Goal: Task Accomplishment & Management: Use online tool/utility

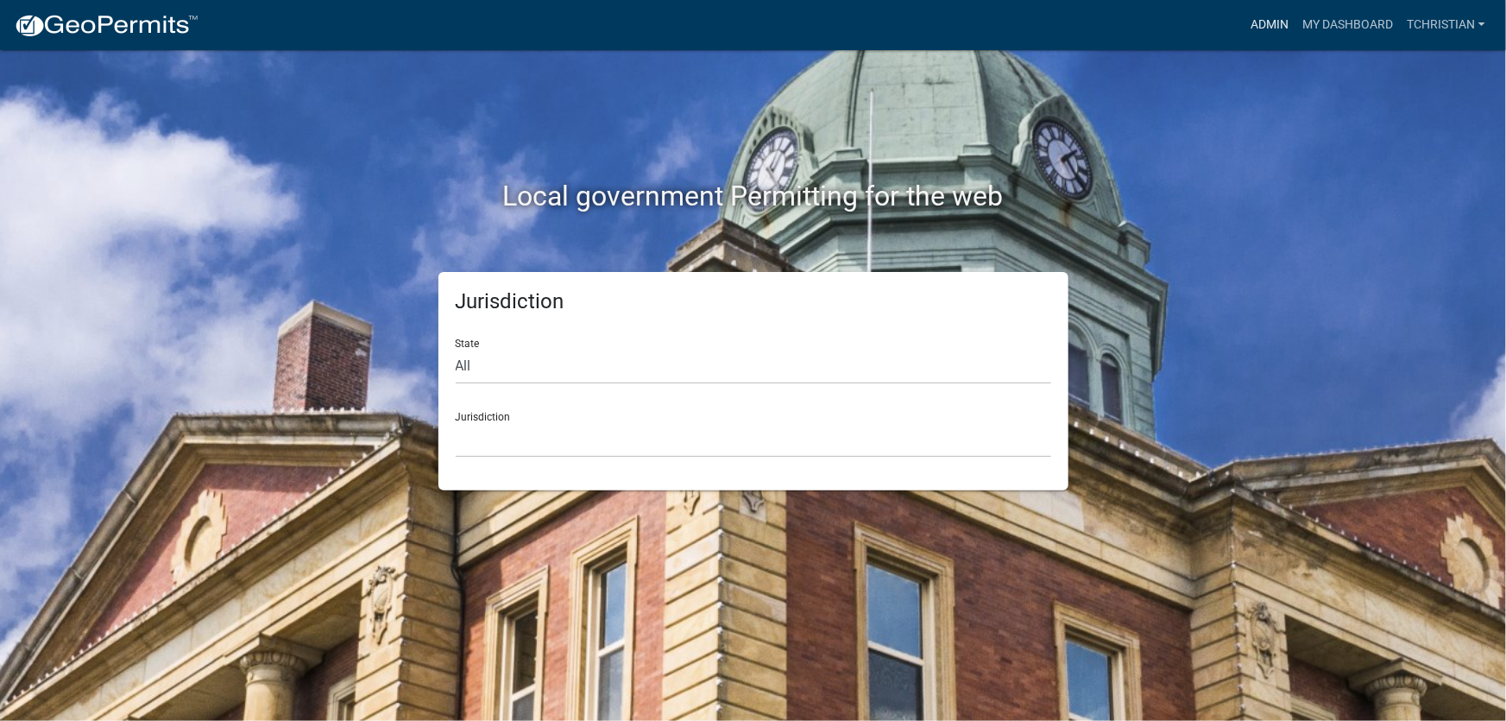
click at [1257, 20] on link "Admin" at bounding box center [1270, 25] width 52 height 33
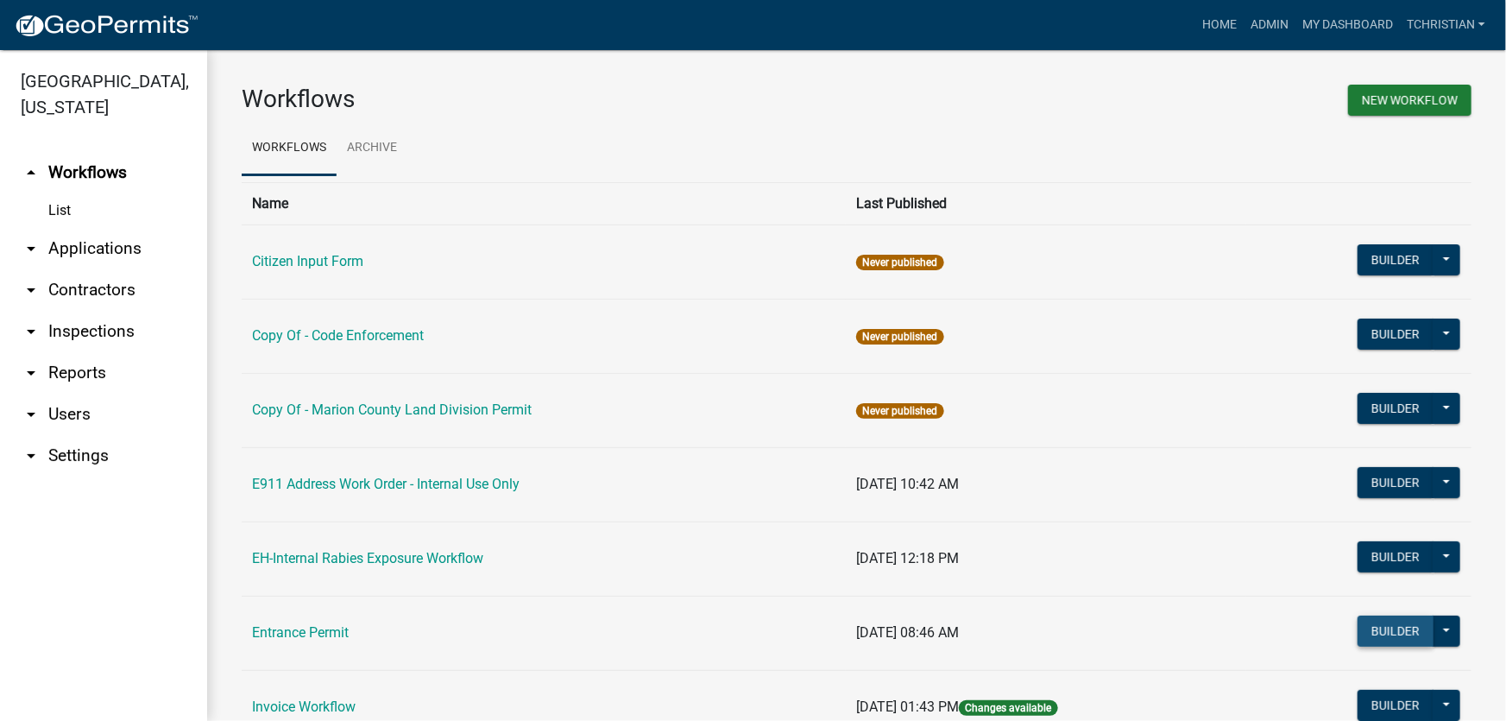
click at [1386, 631] on button "Builder" at bounding box center [1396, 630] width 76 height 31
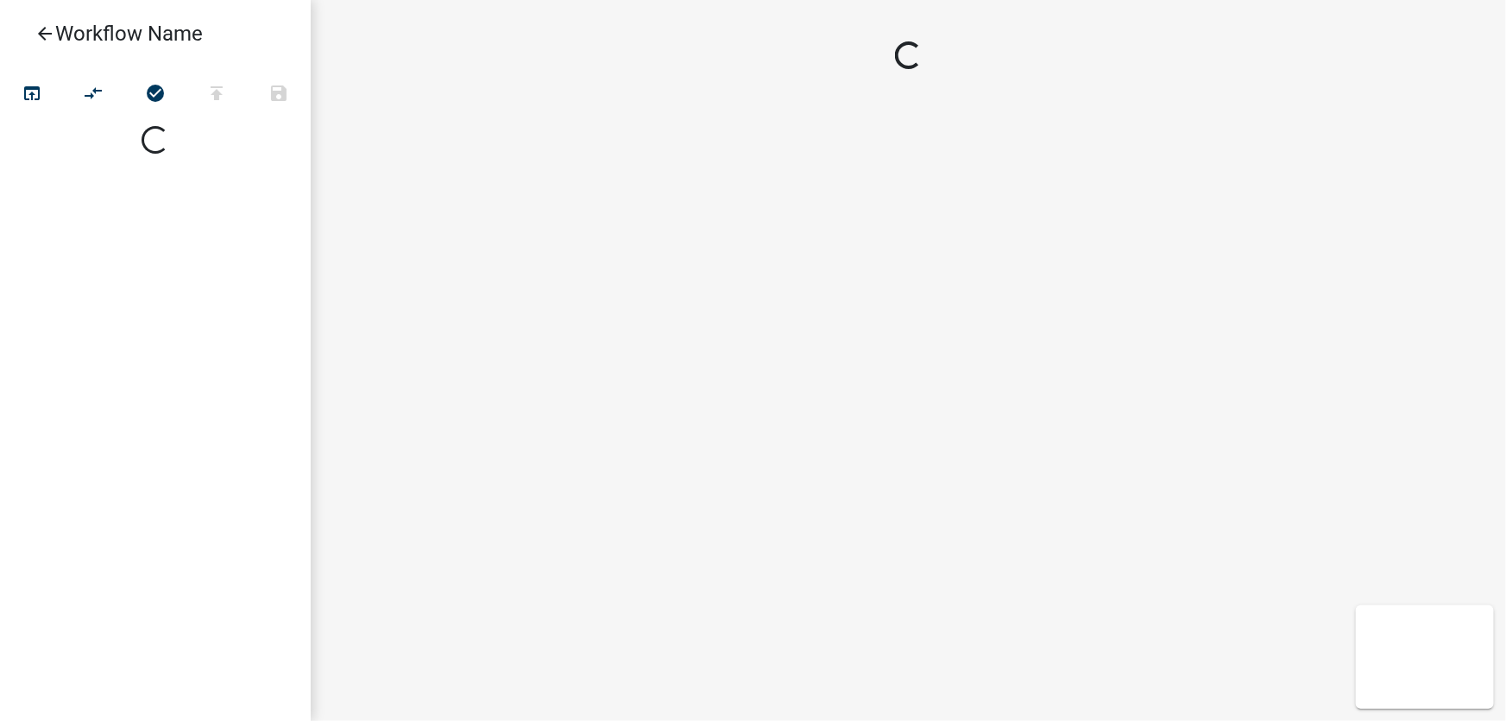
select select
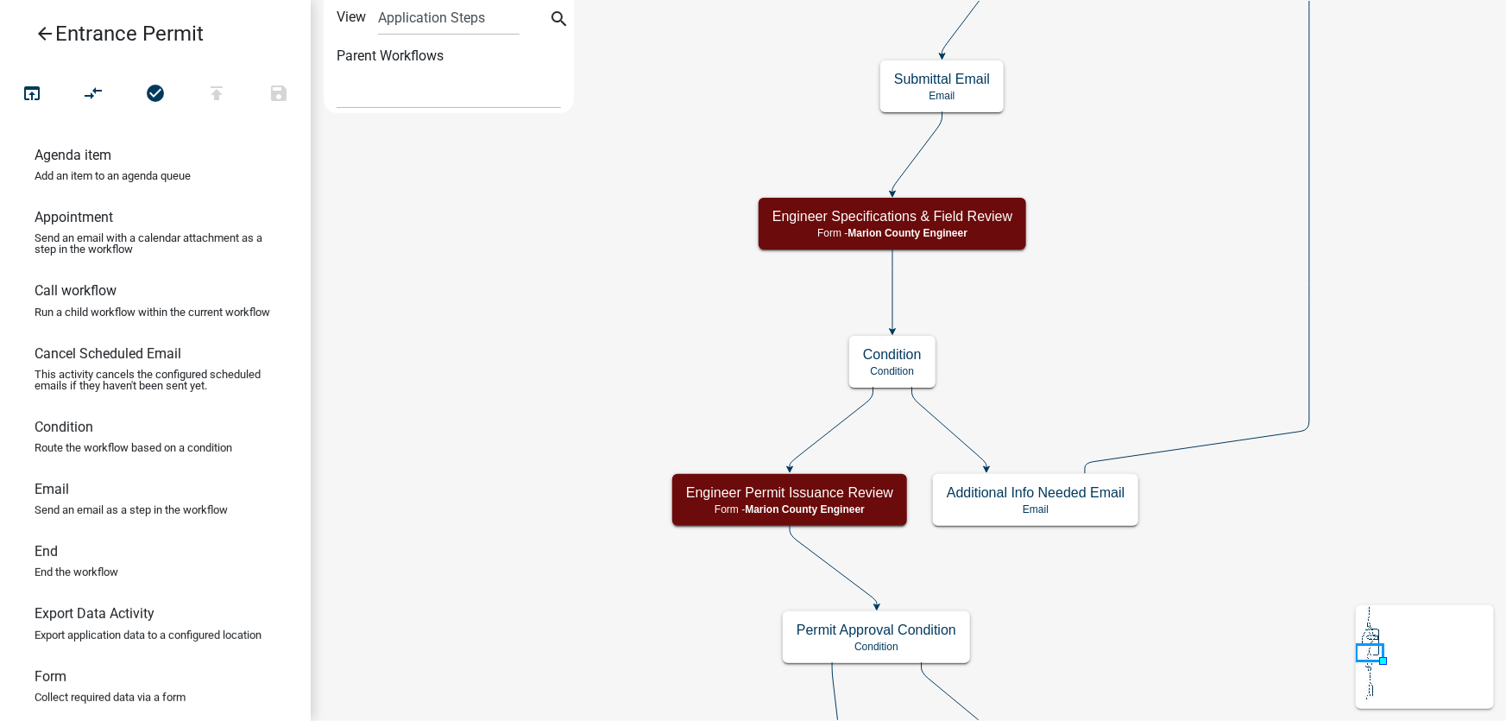
click at [794, 504] on span "Marion County Engineer" at bounding box center [805, 509] width 120 height 12
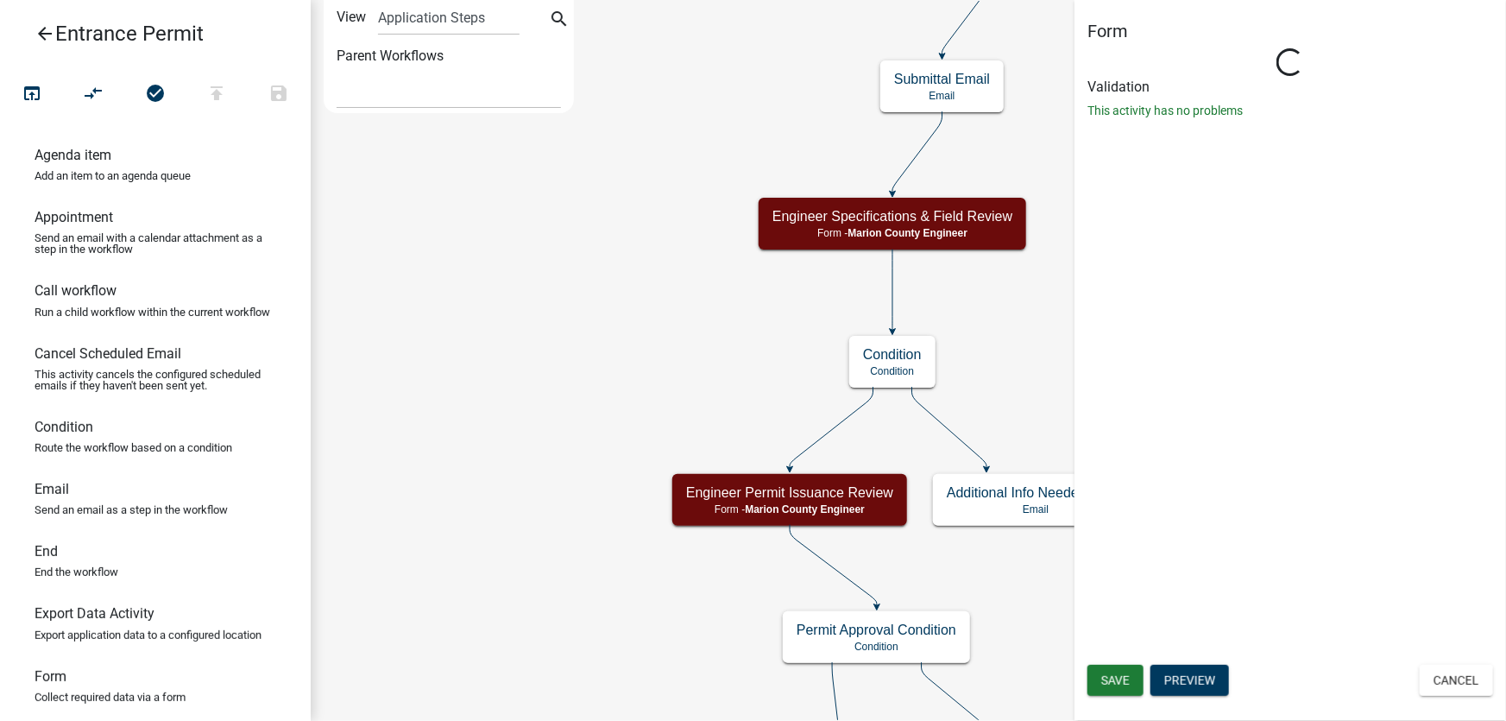
select select "B9869B16-CAA8-467F-B014-033C9BCF46A7"
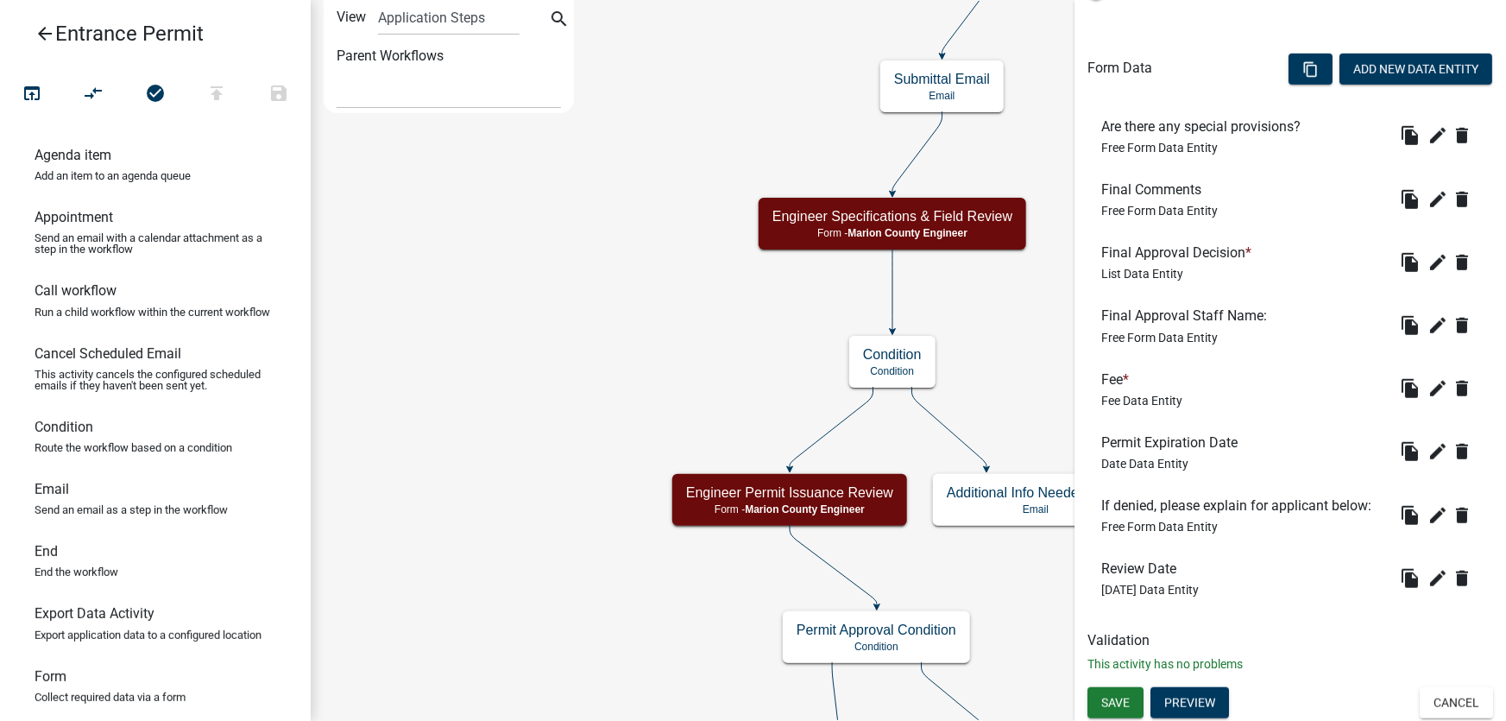
scroll to position [513, 0]
click at [1182, 700] on button "Preview" at bounding box center [1189, 701] width 79 height 31
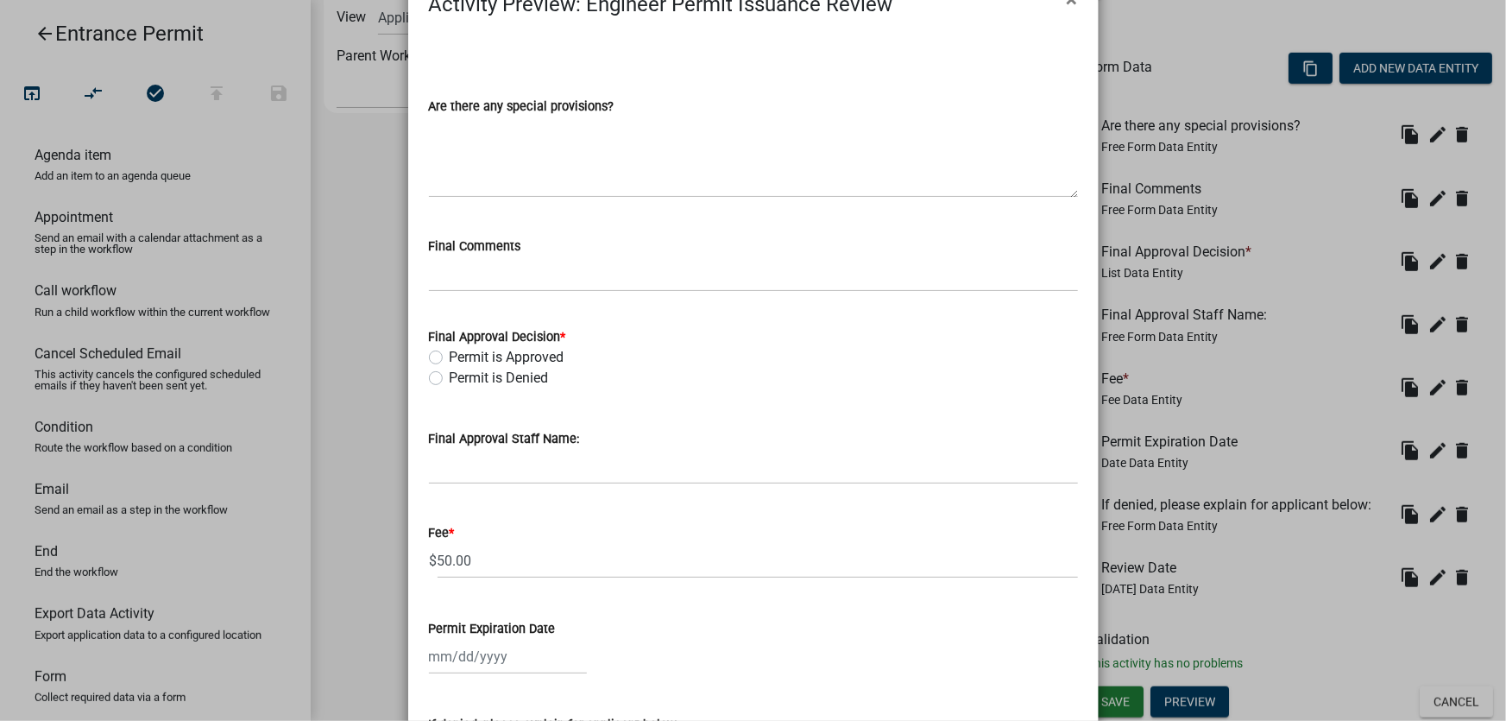
scroll to position [0, 0]
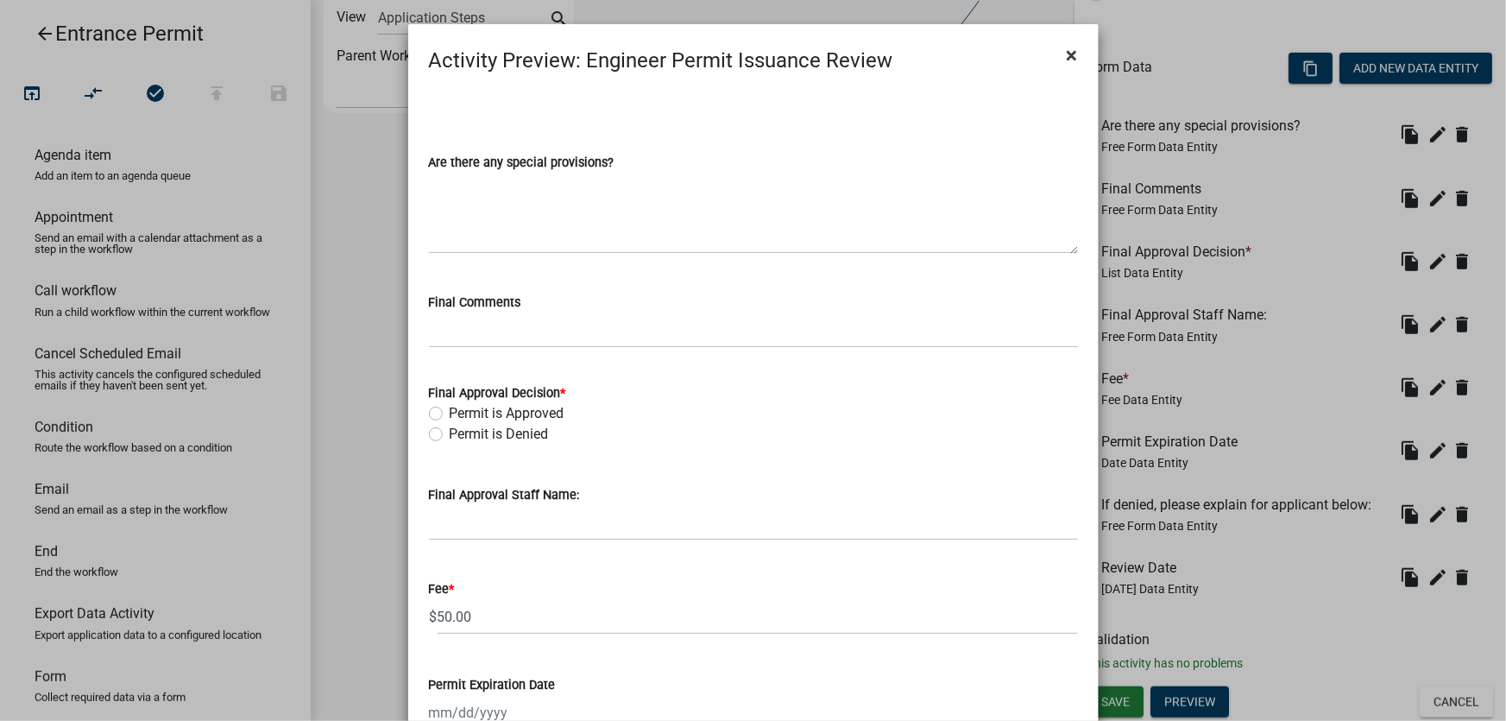
click at [1069, 54] on span "×" at bounding box center [1072, 55] width 11 height 24
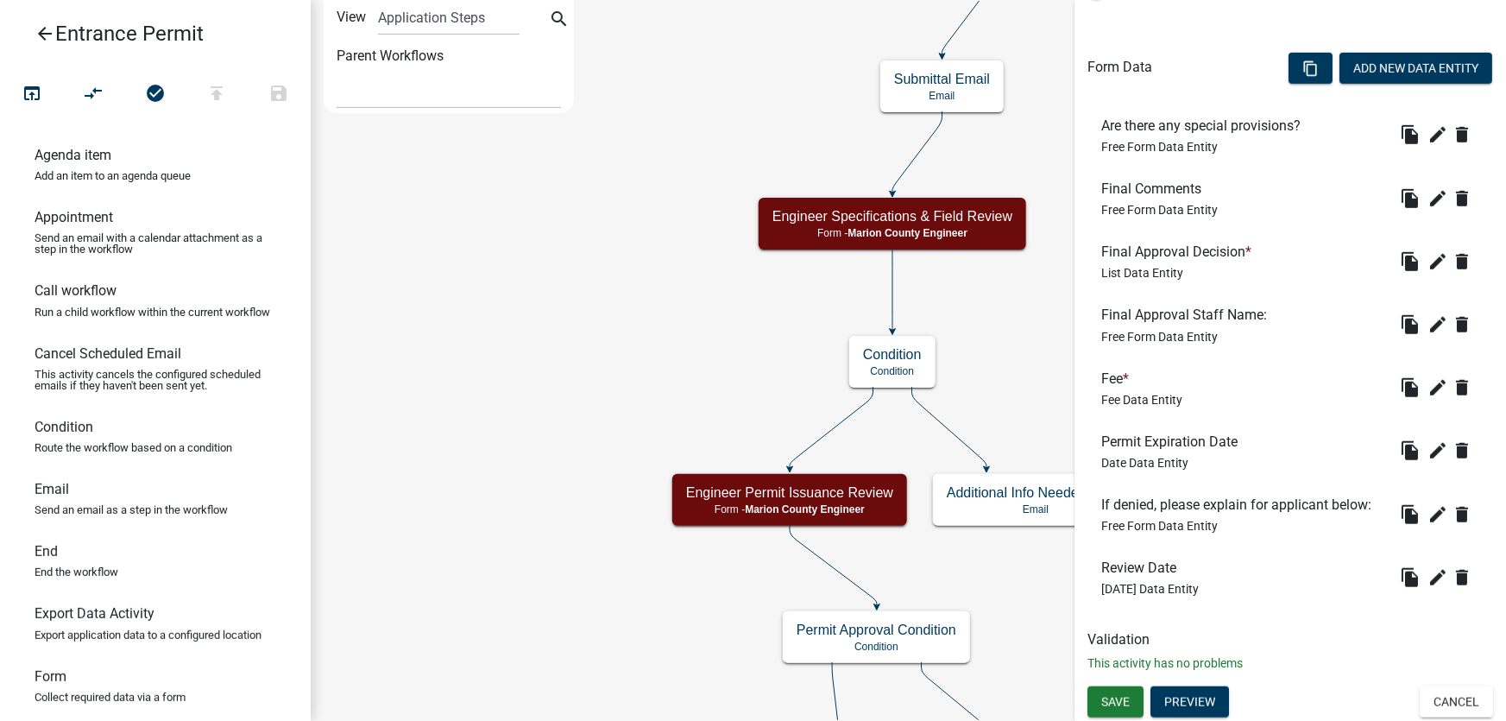
click at [1446, 703] on button "Cancel" at bounding box center [1456, 701] width 73 height 31
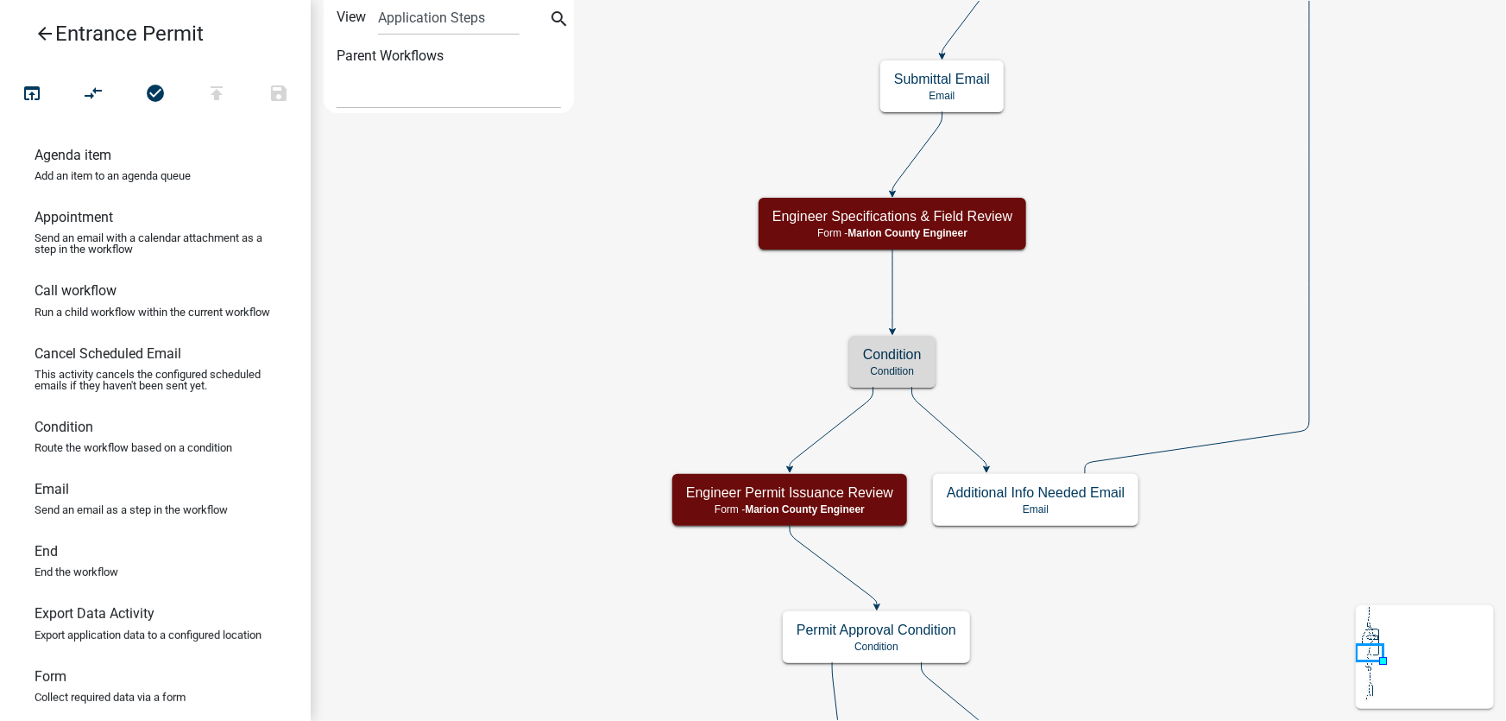
click at [897, 357] on h5 "Condition" at bounding box center [892, 354] width 59 height 16
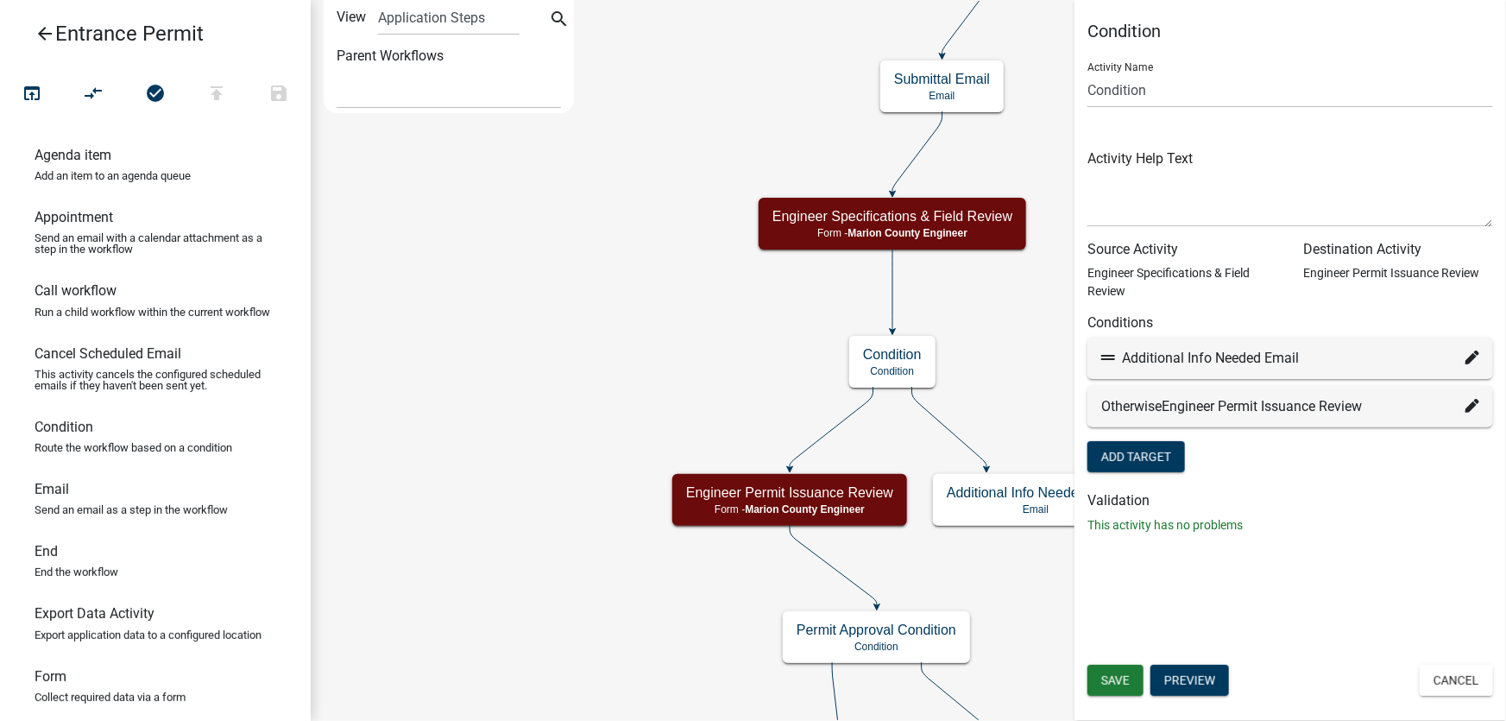
click at [1192, 414] on div "Otherwise Engineer Permit Issuance Review" at bounding box center [1290, 406] width 378 height 21
click at [1355, 519] on p "This activity has no problems" at bounding box center [1290, 525] width 406 height 18
click at [1362, 402] on span "Engineer Permit Issuance Review" at bounding box center [1262, 406] width 200 height 16
click at [1312, 554] on div "Condition Activity Name Condition Activity Help Text Source Activity Engineer S…" at bounding box center [1290, 360] width 432 height 721
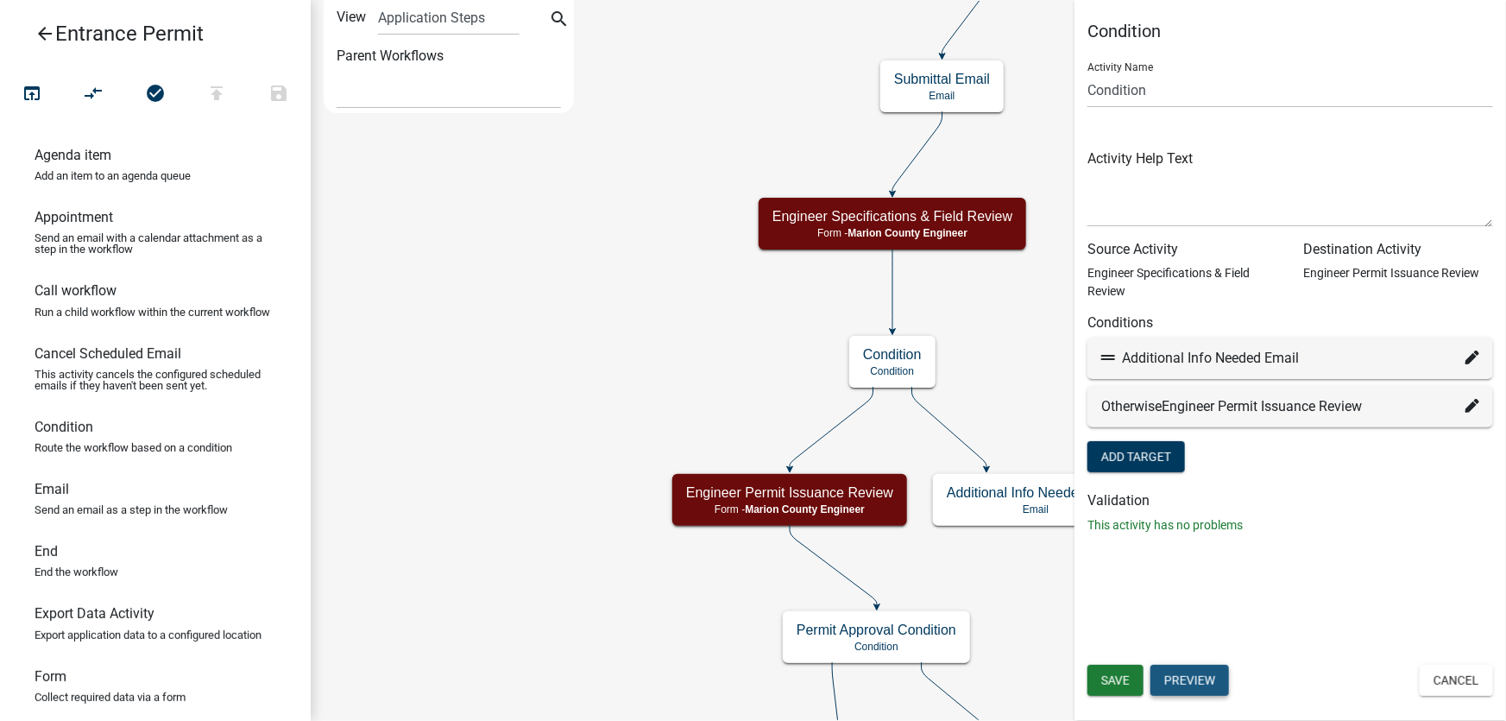
click at [1195, 683] on button "Preview" at bounding box center [1189, 680] width 79 height 31
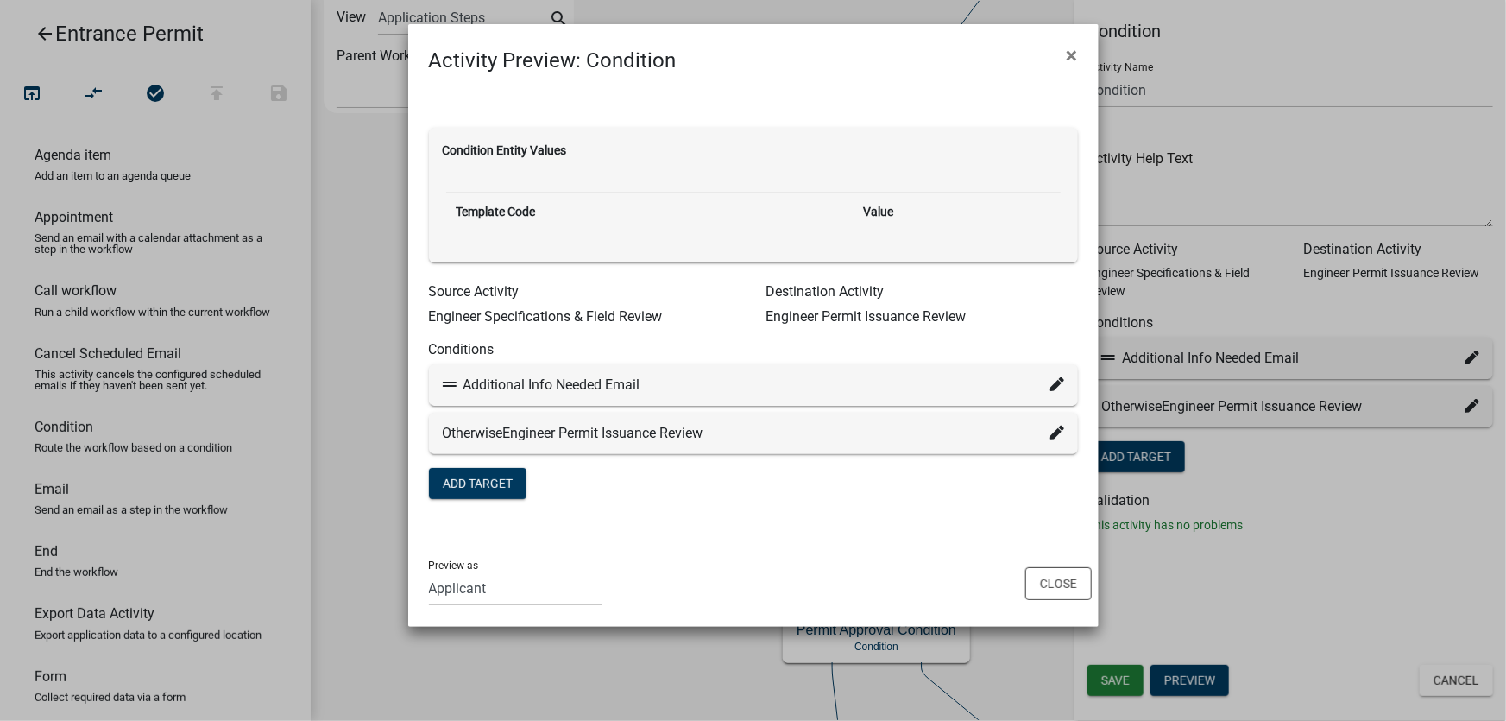
click at [650, 444] on div "Otherwise Engineer Permit Issuance Review" at bounding box center [753, 433] width 649 height 41
click at [831, 549] on div "Preview as Applicant Marion County Engineer reports Zoning Department Auditor's…" at bounding box center [753, 582] width 690 height 87
click at [1061, 588] on button "Close" at bounding box center [1058, 583] width 66 height 33
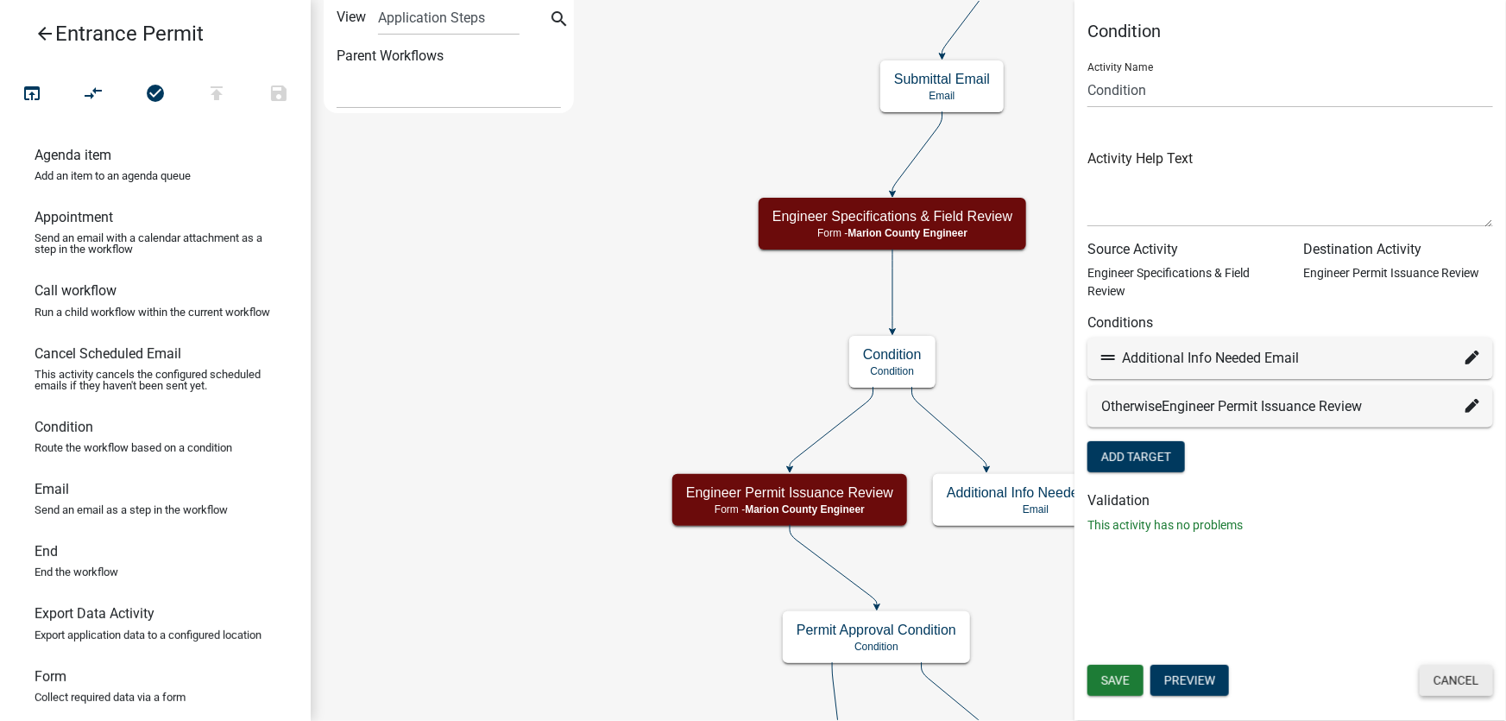
click at [1441, 682] on button "Cancel" at bounding box center [1456, 680] width 73 height 31
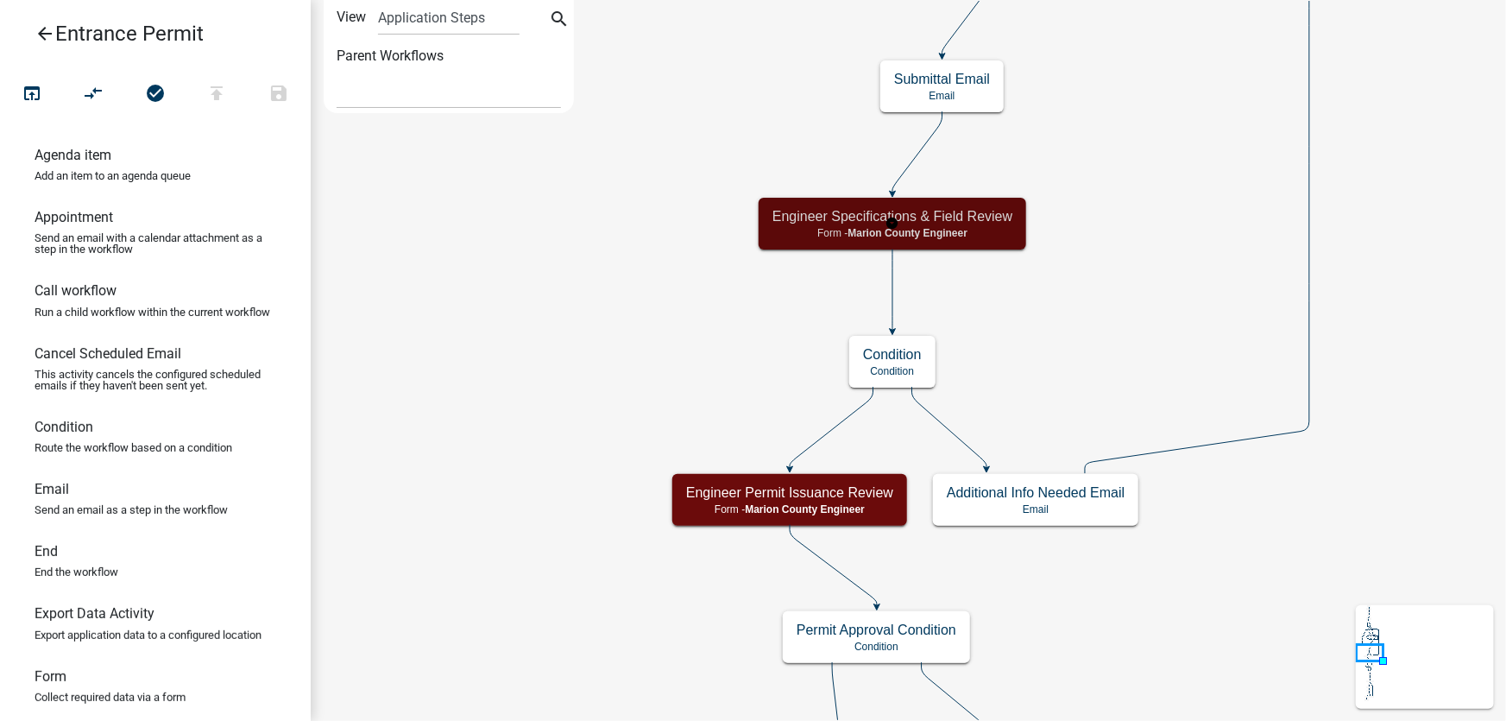
click at [931, 233] on span "Marion County Engineer" at bounding box center [908, 233] width 120 height 12
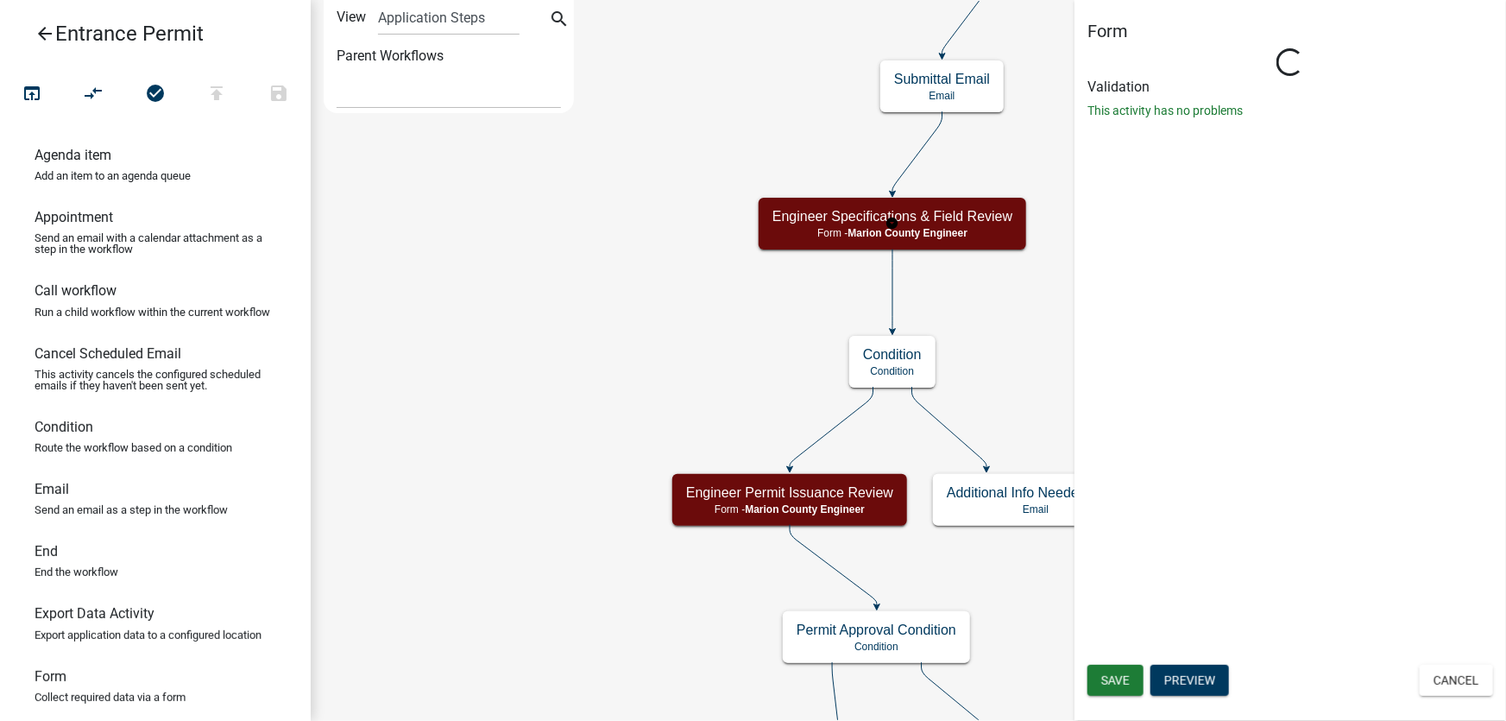
select select "B9869B16-CAA8-467F-B014-033C9BCF46A7"
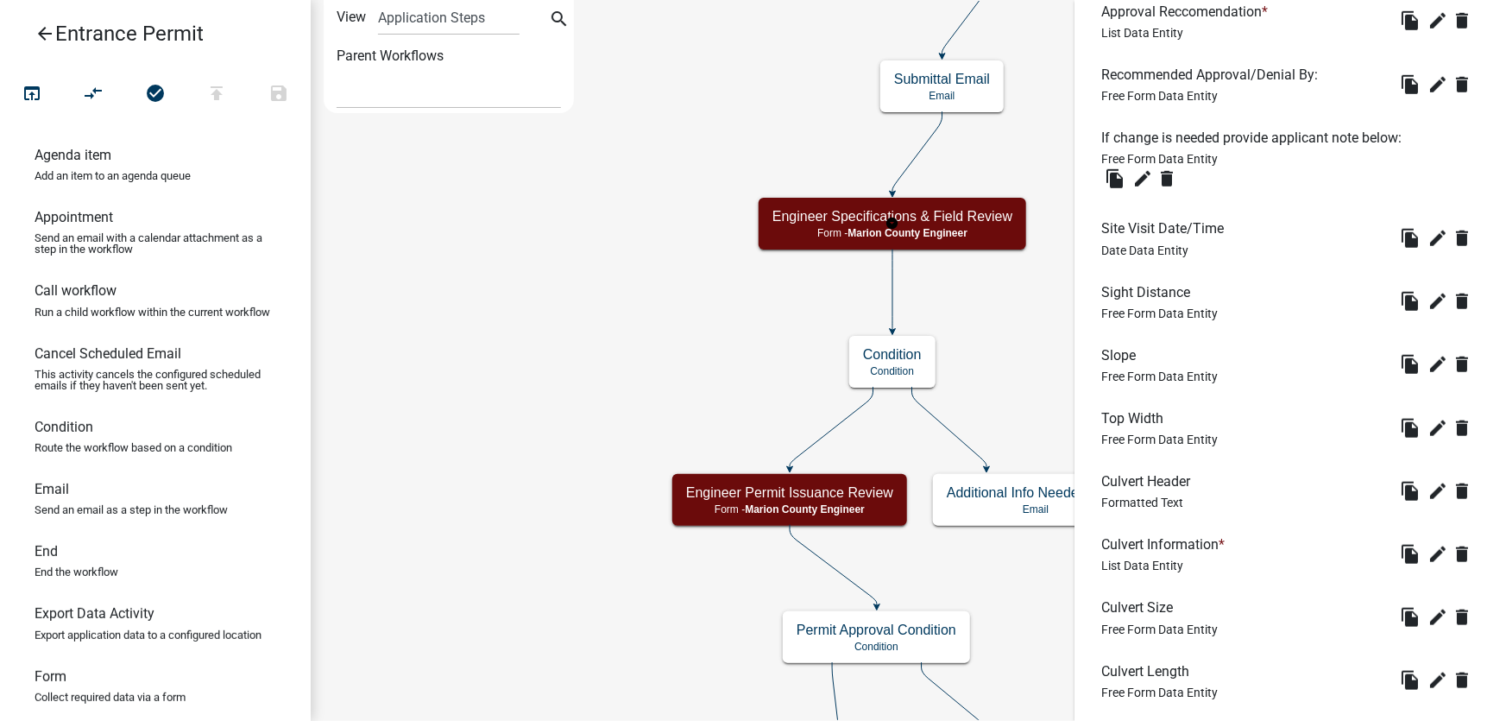
scroll to position [821, 0]
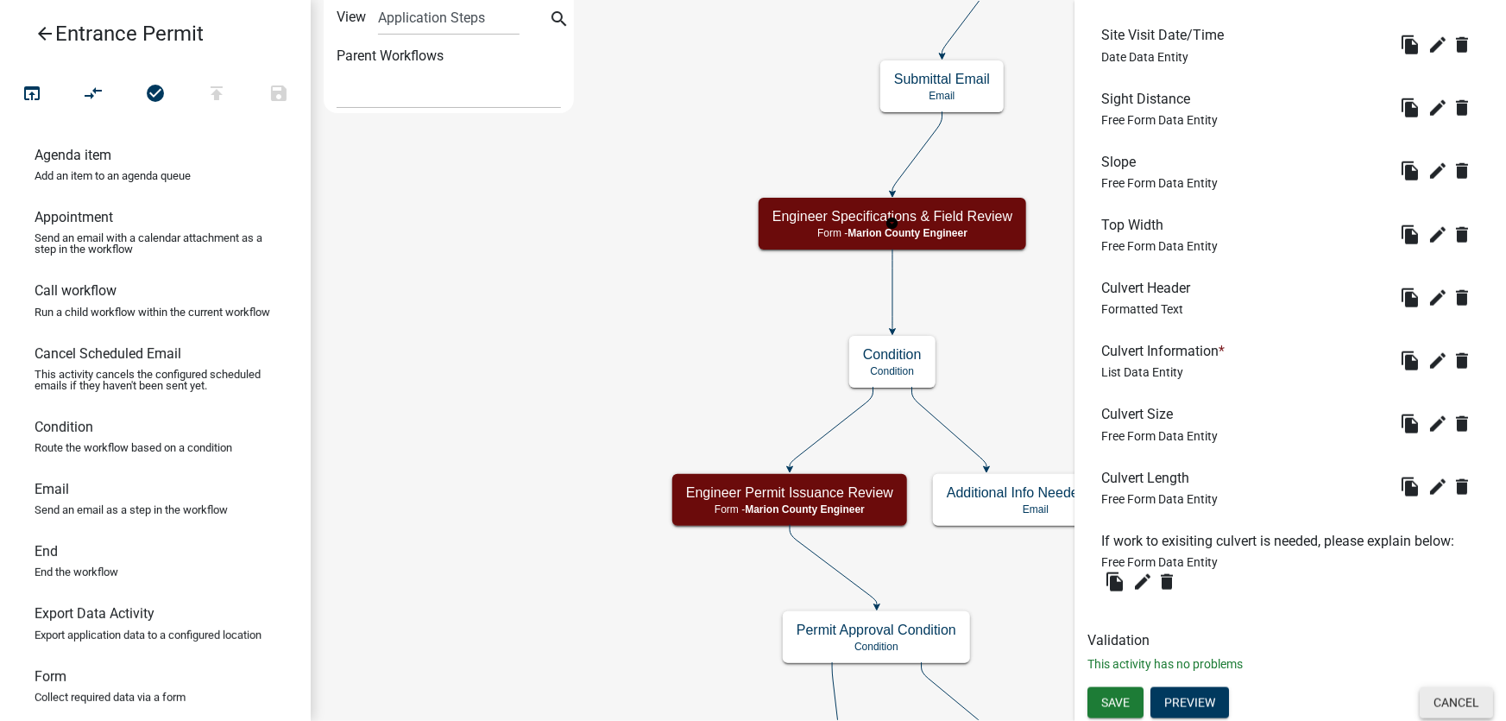
click at [1444, 701] on button "Cancel" at bounding box center [1456, 702] width 73 height 31
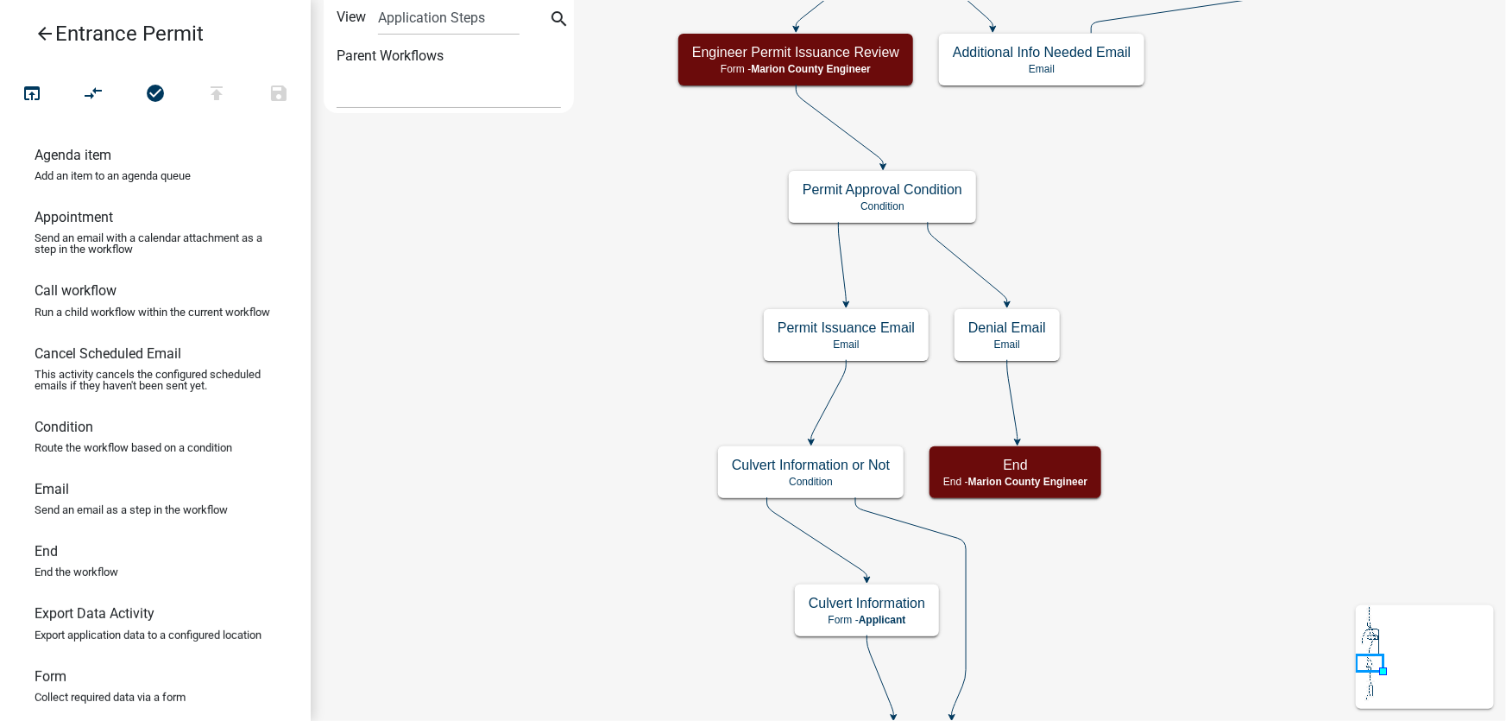
click at [872, 334] on h5 "Permit Issuance Email" at bounding box center [846, 327] width 137 height 16
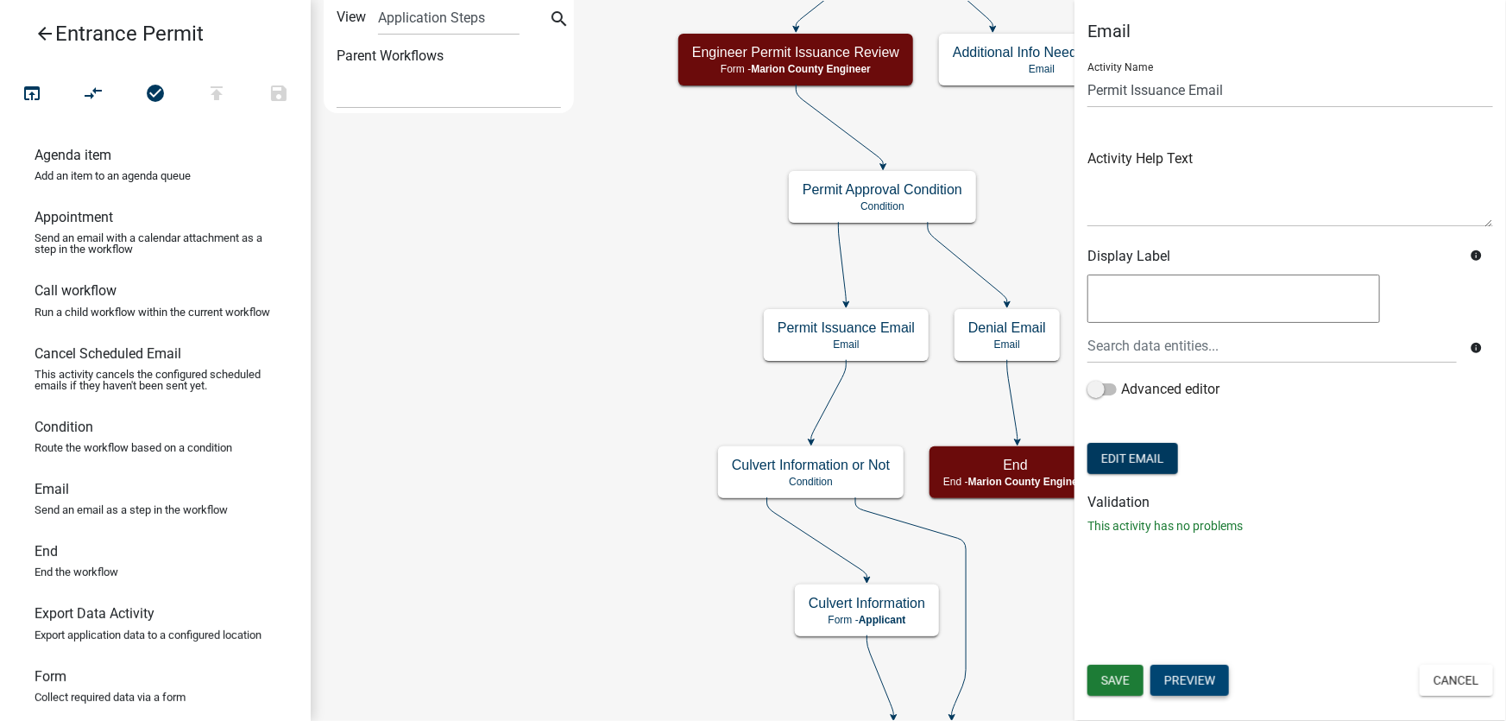
click at [1206, 677] on button "Preview" at bounding box center [1189, 680] width 79 height 31
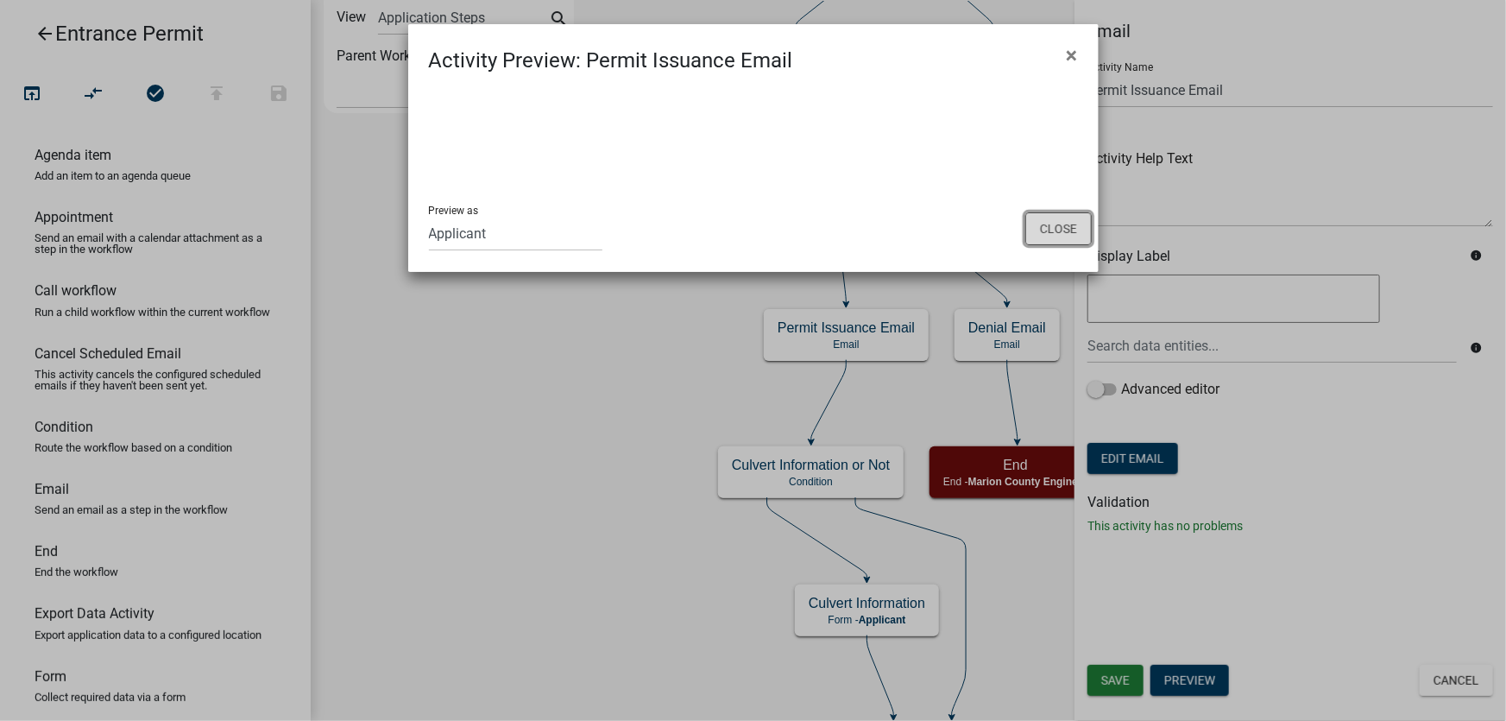
click at [1061, 230] on button "Close" at bounding box center [1058, 228] width 66 height 33
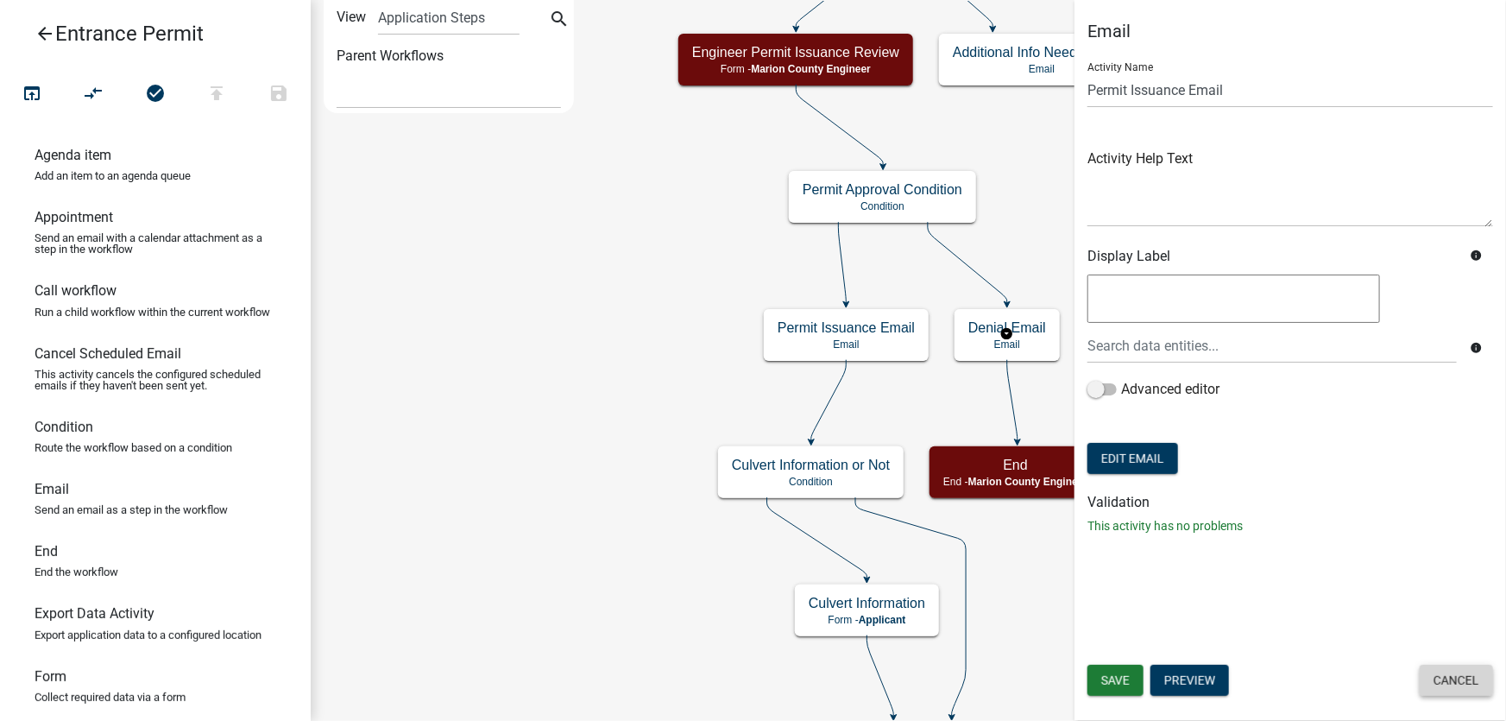
click at [1464, 685] on button "Cancel" at bounding box center [1456, 680] width 73 height 31
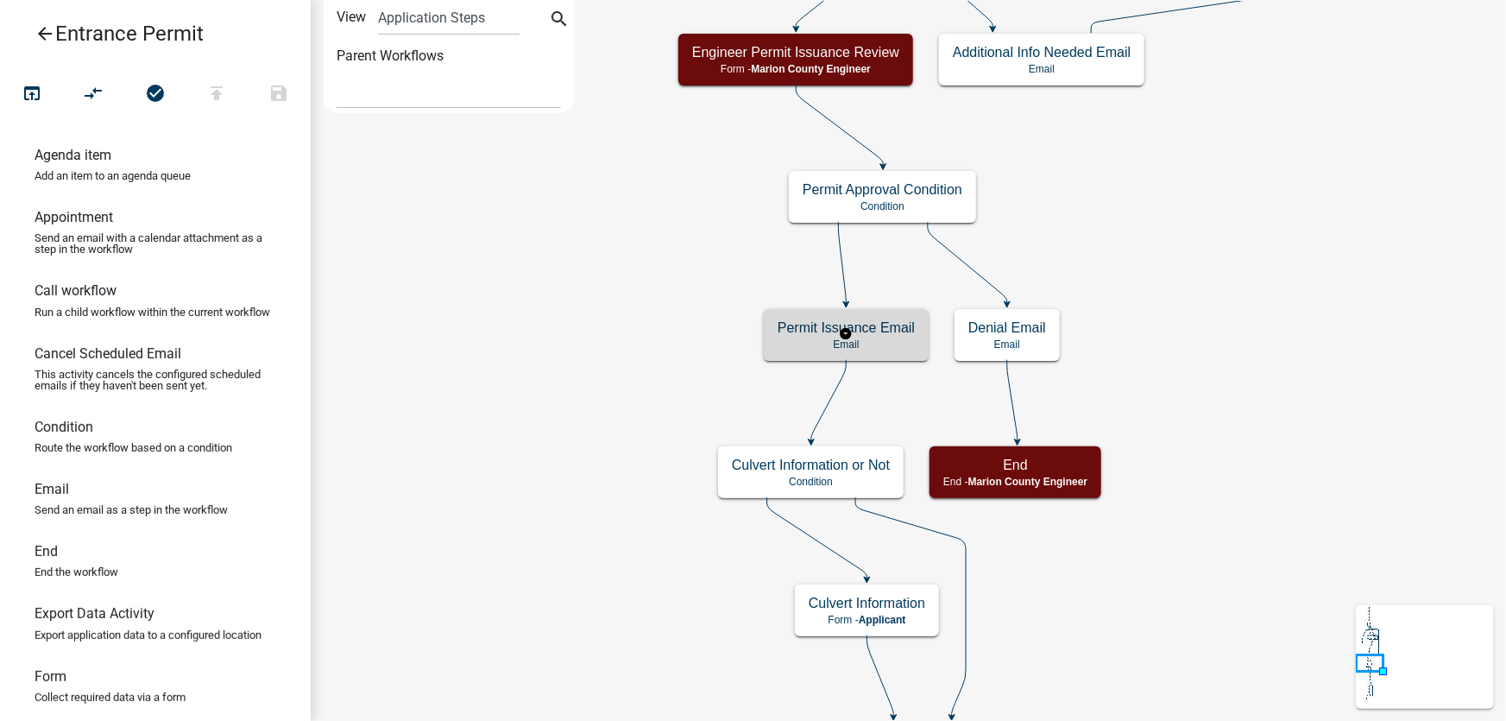
click at [847, 325] on h5 "Permit Issuance Email" at bounding box center [846, 327] width 137 height 16
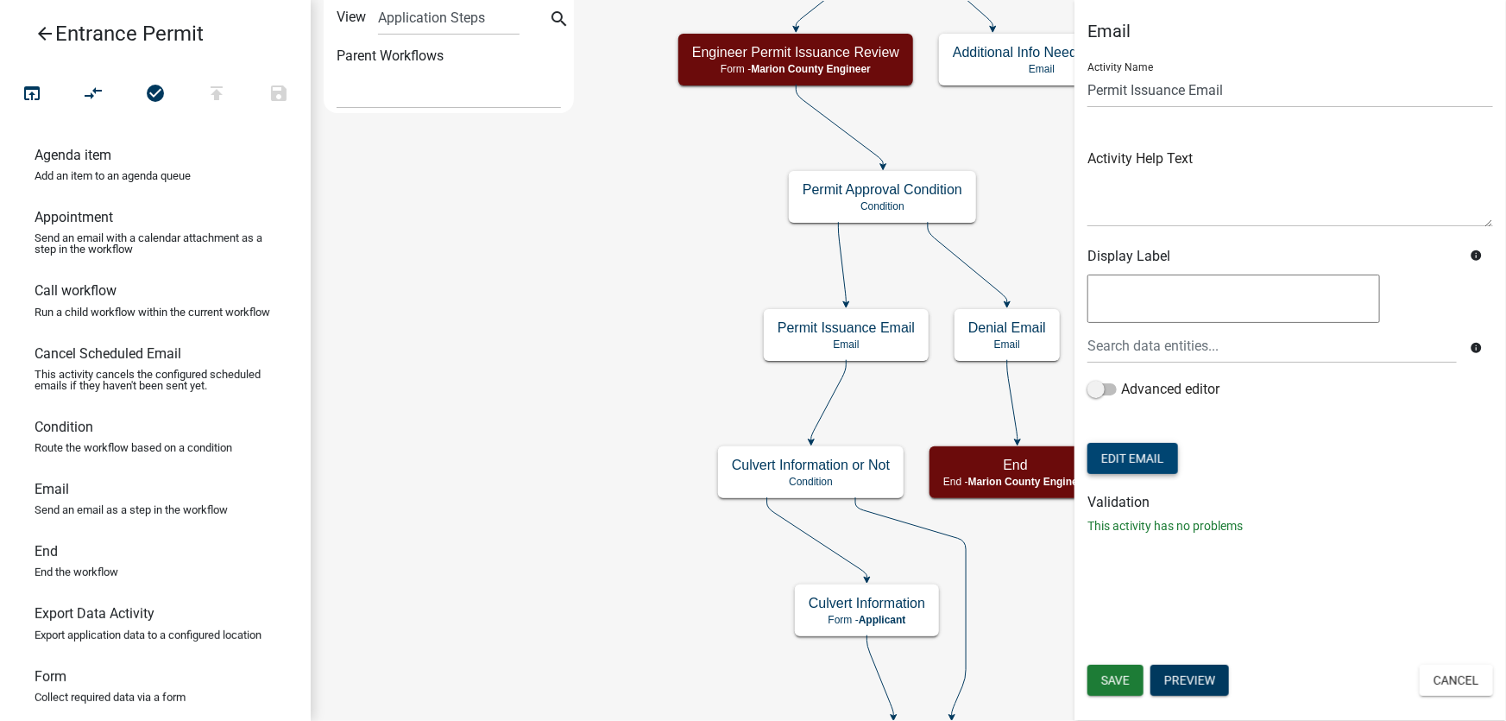
click at [1150, 453] on button "Edit Email" at bounding box center [1132, 458] width 91 height 31
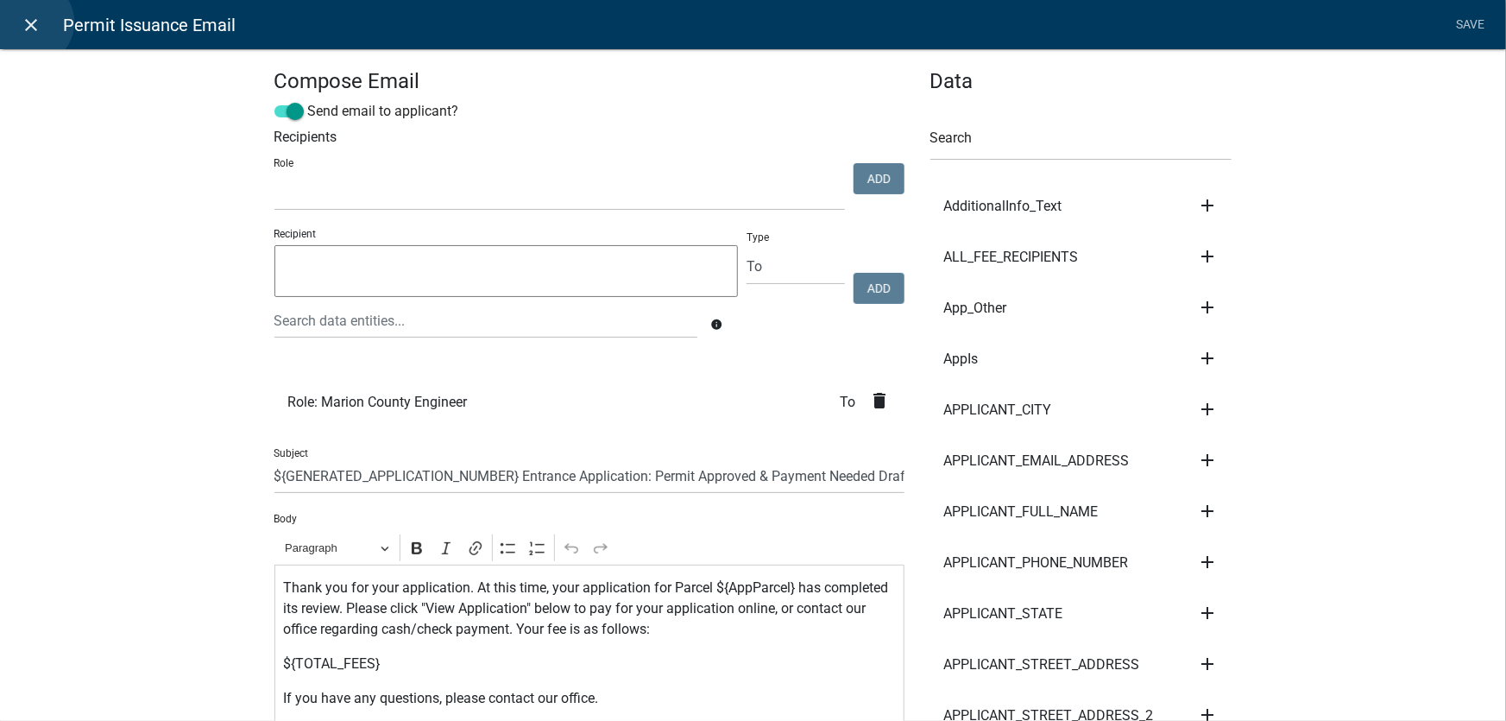
click at [30, 22] on icon "close" at bounding box center [32, 25] width 21 height 21
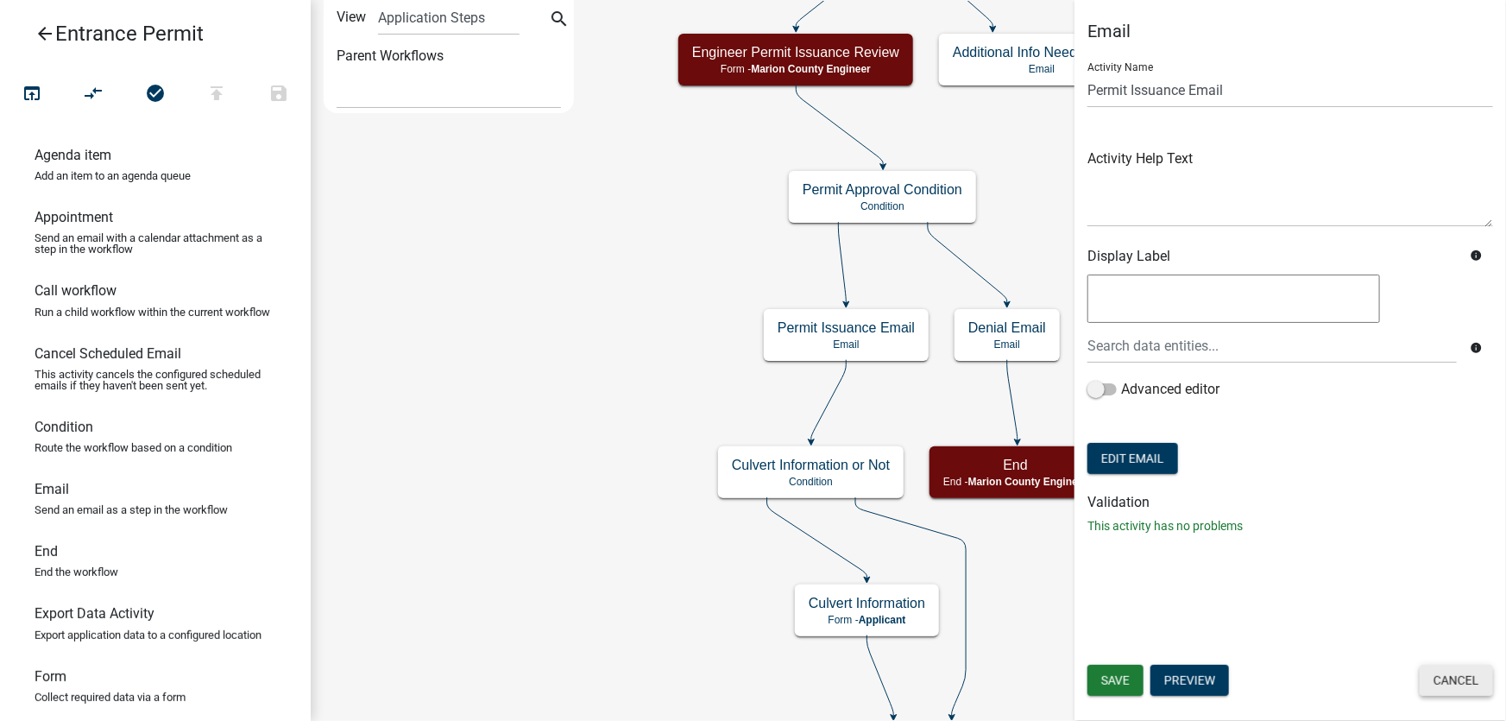
click at [1471, 684] on button "Cancel" at bounding box center [1456, 680] width 73 height 31
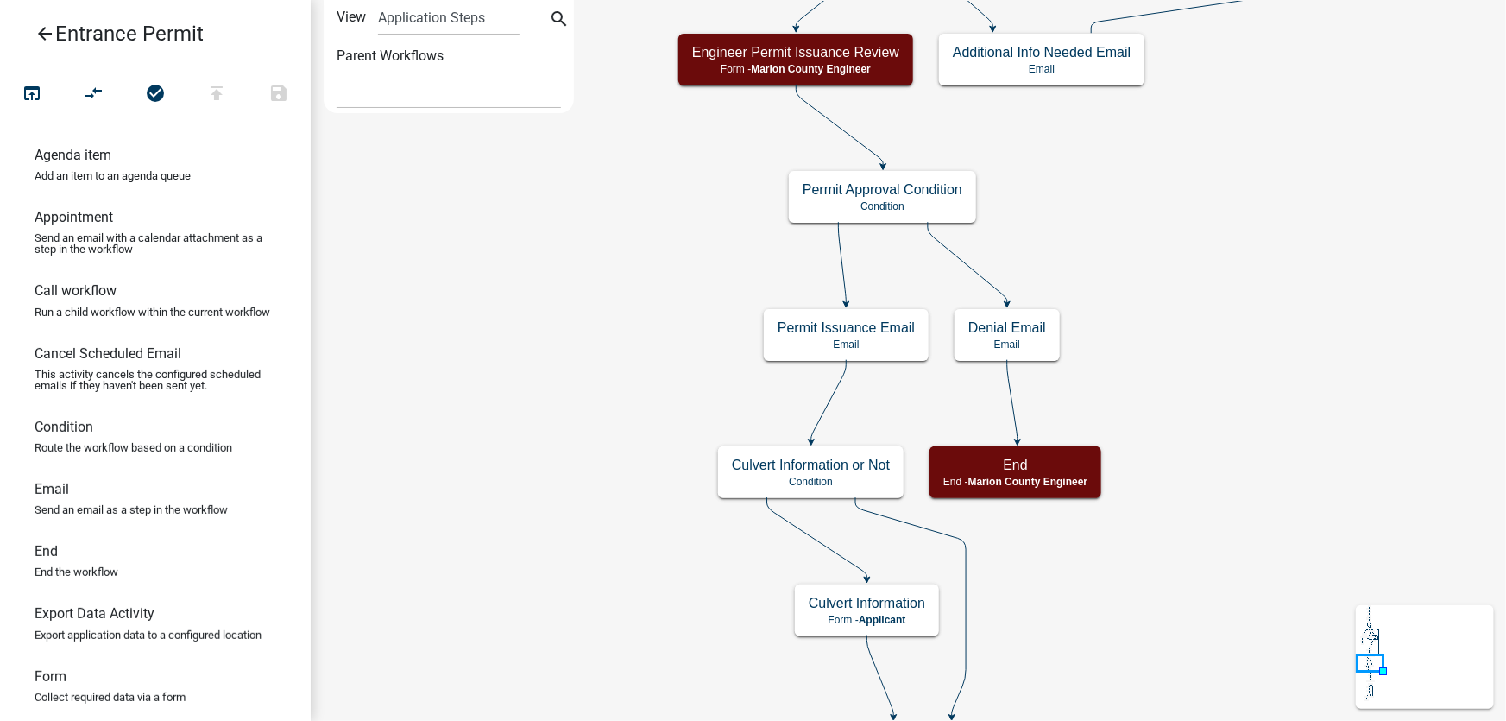
click at [797, 470] on h5 "Culvert Information or Not" at bounding box center [811, 465] width 158 height 16
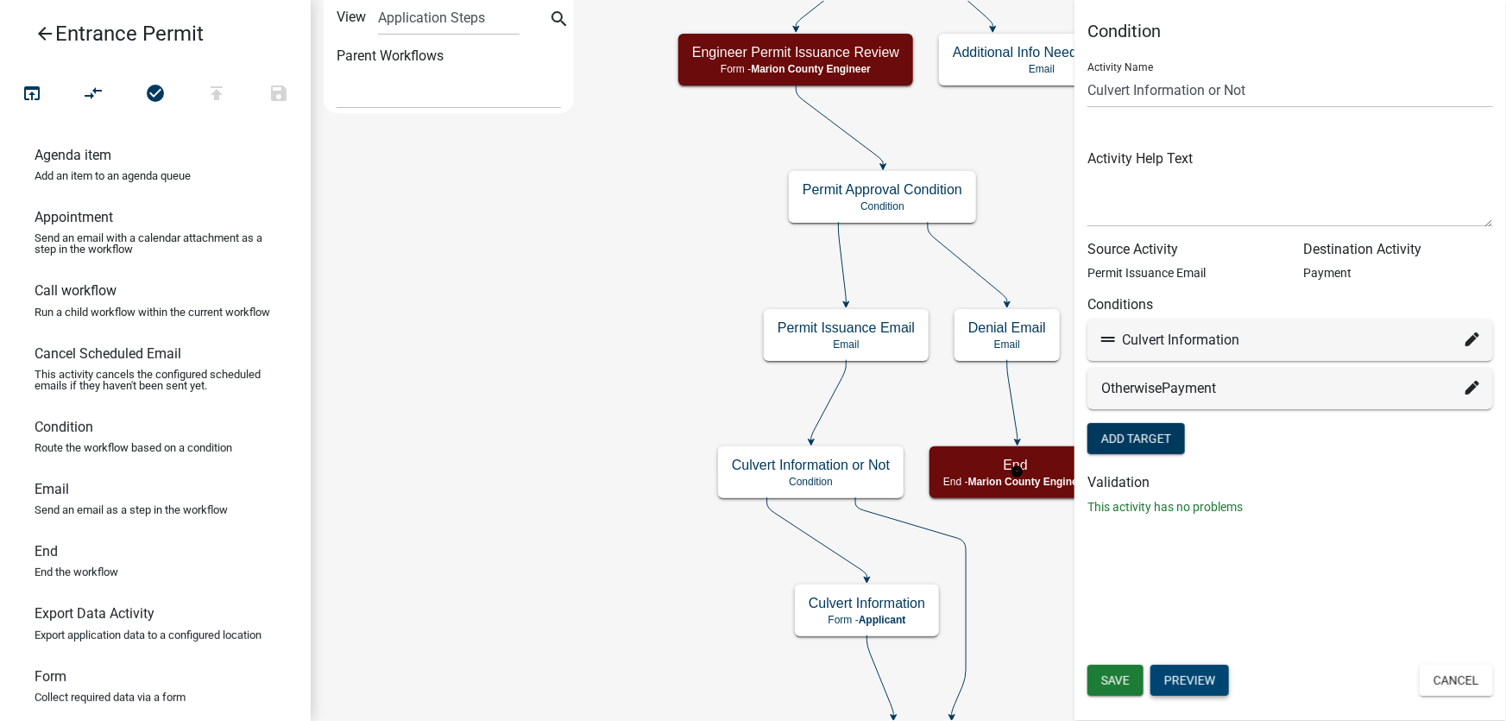
click at [1200, 680] on button "Preview" at bounding box center [1189, 680] width 79 height 31
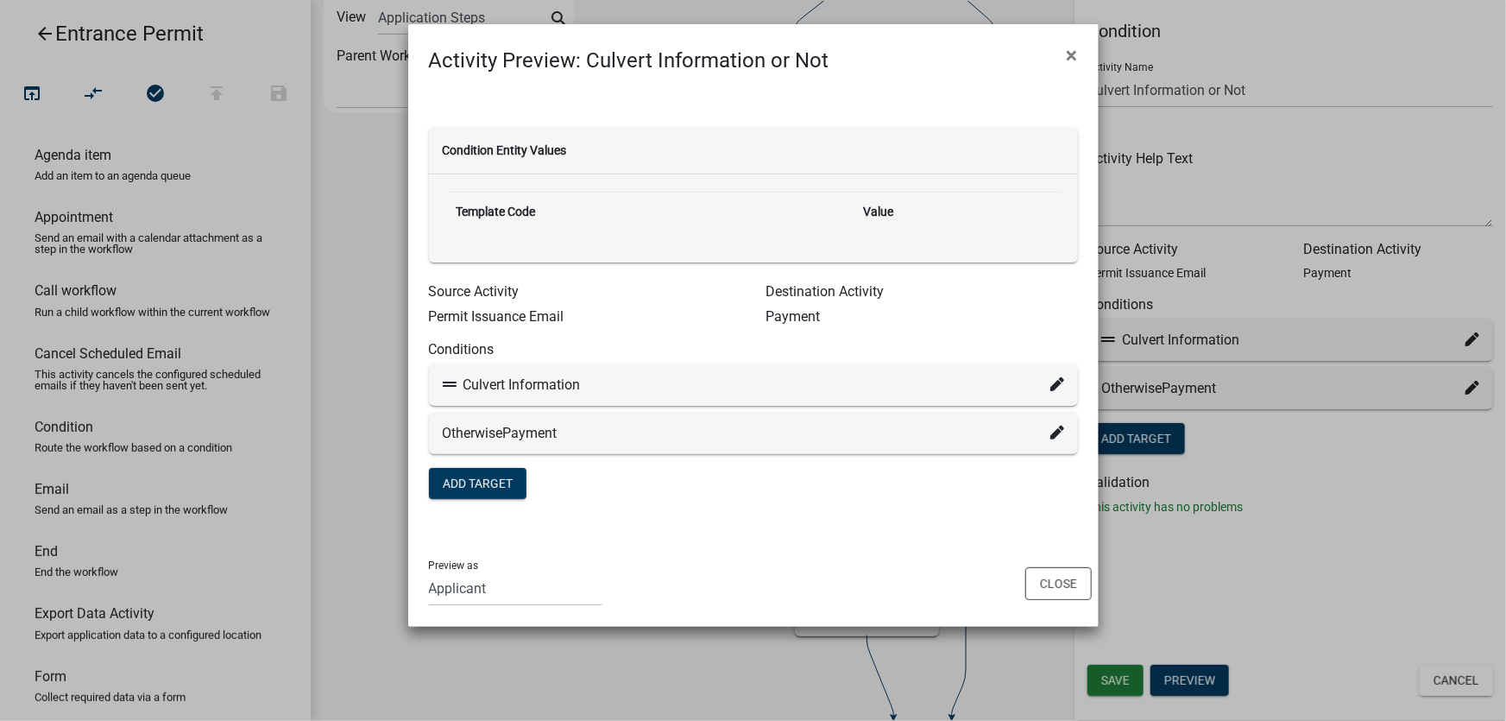
click at [509, 381] on div "Culvert Information" at bounding box center [753, 385] width 621 height 21
click at [802, 532] on div "Condition Entity Values Template Code Value Source Activity Permit Issuance Ema…" at bounding box center [753, 307] width 690 height 463
click at [1056, 386] on icon at bounding box center [1056, 384] width 14 height 14
select select "13: dfab9a21-4da4-44f5-9532-6b4056d35973"
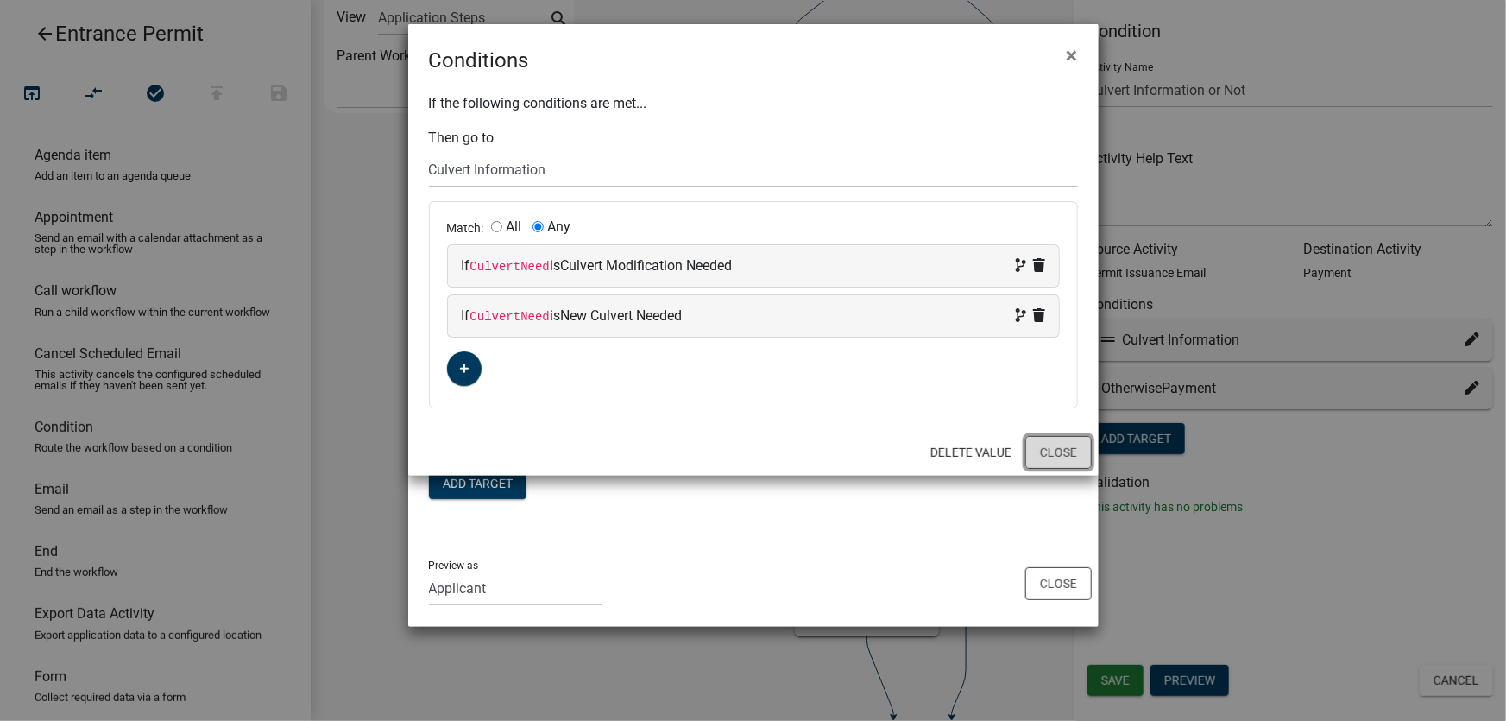
click at [1075, 453] on button "Close" at bounding box center [1058, 452] width 66 height 33
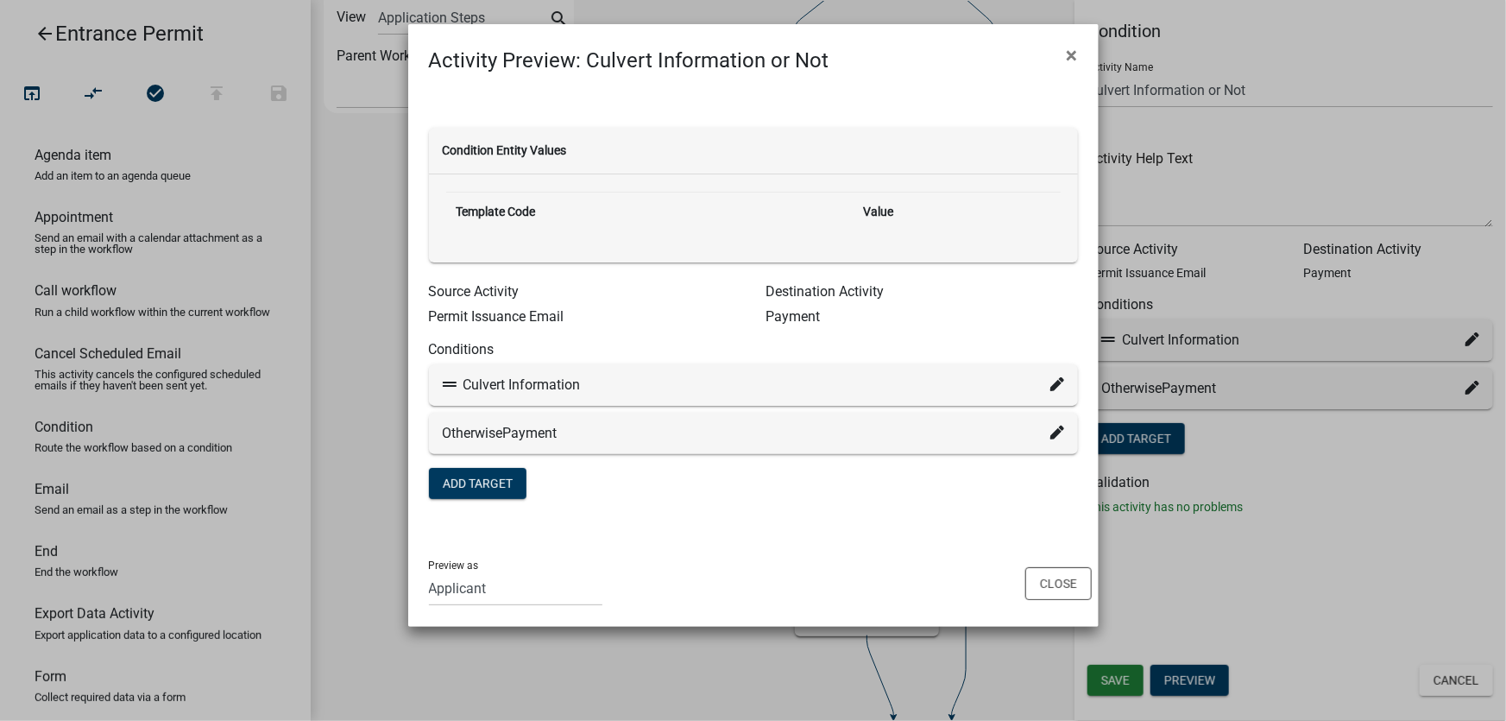
click at [1020, 528] on div "Condition Entity Values Template Code Value Source Activity Permit Issuance Ema…" at bounding box center [753, 307] width 690 height 463
click at [450, 387] on icon at bounding box center [450, 384] width 14 height 14
click at [1074, 380] on div "Culvert Information" at bounding box center [753, 384] width 649 height 41
click at [1059, 381] on icon at bounding box center [1056, 384] width 14 height 14
select select "13: dfab9a21-4da4-44f5-9532-6b4056d35973"
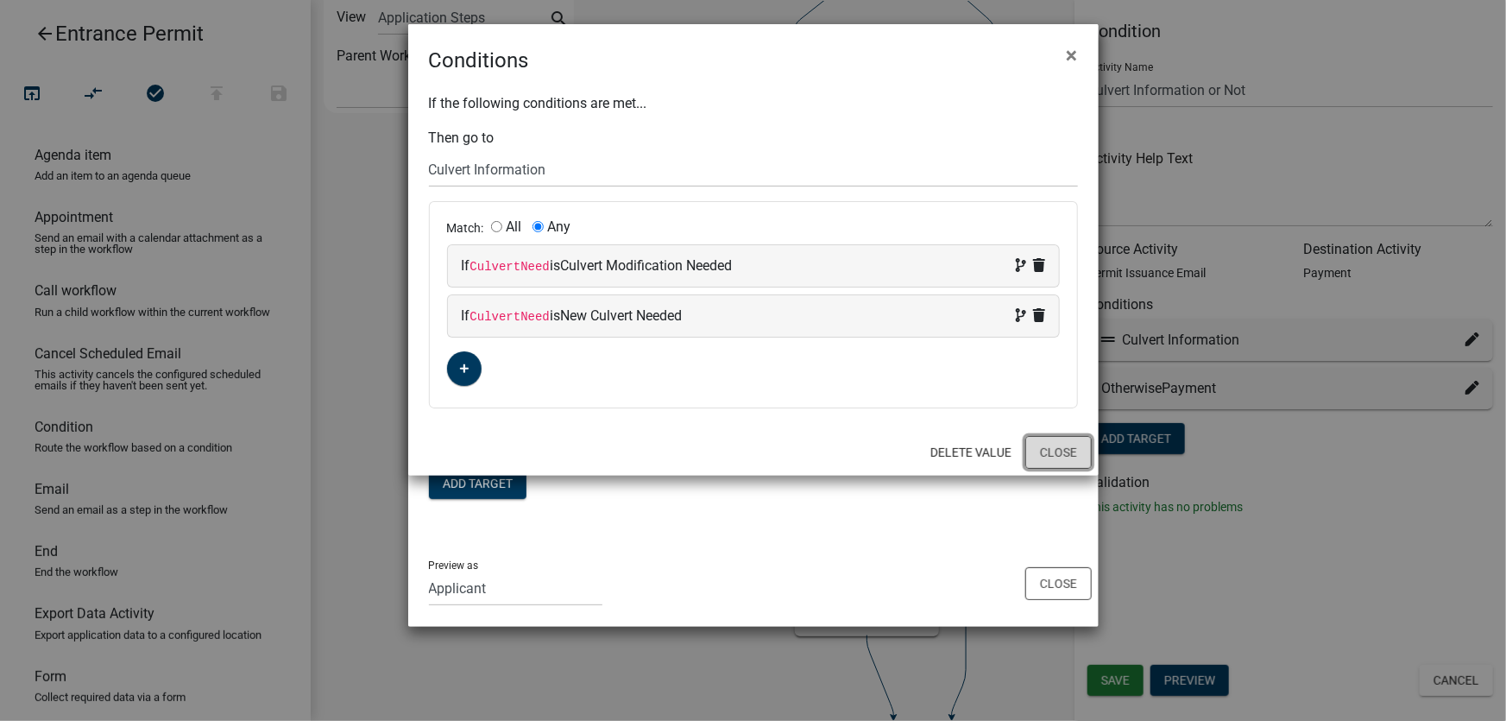
click at [1057, 450] on button "Close" at bounding box center [1058, 452] width 66 height 33
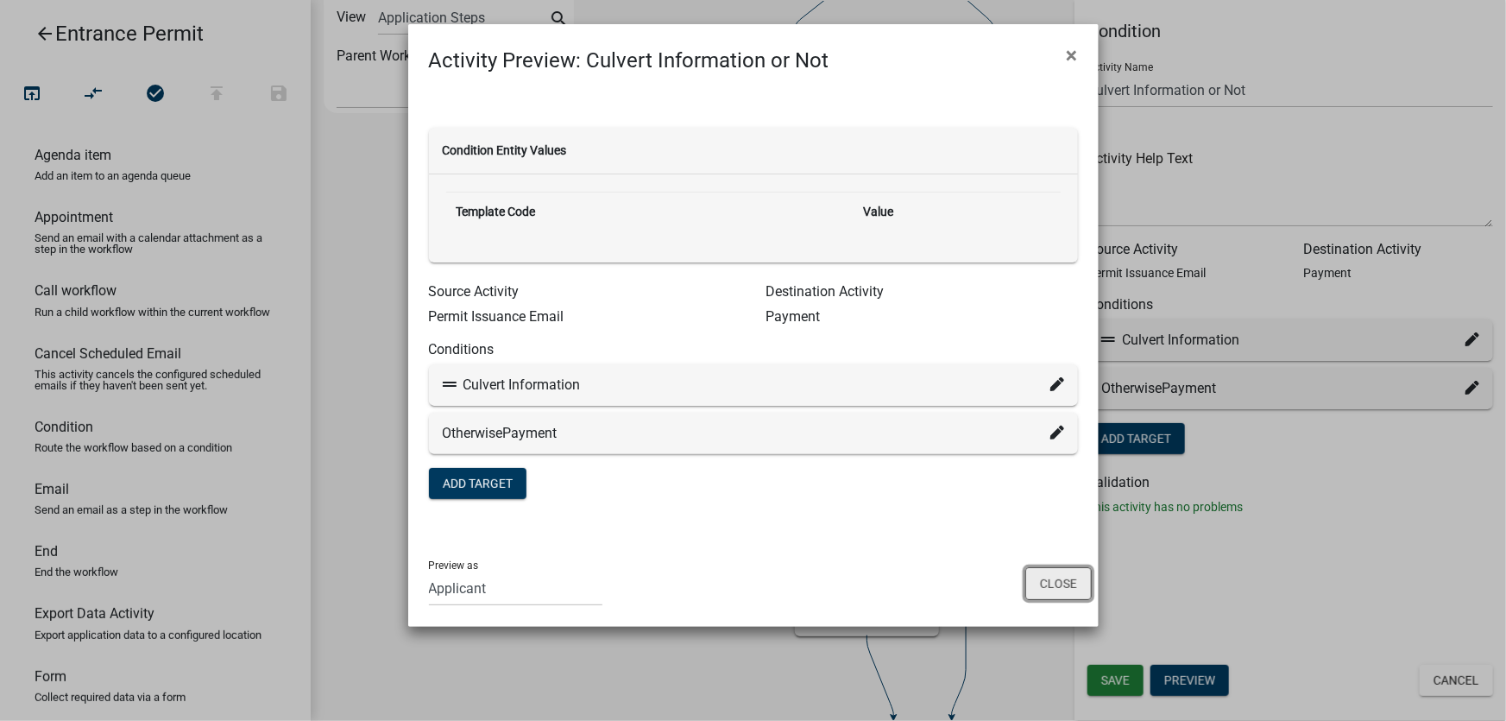
click at [1054, 584] on button "Close" at bounding box center [1058, 583] width 66 height 33
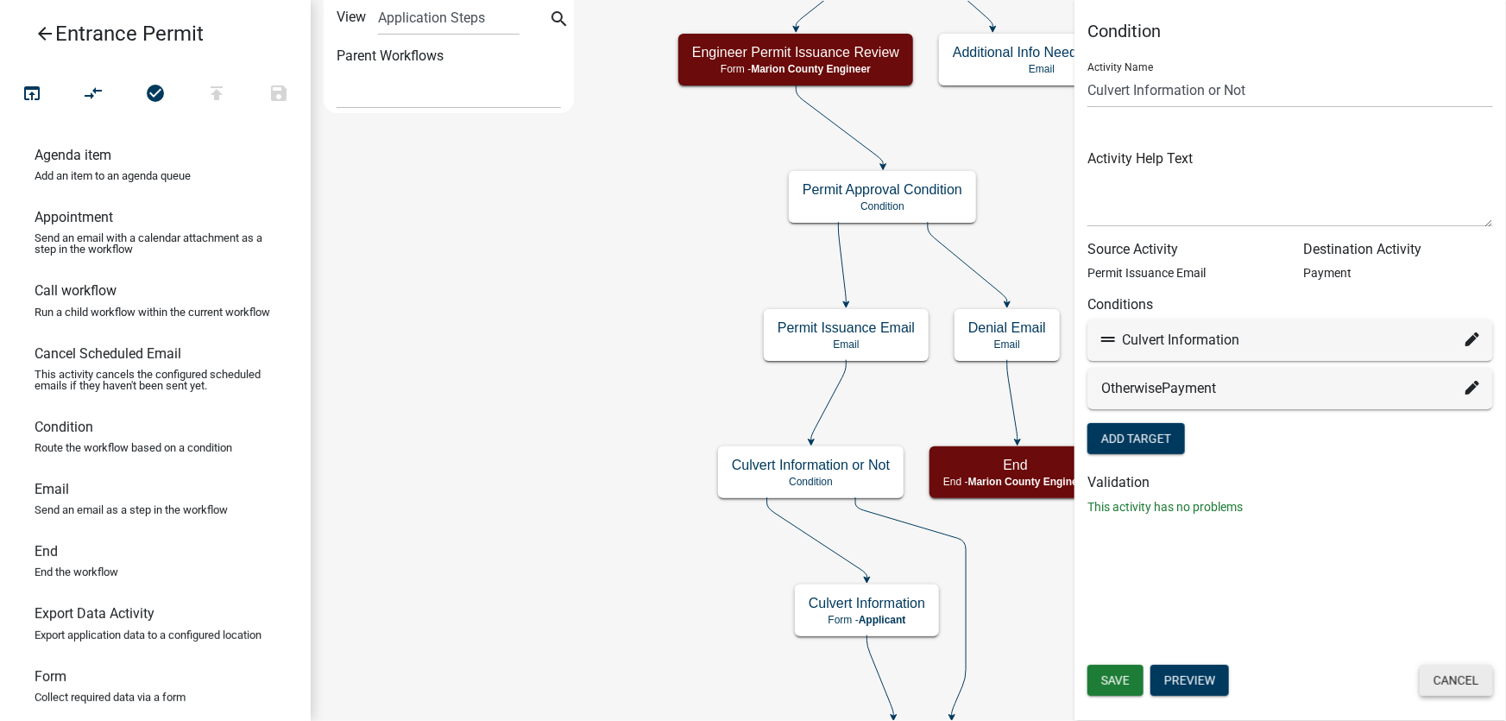
click at [1465, 685] on button "Cancel" at bounding box center [1456, 680] width 73 height 31
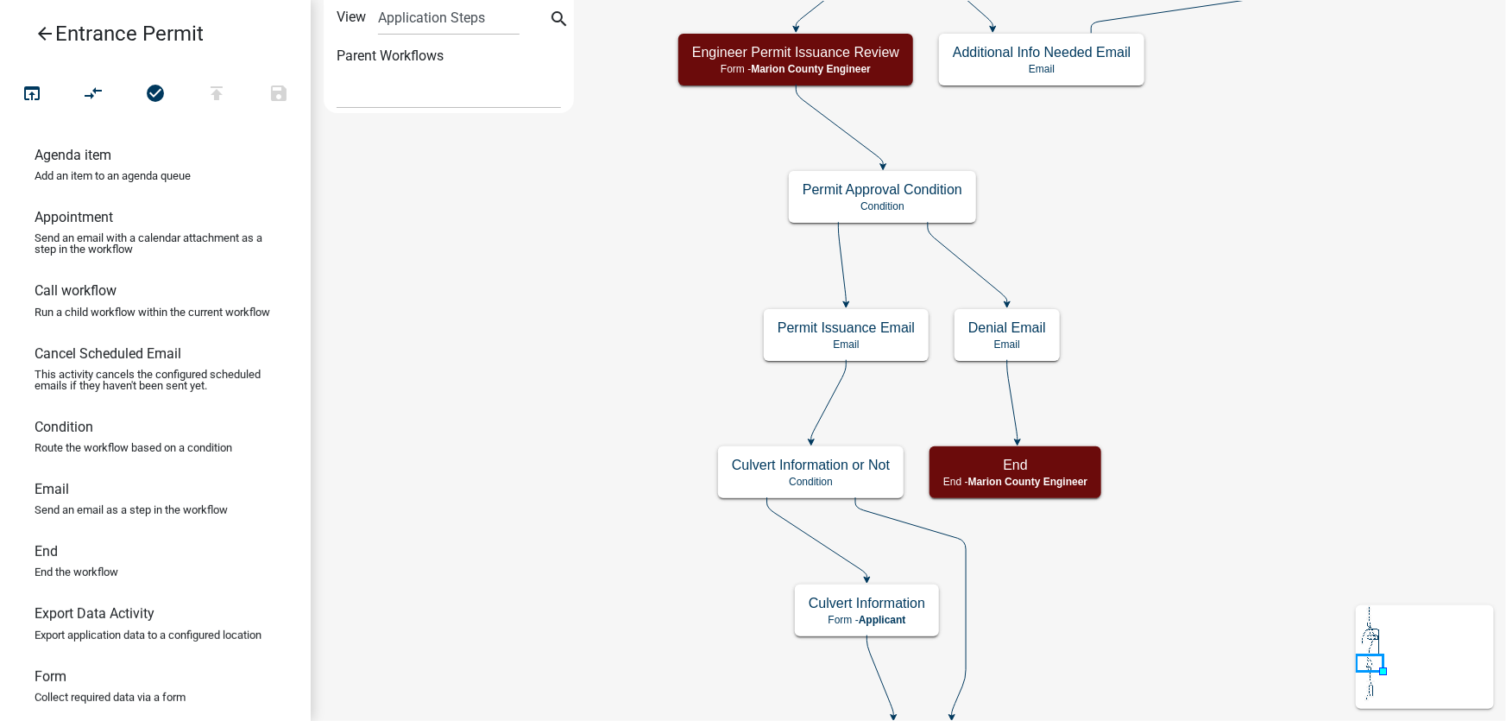
click at [876, 607] on h5 "Culvert Information" at bounding box center [867, 603] width 117 height 16
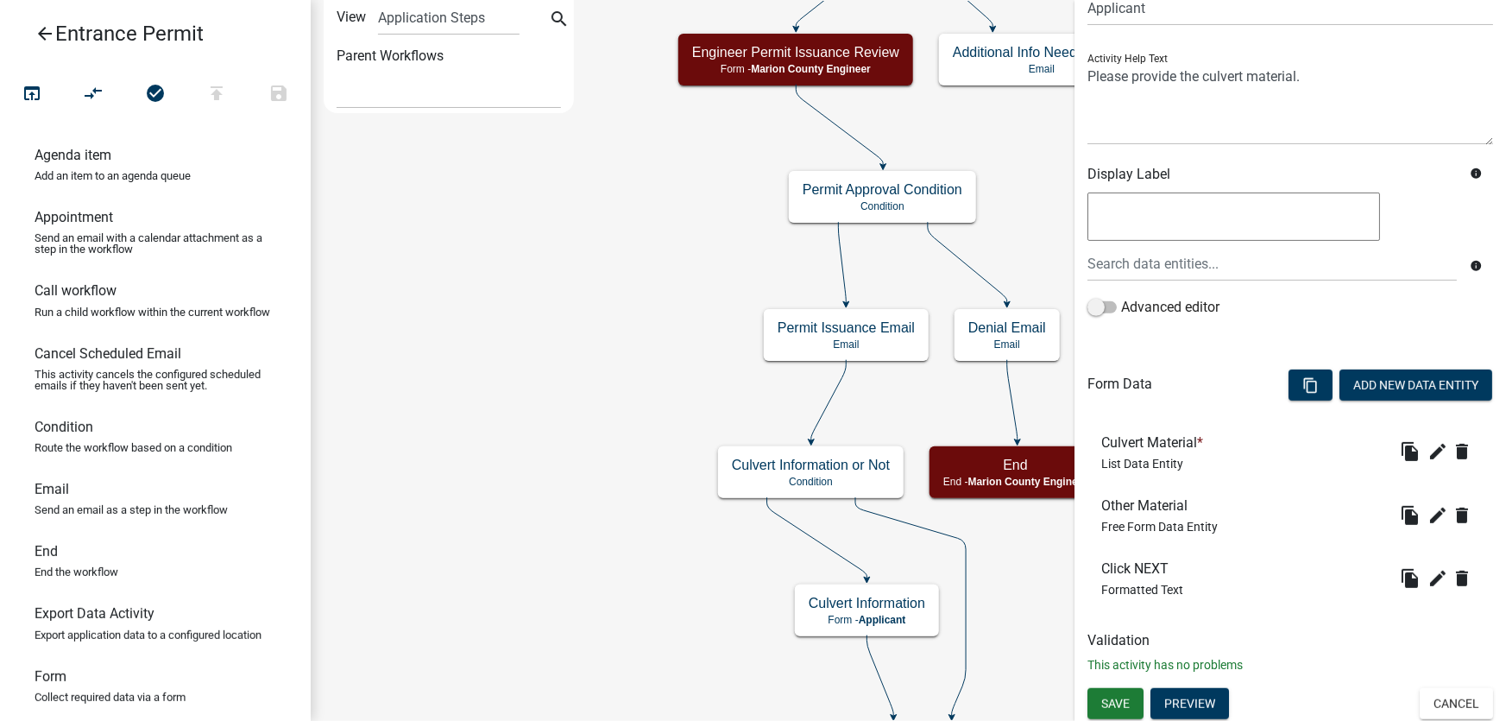
scroll to position [156, 0]
click at [1452, 694] on button "Cancel" at bounding box center [1456, 702] width 73 height 31
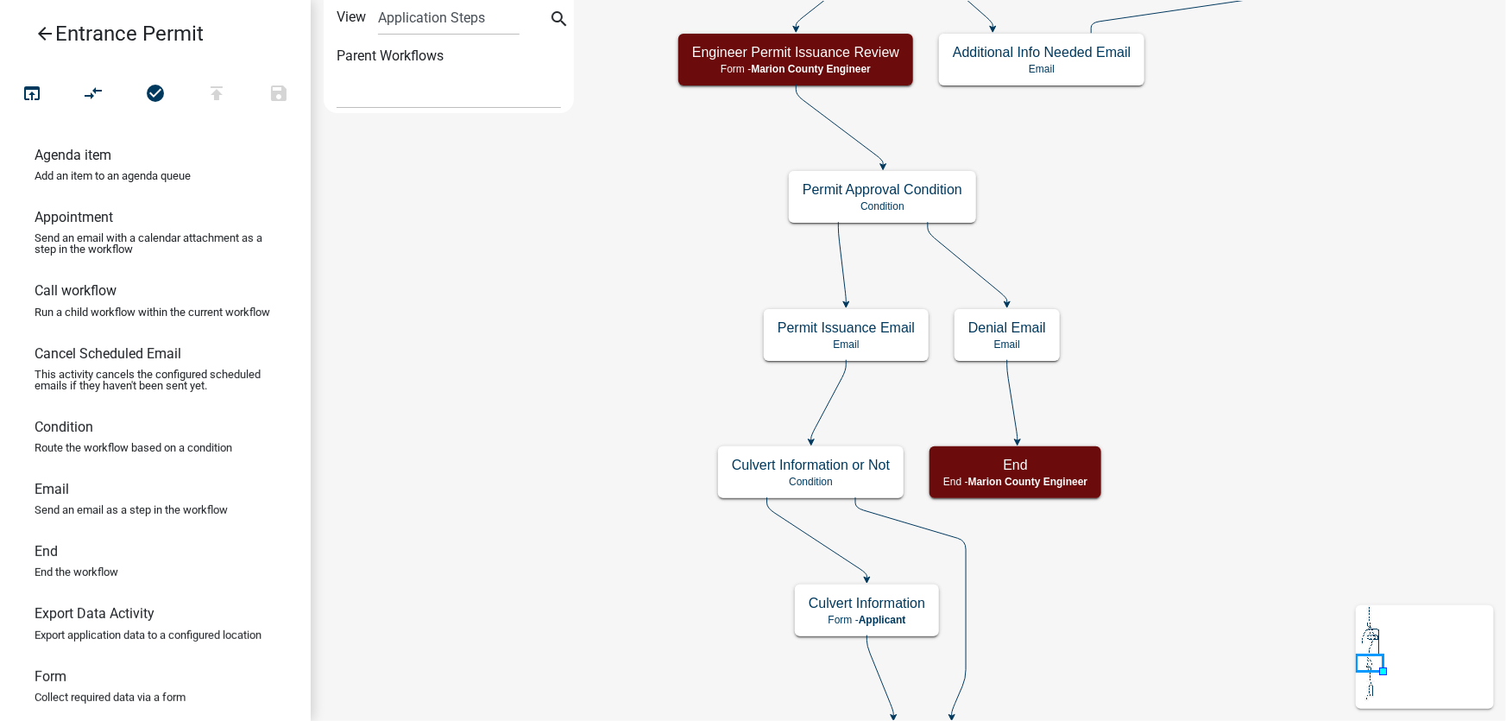
scroll to position [0, 0]
click at [898, 330] on h5 "Permit Issuance Email" at bounding box center [846, 327] width 137 height 16
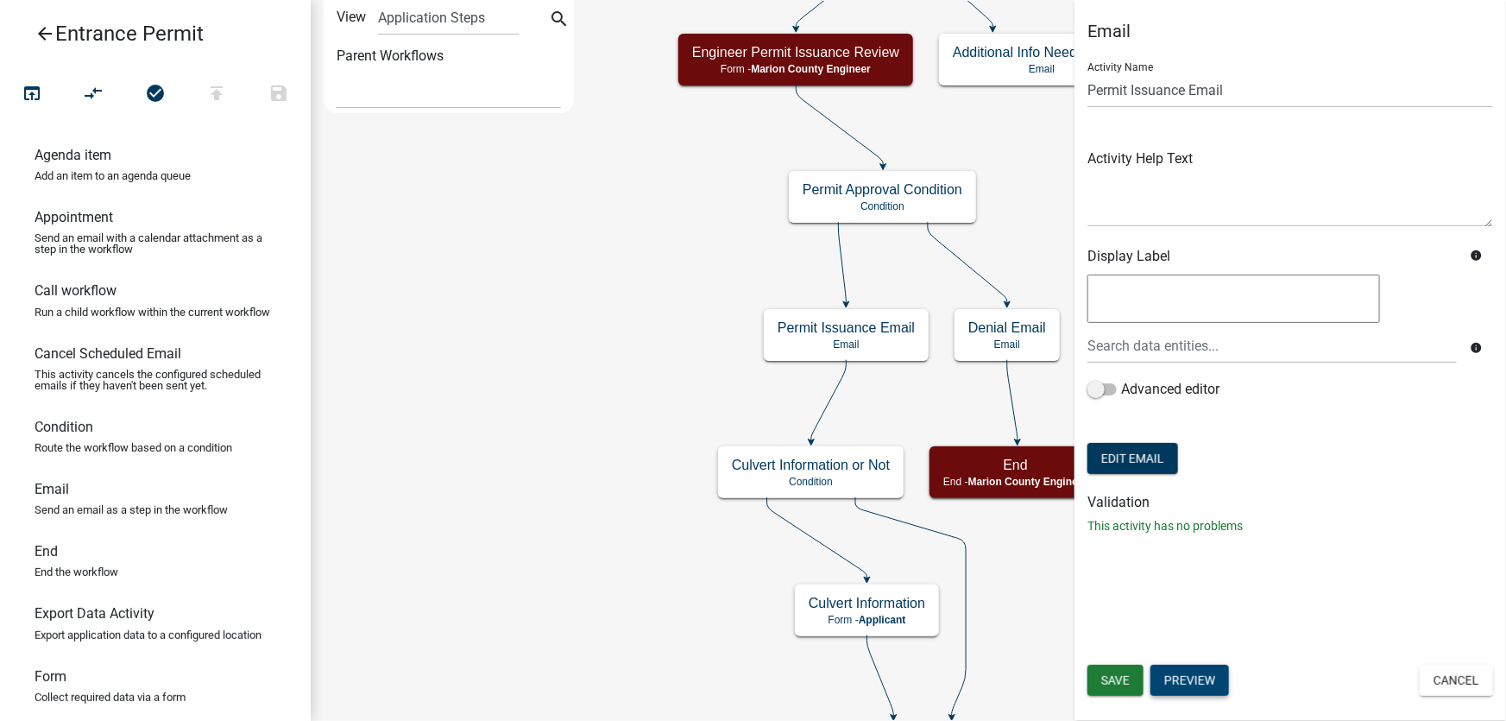
click at [1212, 674] on button "Preview" at bounding box center [1189, 680] width 79 height 31
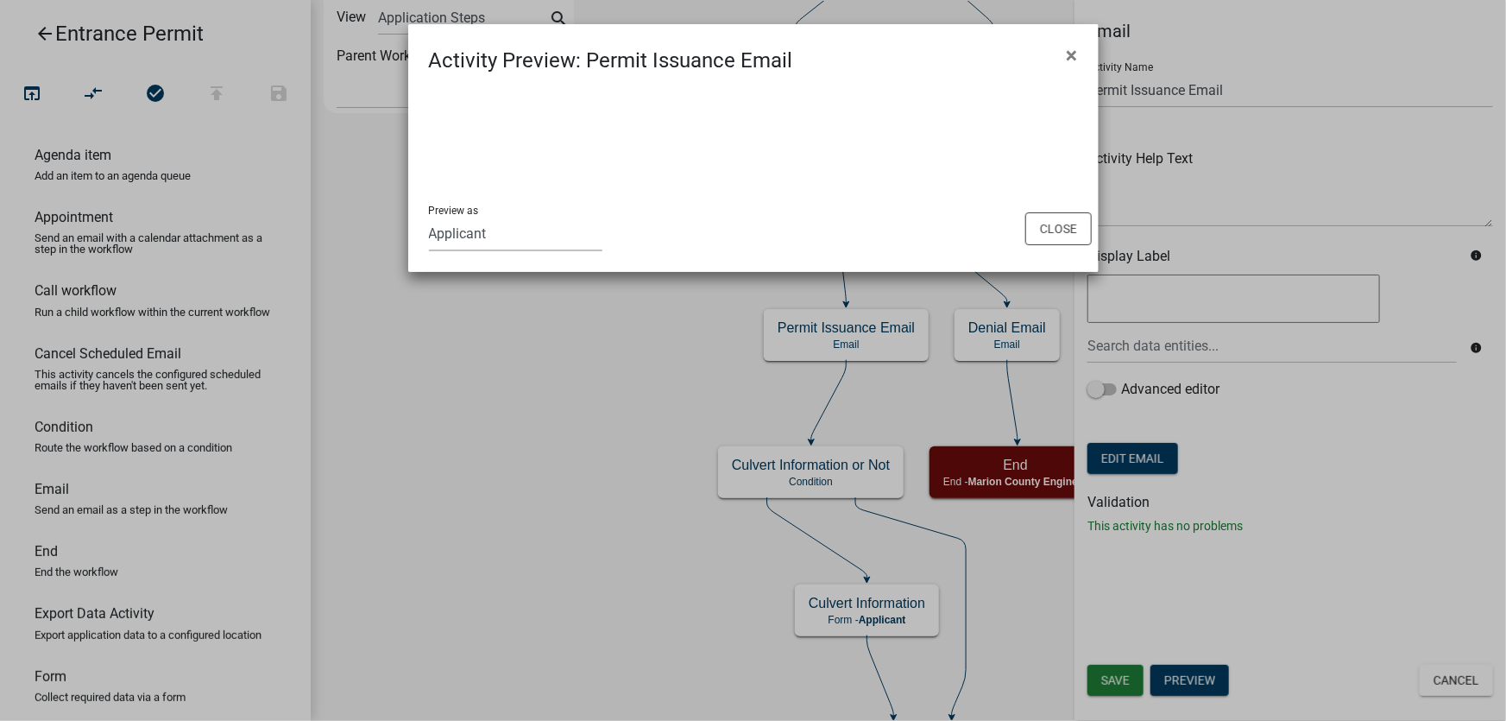
click at [480, 232] on select "Applicant Marion County Engineer reports Zoning Department Auditor's Office Dev…" at bounding box center [515, 233] width 173 height 35
click at [566, 226] on select "Applicant Marion County Engineer reports Zoning Department Auditor's Office Dev…" at bounding box center [515, 233] width 173 height 35
click at [455, 230] on select "Applicant Marion County Engineer reports Zoning Department Auditor's Office Dev…" at bounding box center [515, 233] width 173 height 35
click at [429, 216] on select "Applicant Marion County Engineer reports Zoning Department Auditor's Office Dev…" at bounding box center [515, 233] width 173 height 35
click at [663, 145] on form at bounding box center [753, 138] width 649 height 21
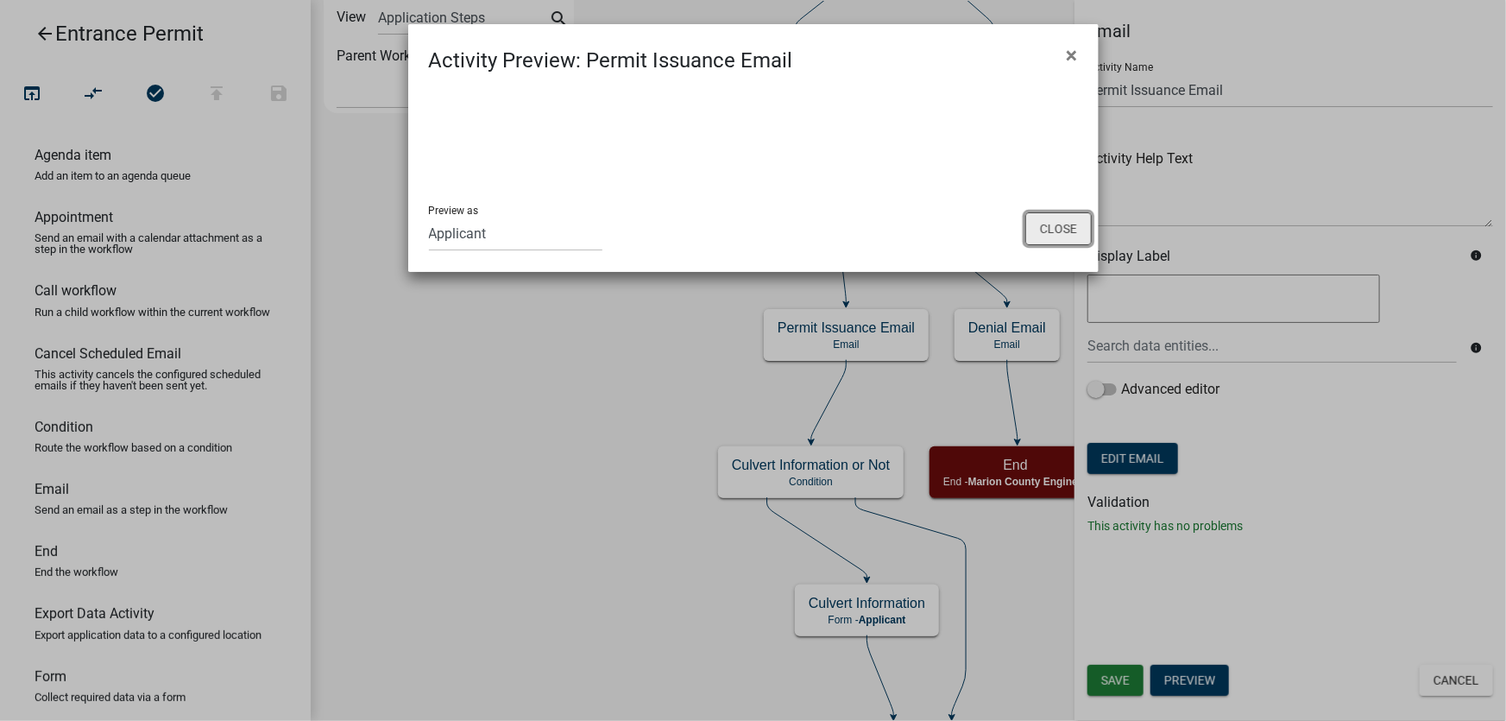
click at [1038, 230] on button "Close" at bounding box center [1058, 228] width 66 height 33
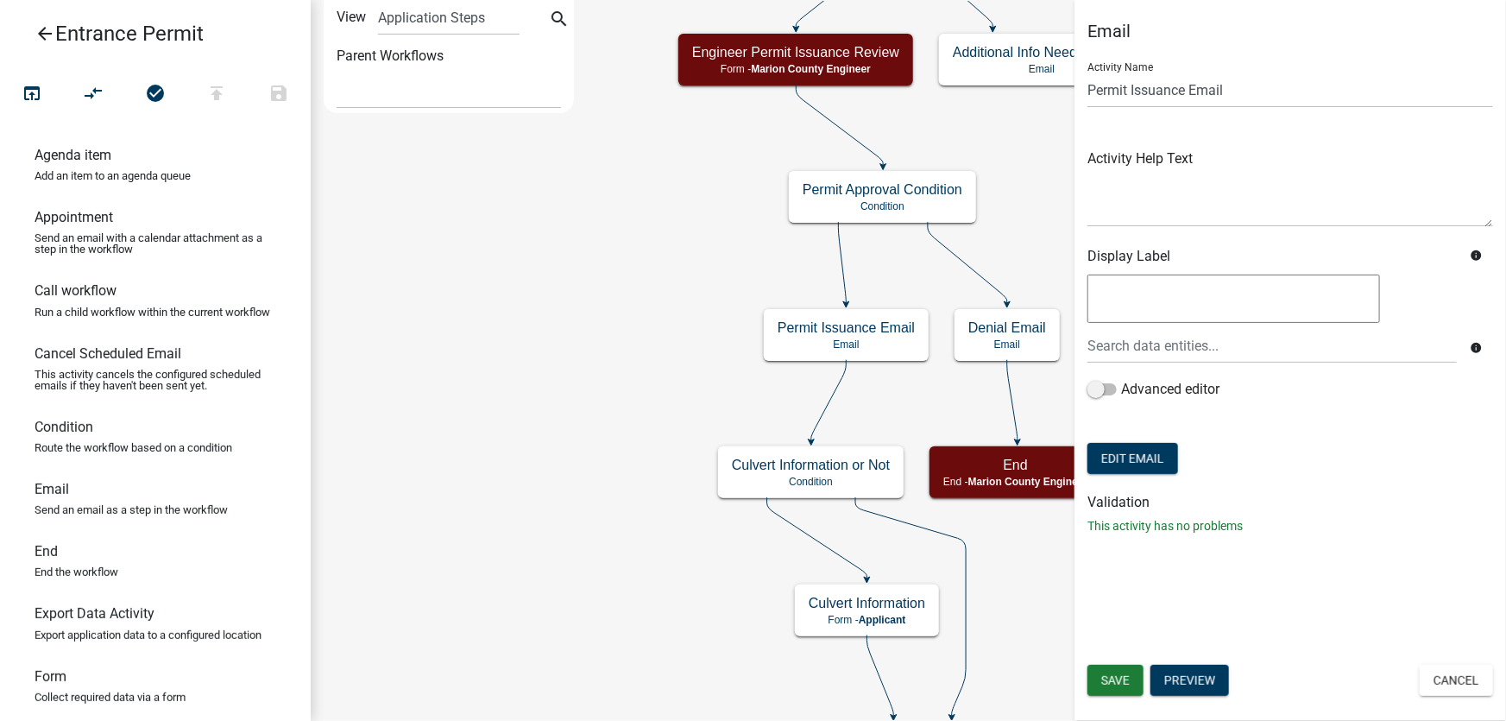
click at [1296, 604] on div "Email Activity Name Permit Issuance Email Activity Help Text Display Label info…" at bounding box center [1290, 360] width 432 height 721
click at [1155, 461] on button "Edit Email" at bounding box center [1132, 458] width 91 height 31
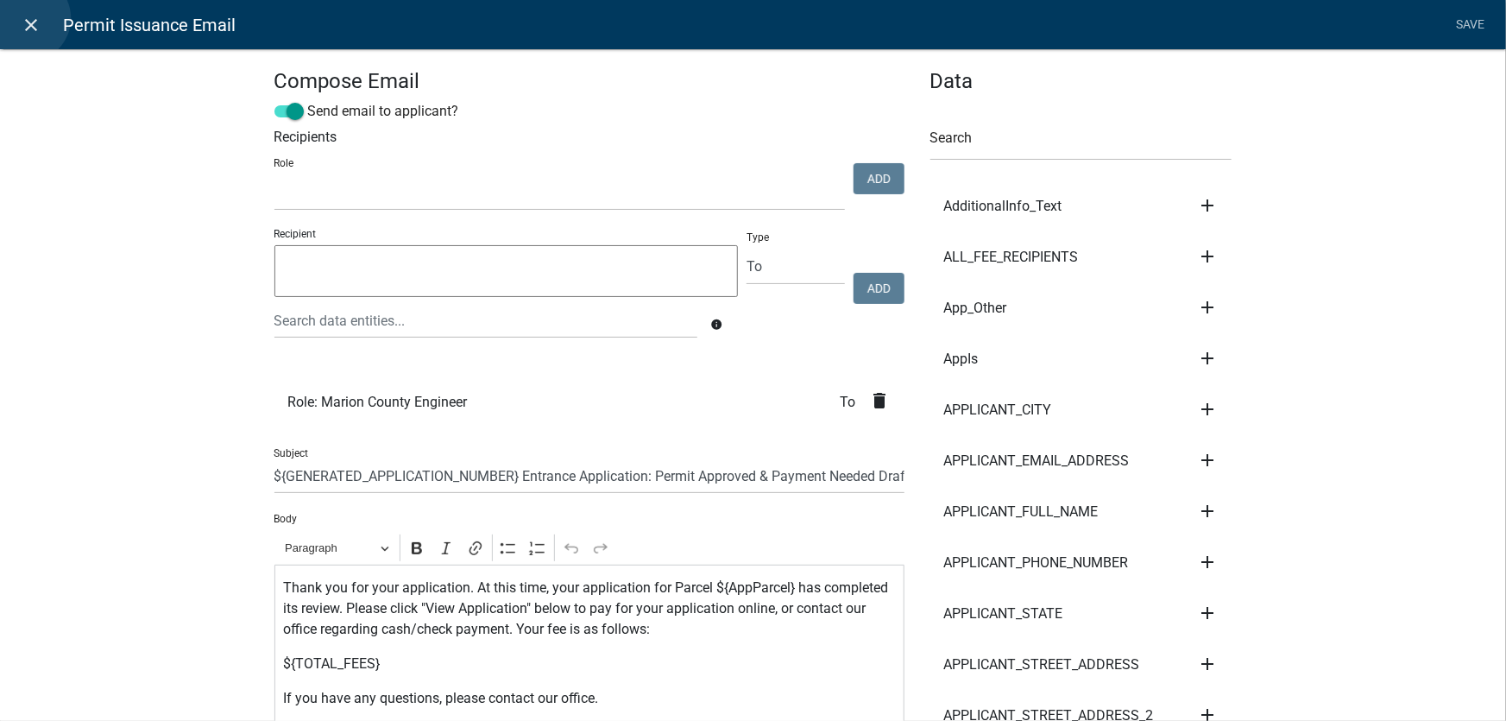
click at [27, 18] on icon "close" at bounding box center [32, 25] width 21 height 21
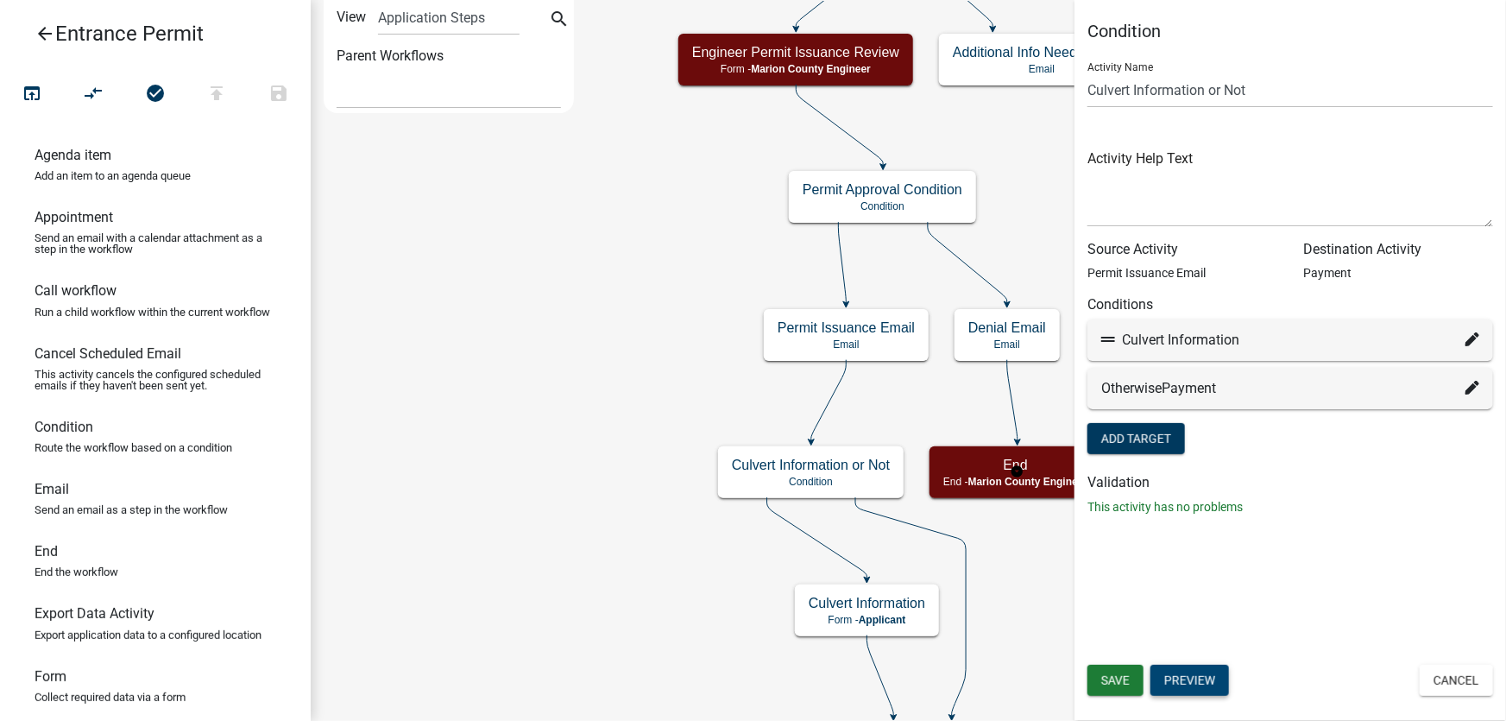
click at [1191, 677] on button "Preview" at bounding box center [1189, 680] width 79 height 31
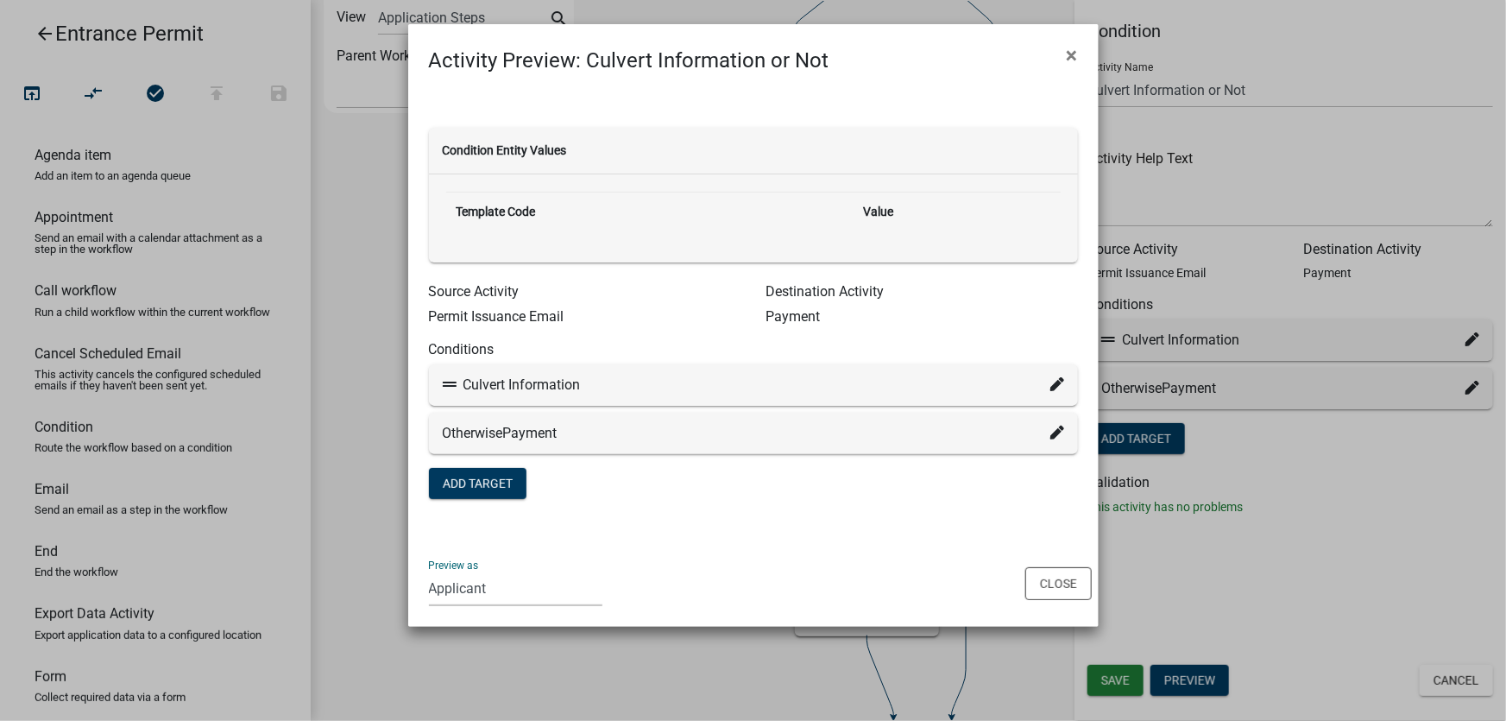
click at [457, 589] on select "Applicant Marion County Engineer reports Zoning Department Auditor's Office Dev…" at bounding box center [515, 587] width 173 height 35
click at [712, 586] on div "Preview as Applicant Marion County Engineer reports Zoning Department Auditor's…" at bounding box center [753, 582] width 690 height 87
click at [484, 589] on select "Applicant Marion County Engineer reports Zoning Department Auditor's Office Dev…" at bounding box center [515, 587] width 173 height 35
click at [429, 570] on select "Applicant Marion County Engineer reports Zoning Department Auditor's Office Dev…" at bounding box center [515, 587] width 173 height 35
click at [528, 594] on select "Applicant Marion County Engineer reports Zoning Department Auditor's Office Dev…" at bounding box center [515, 587] width 173 height 35
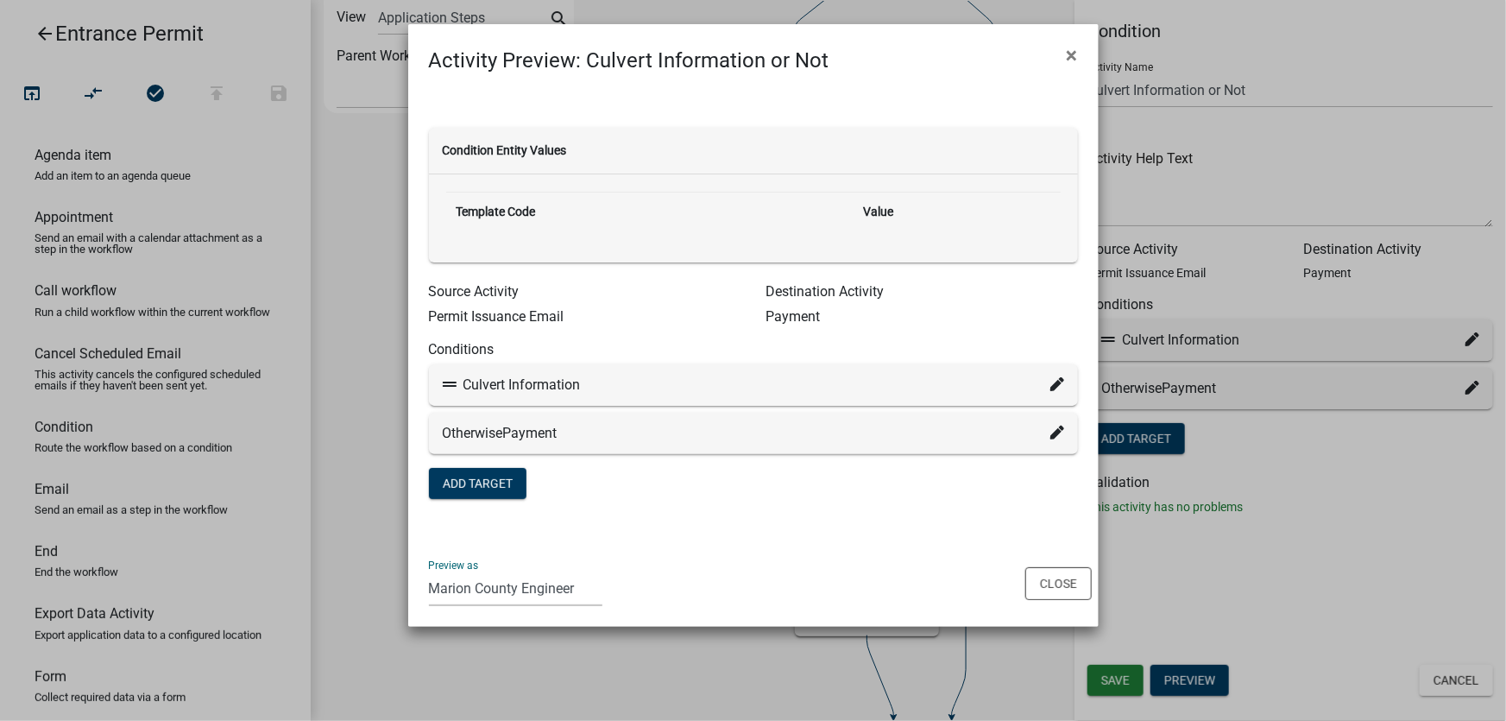
select select "46F061D0-CA05-4526-87AD-BAE6256F3E47"
click at [429, 570] on select "Applicant Marion County Engineer reports Zoning Department Auditor's Office Dev…" at bounding box center [515, 587] width 173 height 35
click at [510, 155] on div "Condition Entity Values" at bounding box center [753, 151] width 649 height 47
click at [580, 296] on h6 "Source Activity" at bounding box center [585, 291] width 312 height 16
click at [668, 360] on wm-condition-builder "Conditions Culvert Information Otherwise Payment Add Target" at bounding box center [753, 413] width 649 height 145
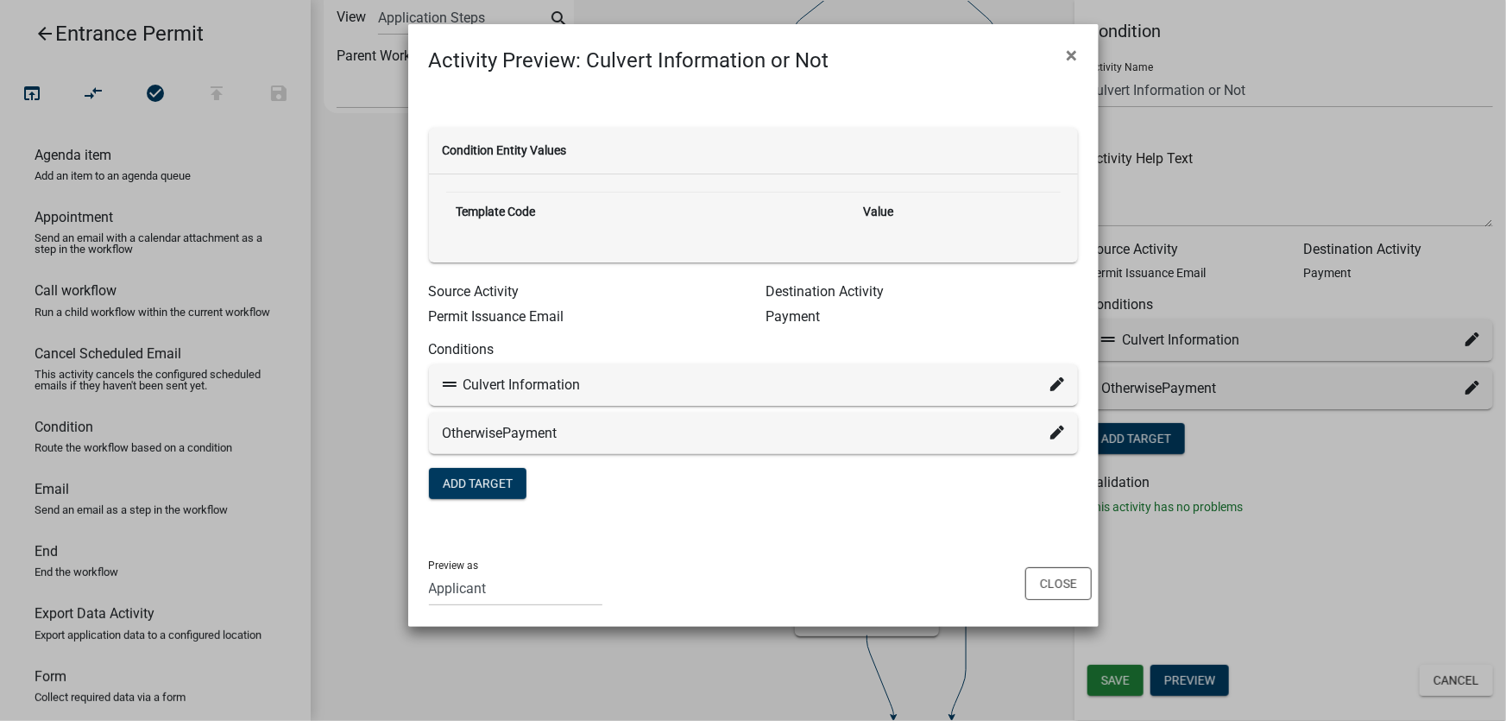
click at [560, 297] on h6 "Source Activity" at bounding box center [585, 291] width 312 height 16
click at [1049, 585] on button "Close" at bounding box center [1058, 583] width 66 height 33
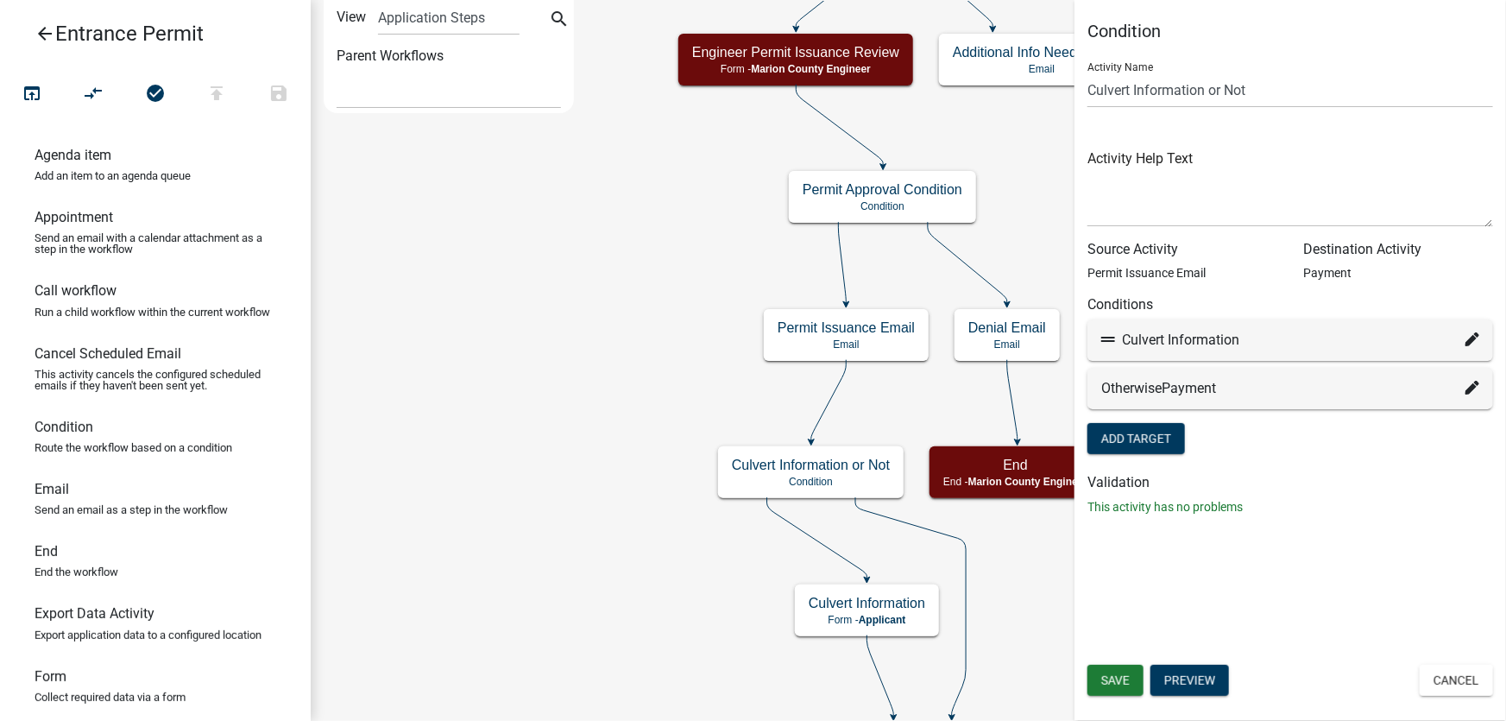
click at [1460, 685] on button "Cancel" at bounding box center [1456, 680] width 73 height 31
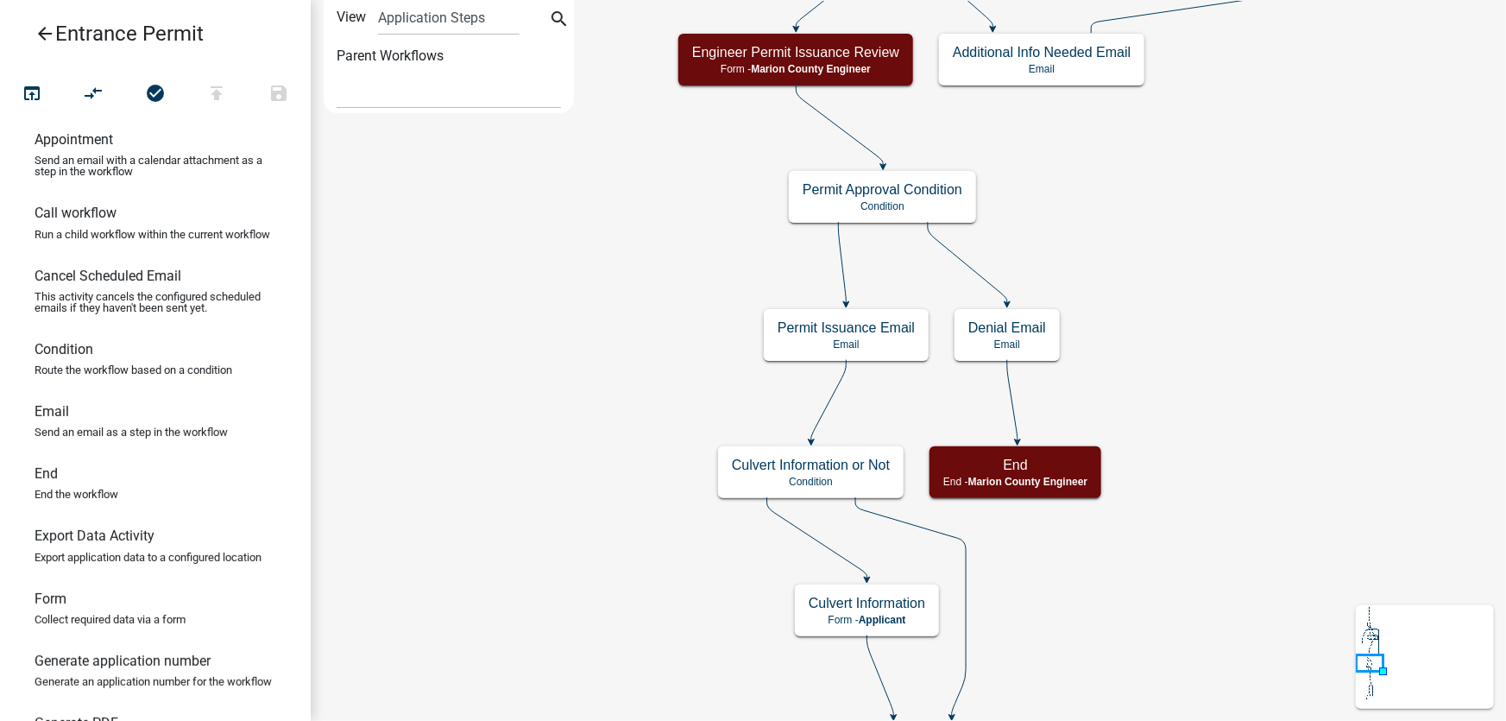
click at [114, 438] on p "Send an email as a step in the workflow" at bounding box center [131, 431] width 193 height 11
click at [150, 438] on p "Send an email as a step in the workflow" at bounding box center [131, 431] width 193 height 11
click at [126, 370] on link "Condition Route the workflow based on a condition" at bounding box center [155, 365] width 311 height 62
click at [114, 311] on p "This activity cancels the configured scheduled emails if they haven't been sent…" at bounding box center [156, 302] width 242 height 22
click at [129, 223] on link "Call workflow Run a child workflow within the current workflow" at bounding box center [155, 229] width 311 height 62
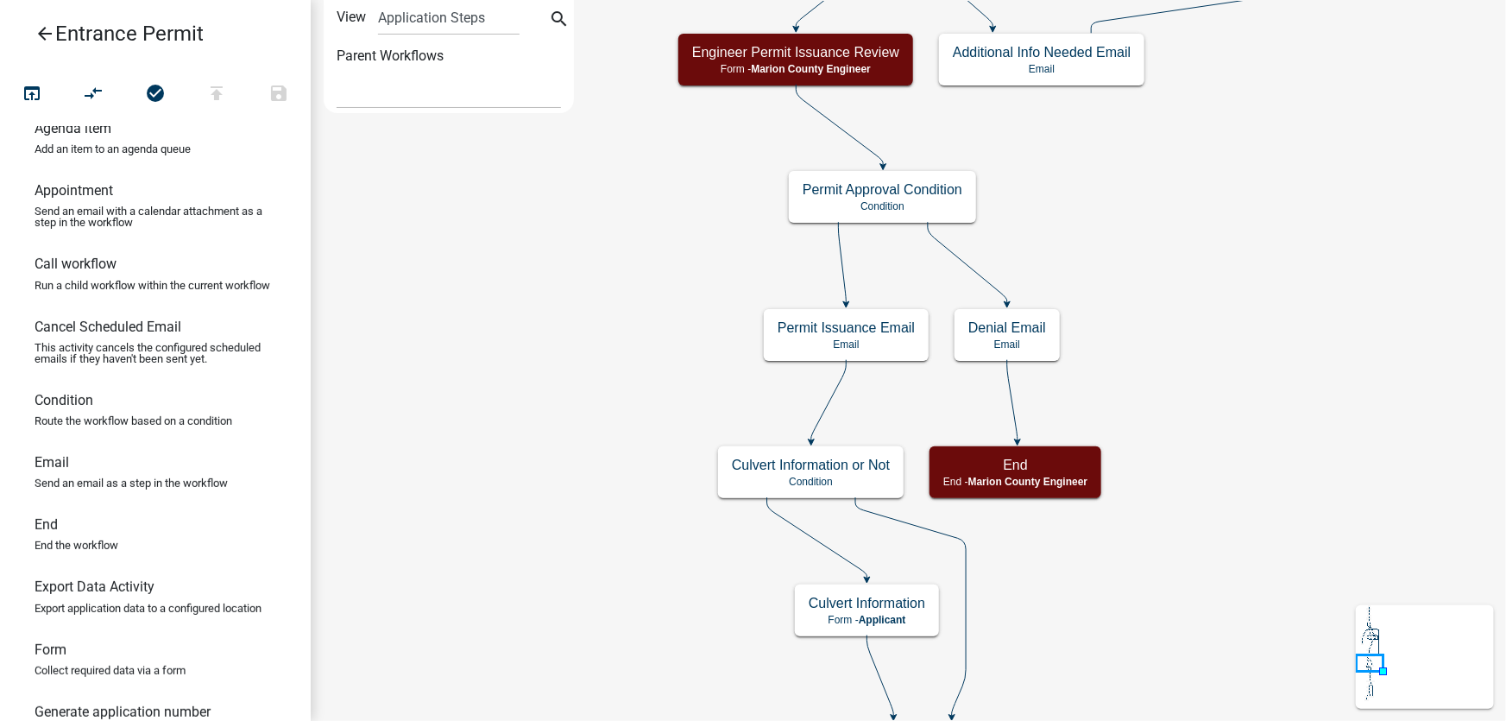
scroll to position [0, 0]
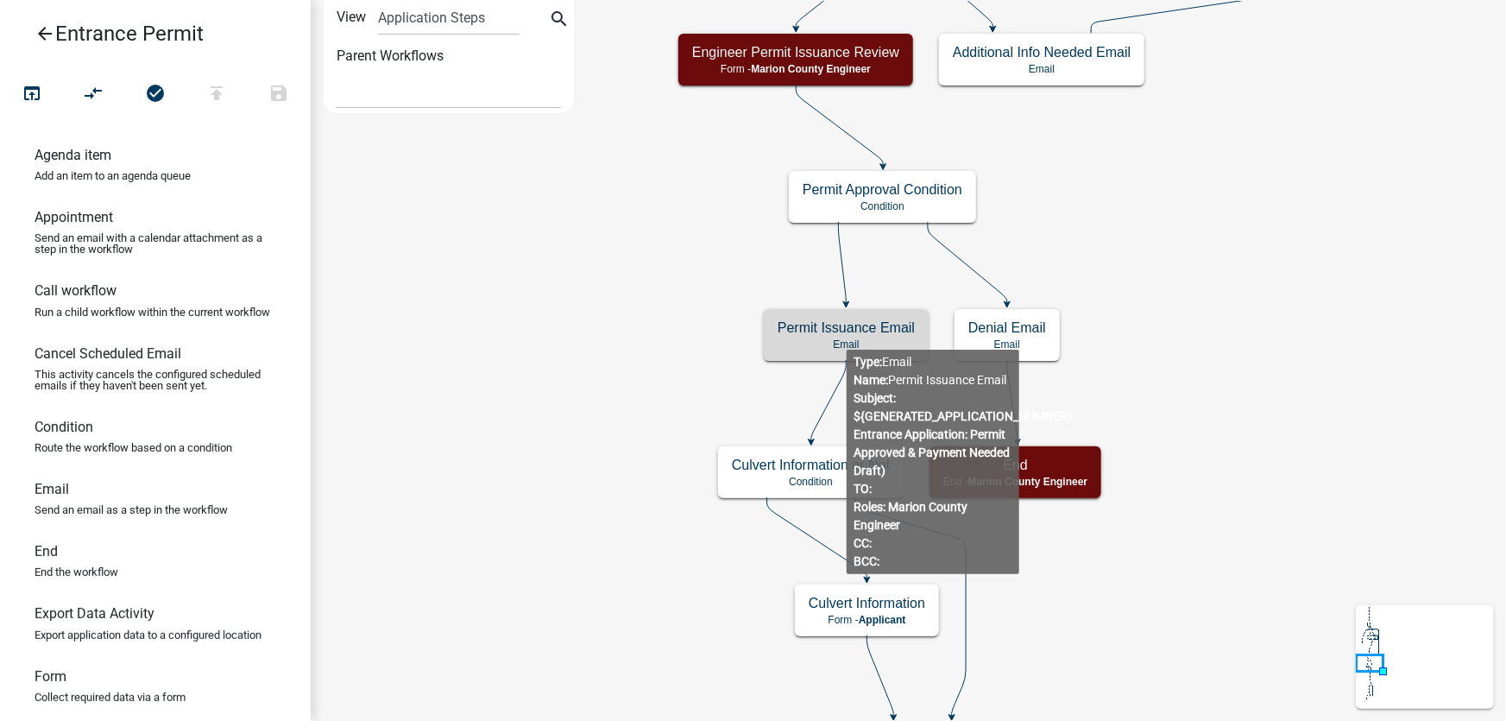
click at [846, 336] on div "Permit Issuance Email Email" at bounding box center [846, 335] width 165 height 52
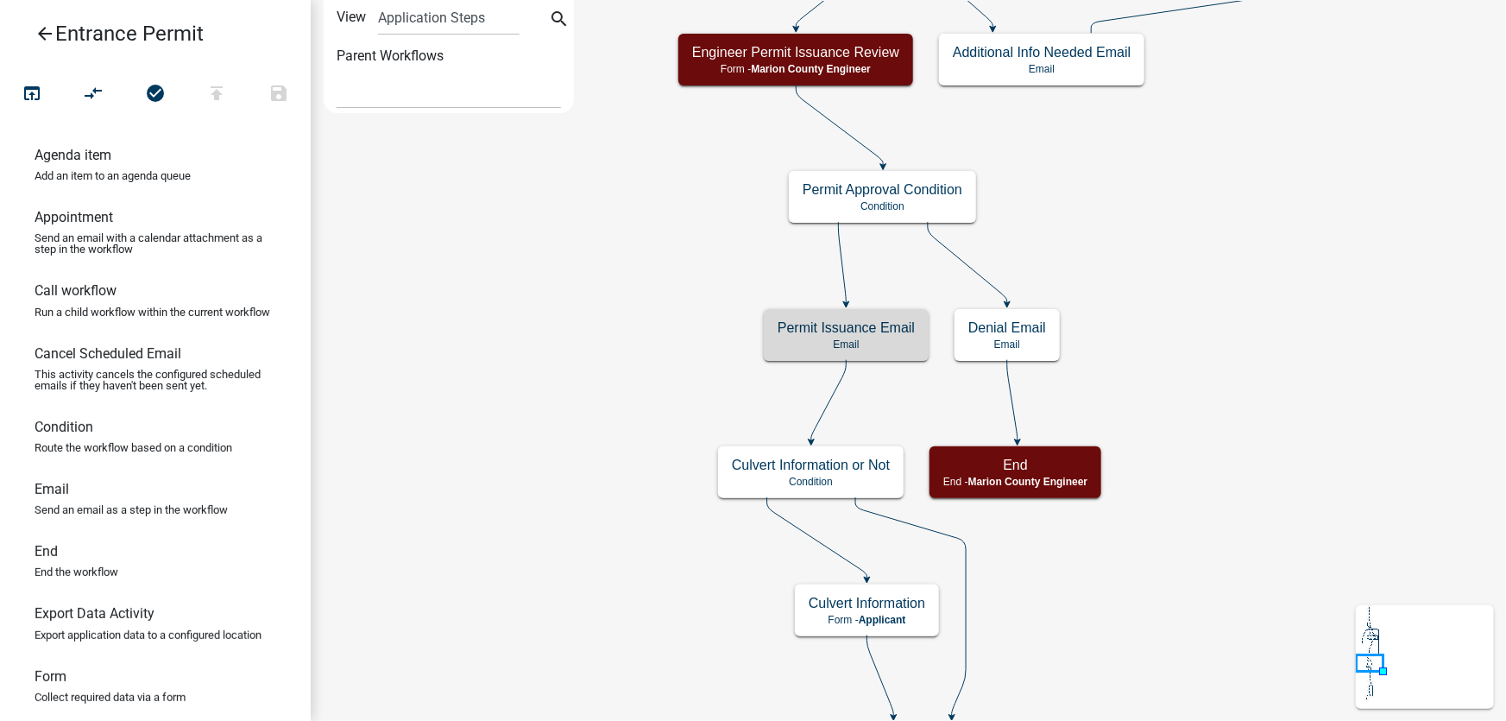
click at [846, 336] on div "Permit Issuance Email Email" at bounding box center [846, 335] width 165 height 52
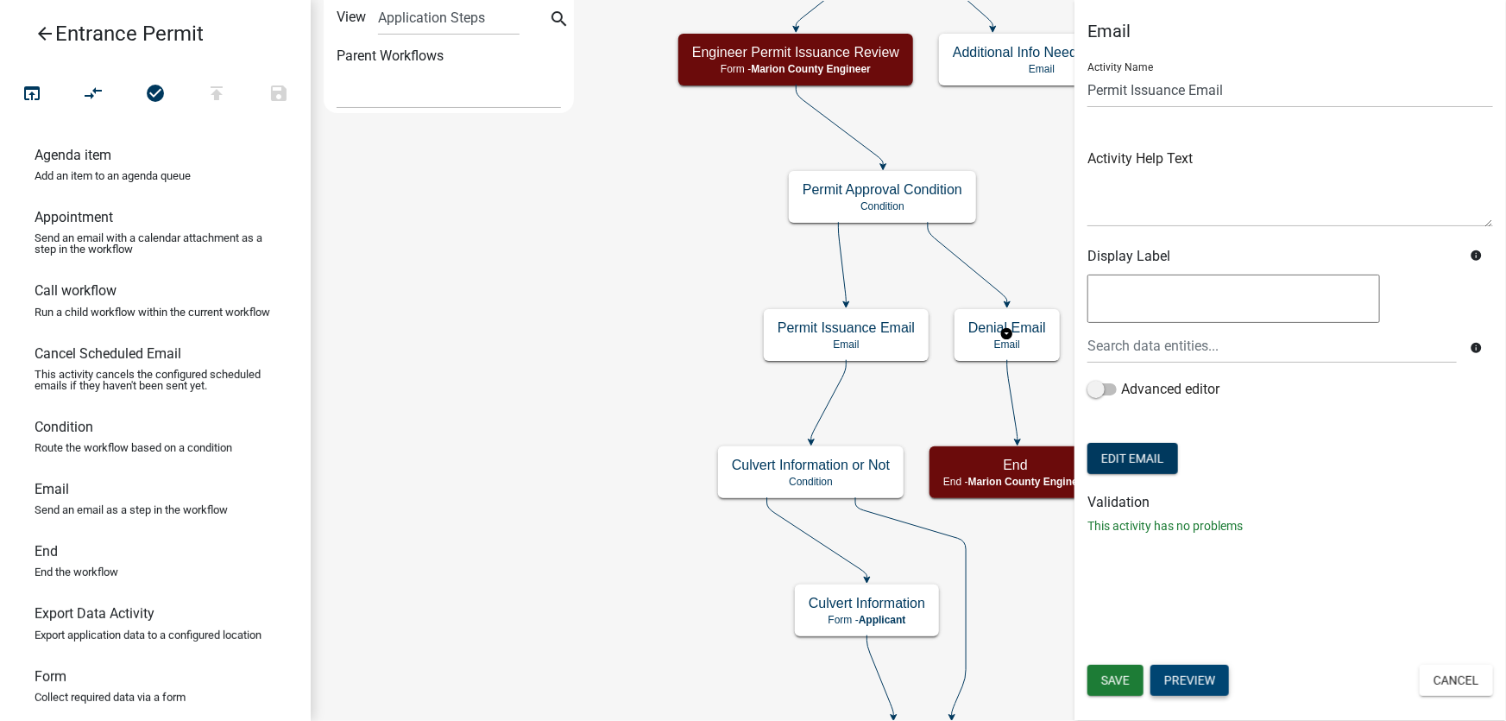
click at [1211, 677] on button "Preview" at bounding box center [1189, 680] width 79 height 31
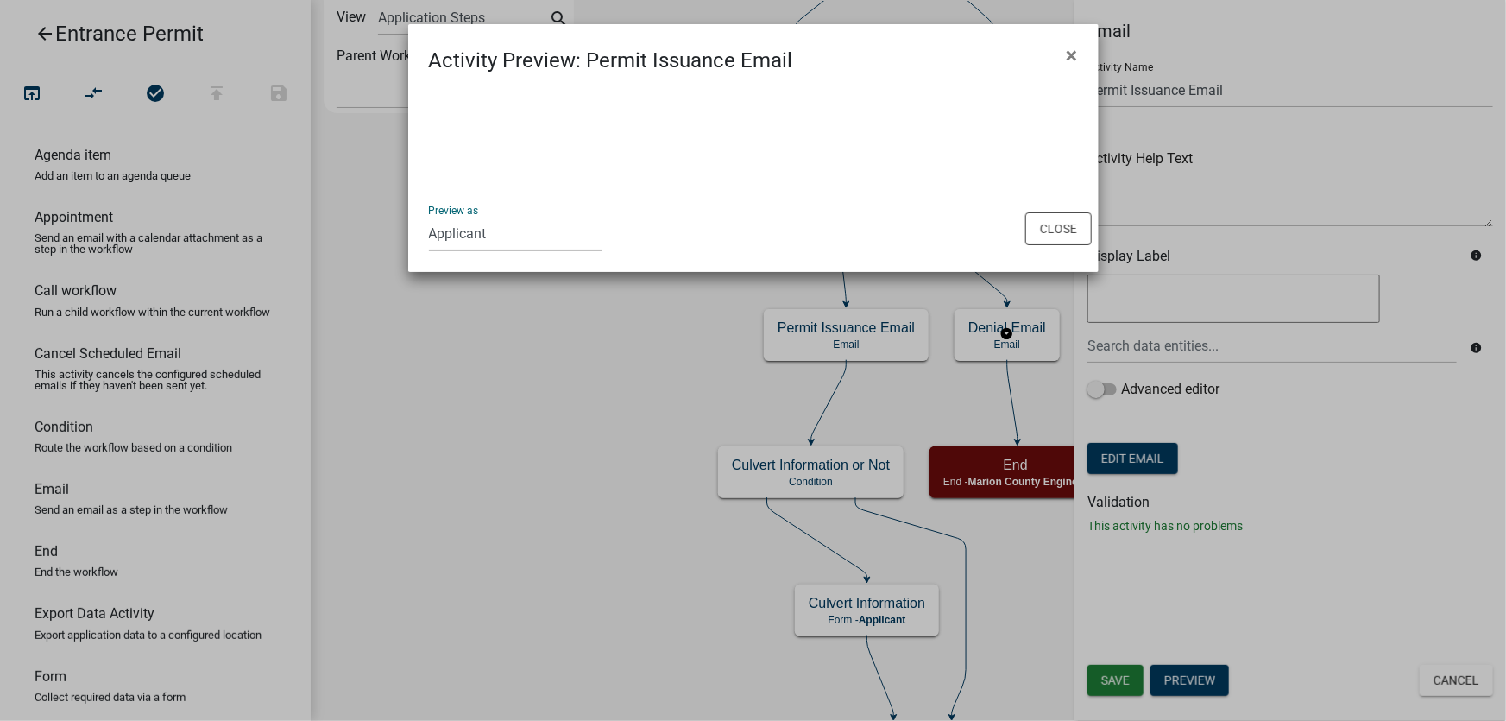
click at [447, 227] on select "Applicant Marion County Engineer reports Zoning Department Auditor's Office Dev…" at bounding box center [515, 233] width 173 height 35
click at [429, 216] on select "Applicant Marion County Engineer reports Zoning Department Auditor's Office Dev…" at bounding box center [515, 233] width 173 height 35
click at [475, 229] on select "Applicant Marion County Engineer reports Zoning Department Auditor's Office Dev…" at bounding box center [515, 233] width 173 height 35
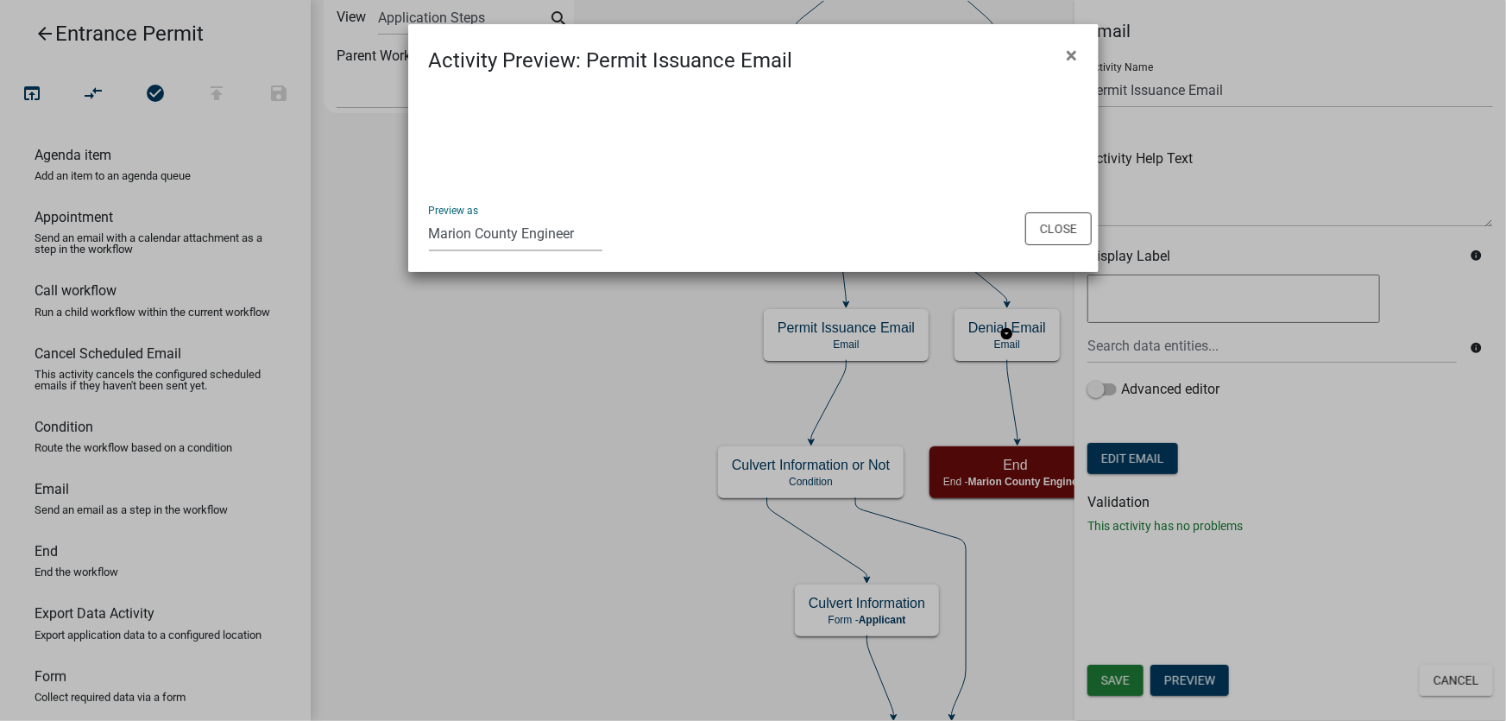
select select "46F061D0-CA05-4526-87AD-BAE6256F3E47"
click at [429, 216] on select "Applicant Marion County Engineer reports Zoning Department Auditor's Office Dev…" at bounding box center [515, 233] width 173 height 35
click at [1058, 234] on button "Close" at bounding box center [1058, 228] width 66 height 33
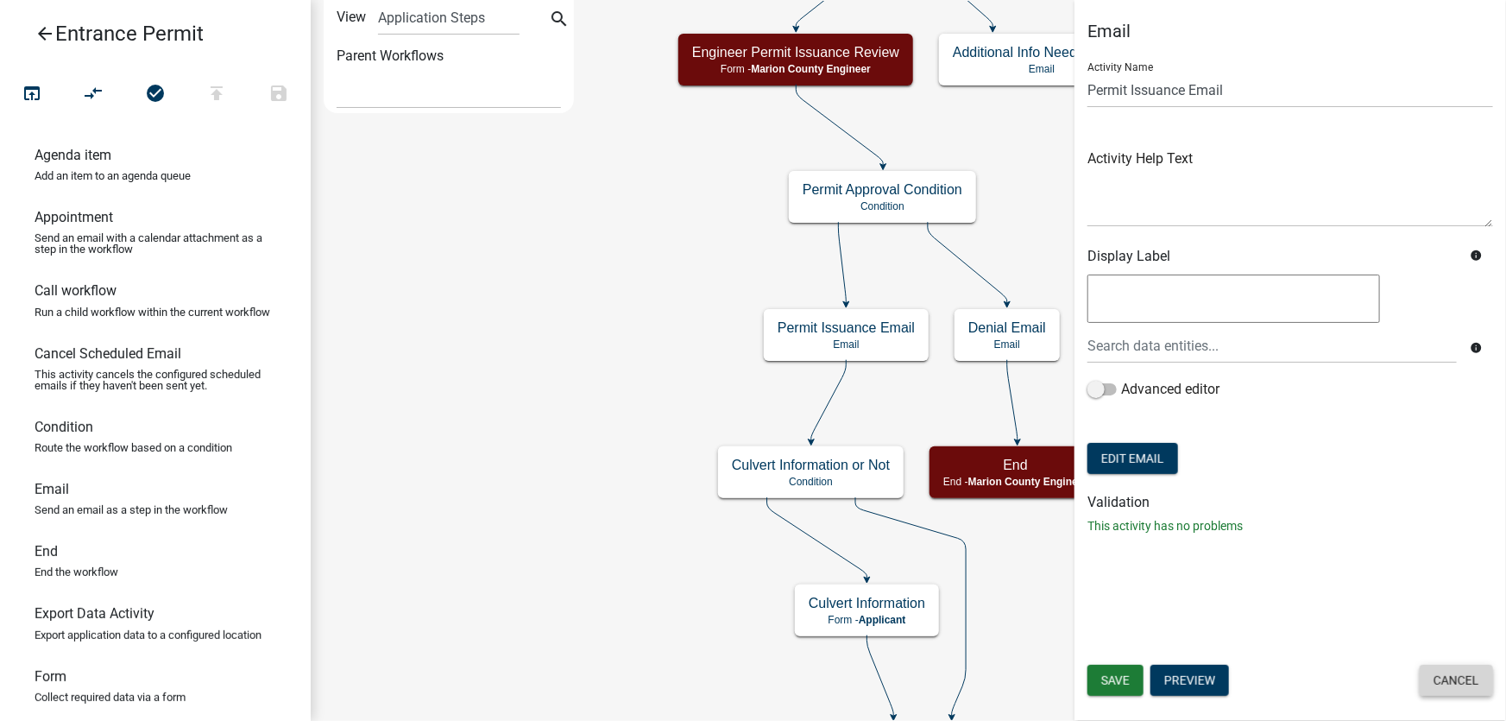
click at [1455, 690] on button "Cancel" at bounding box center [1456, 680] width 73 height 31
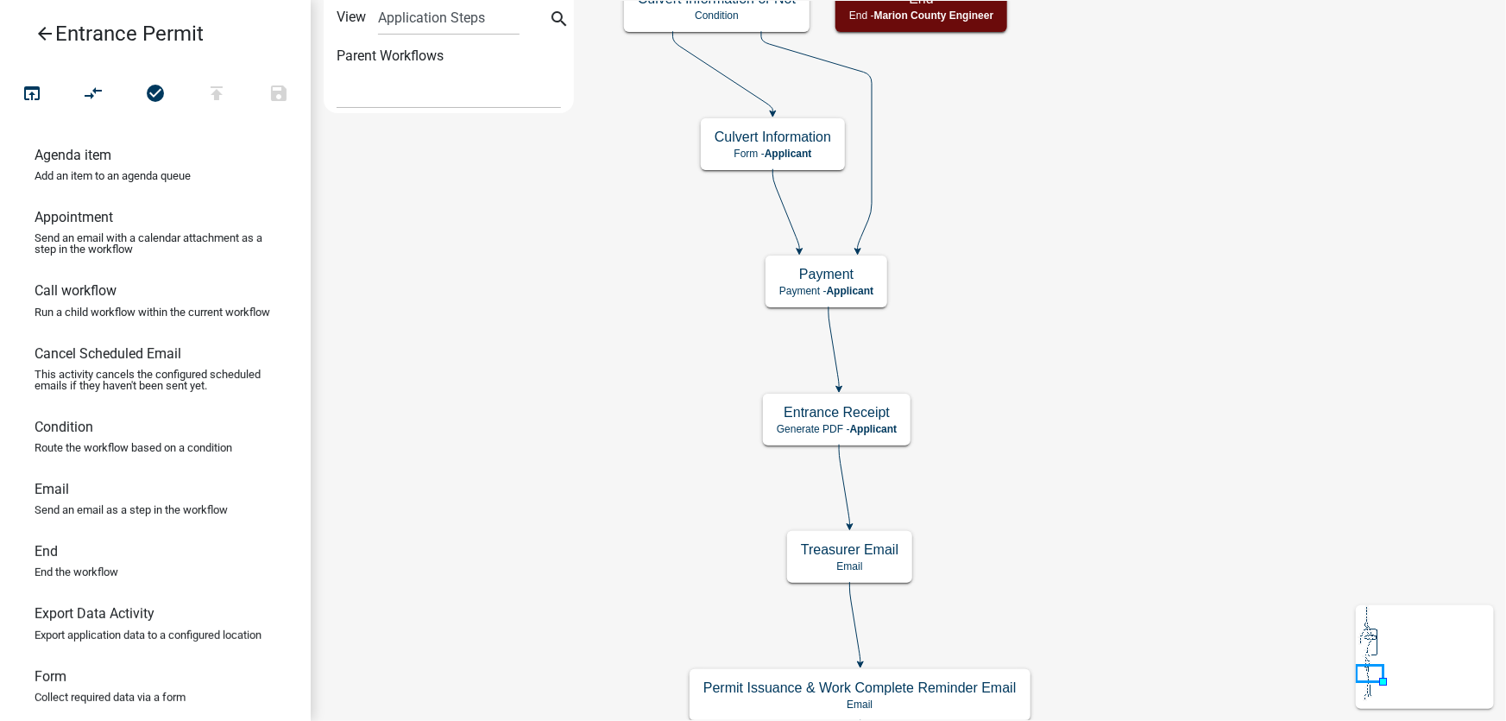
click at [878, 416] on h5 "Entrance Receipt" at bounding box center [837, 412] width 120 height 16
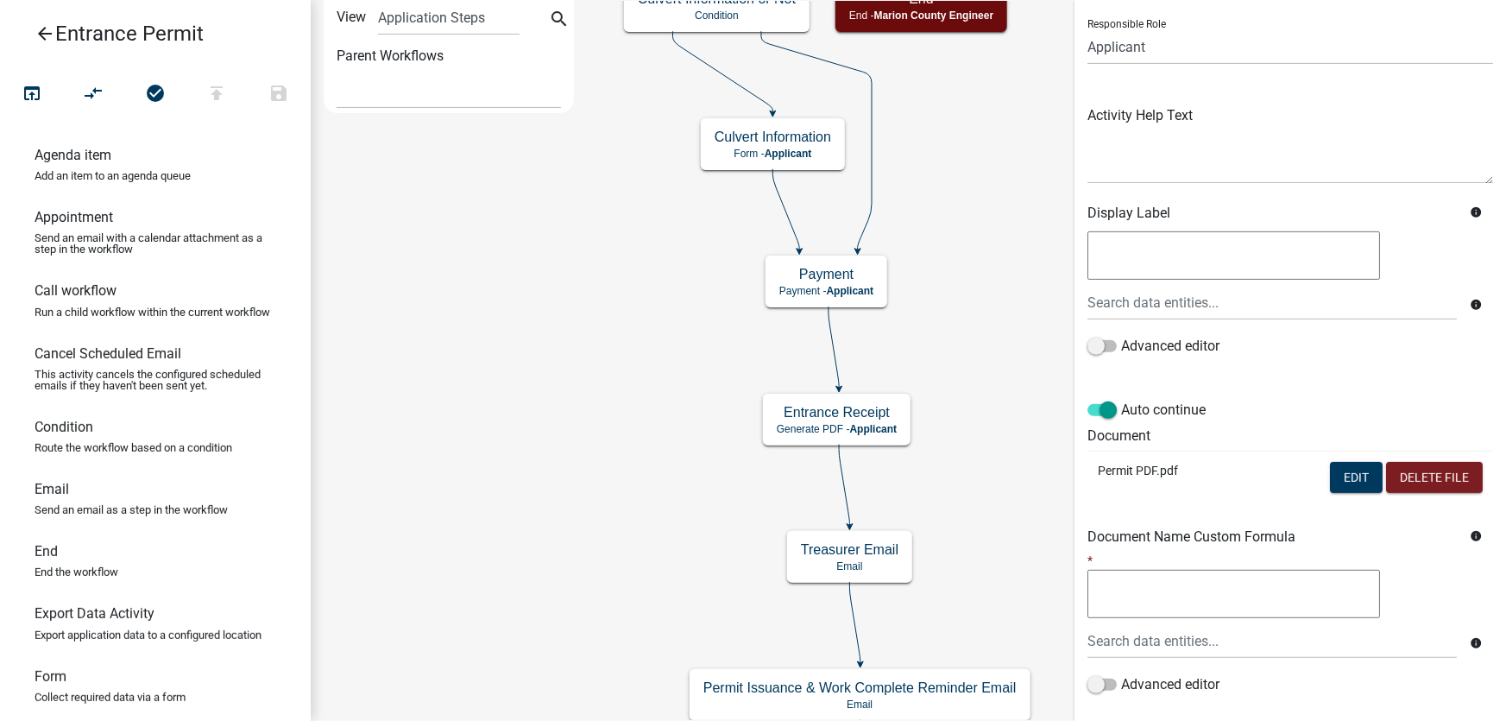
scroll to position [156, 0]
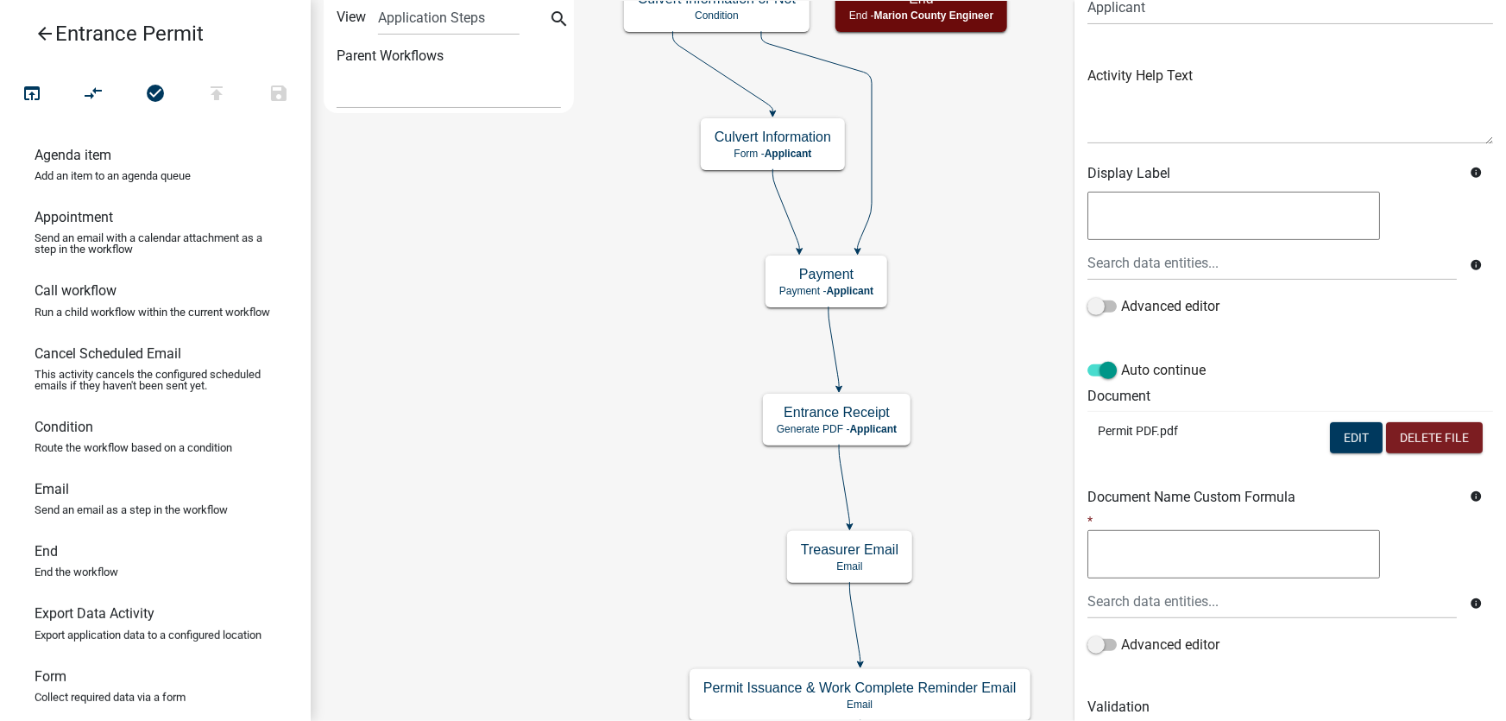
click at [1134, 431] on p "Permit PDF.pdf" at bounding box center [1162, 431] width 129 height 18
click at [1342, 437] on button "Edit" at bounding box center [1356, 437] width 53 height 31
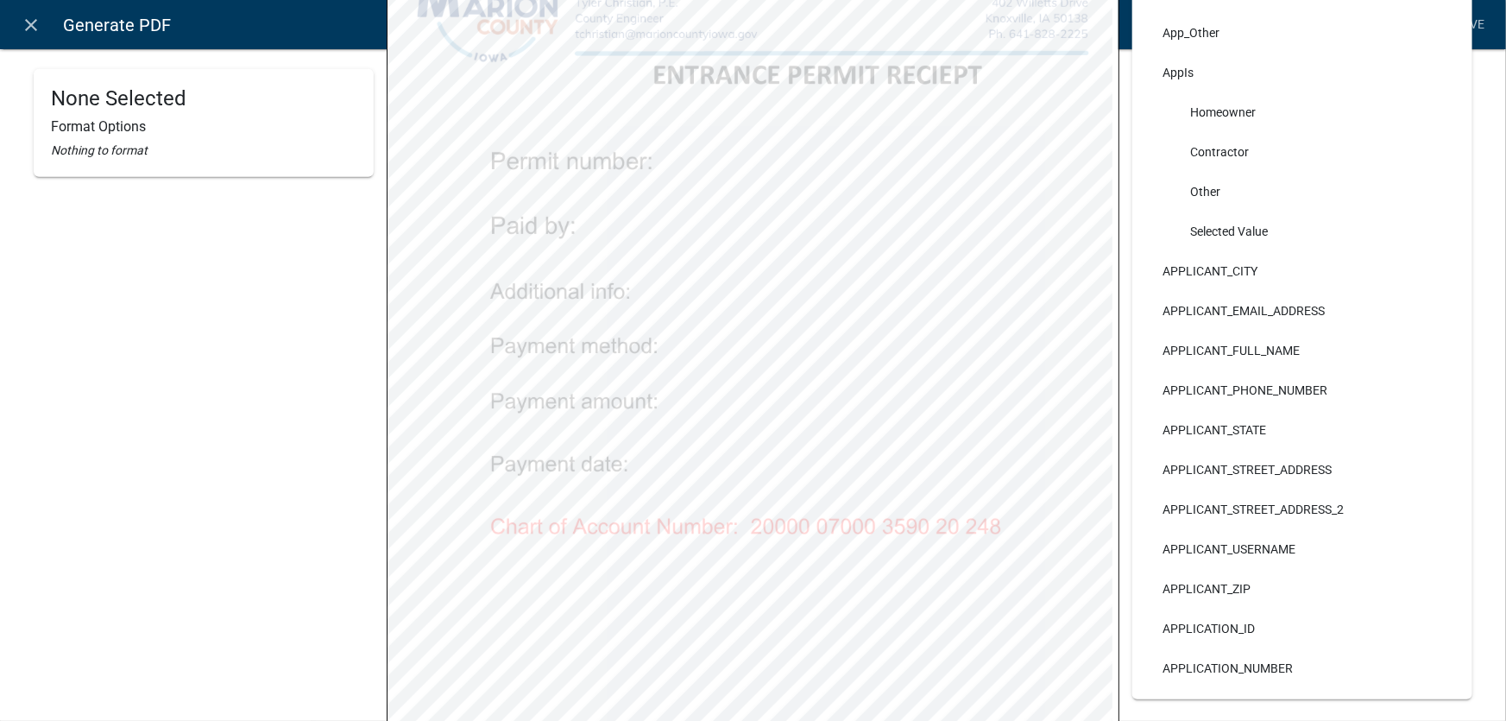
scroll to position [0, 0]
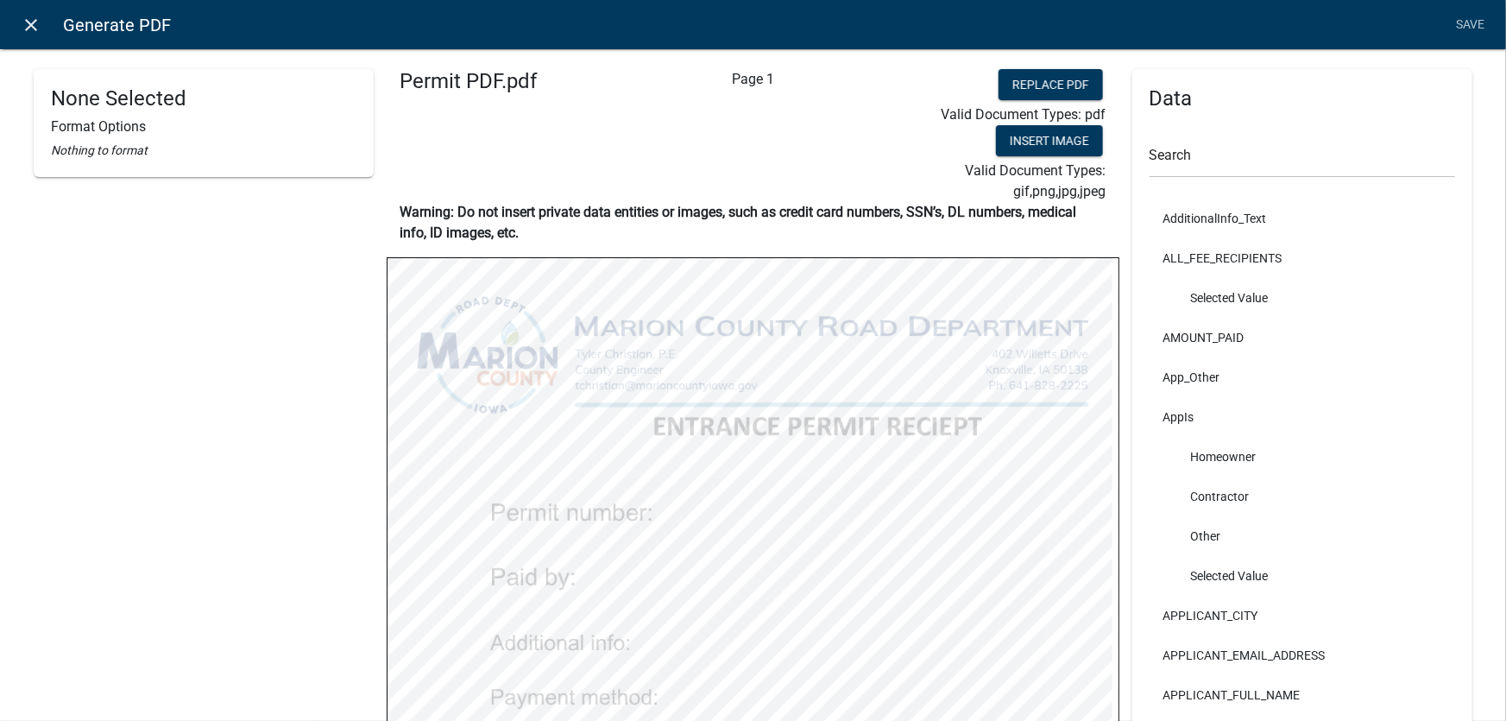
click at [28, 22] on icon "close" at bounding box center [32, 25] width 21 height 21
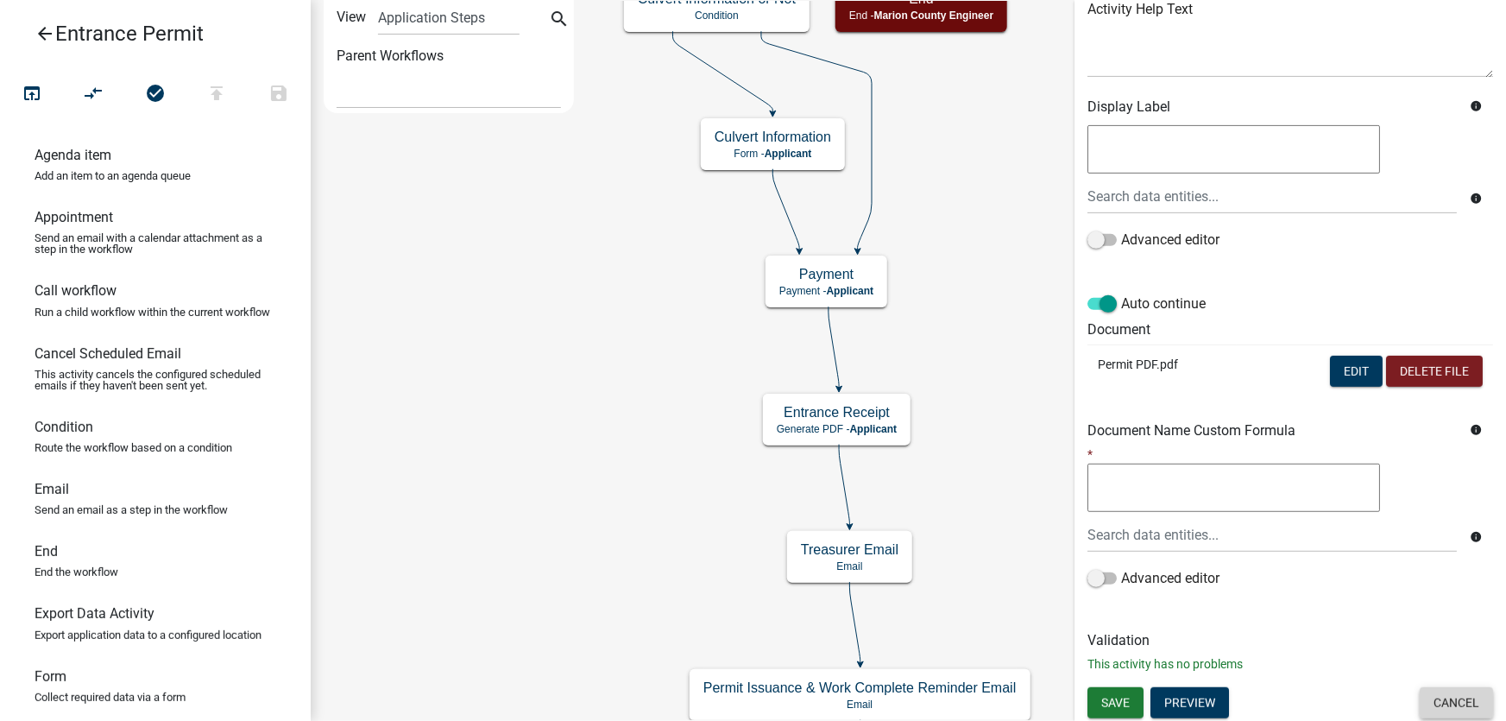
click at [1460, 697] on button "Cancel" at bounding box center [1456, 702] width 73 height 31
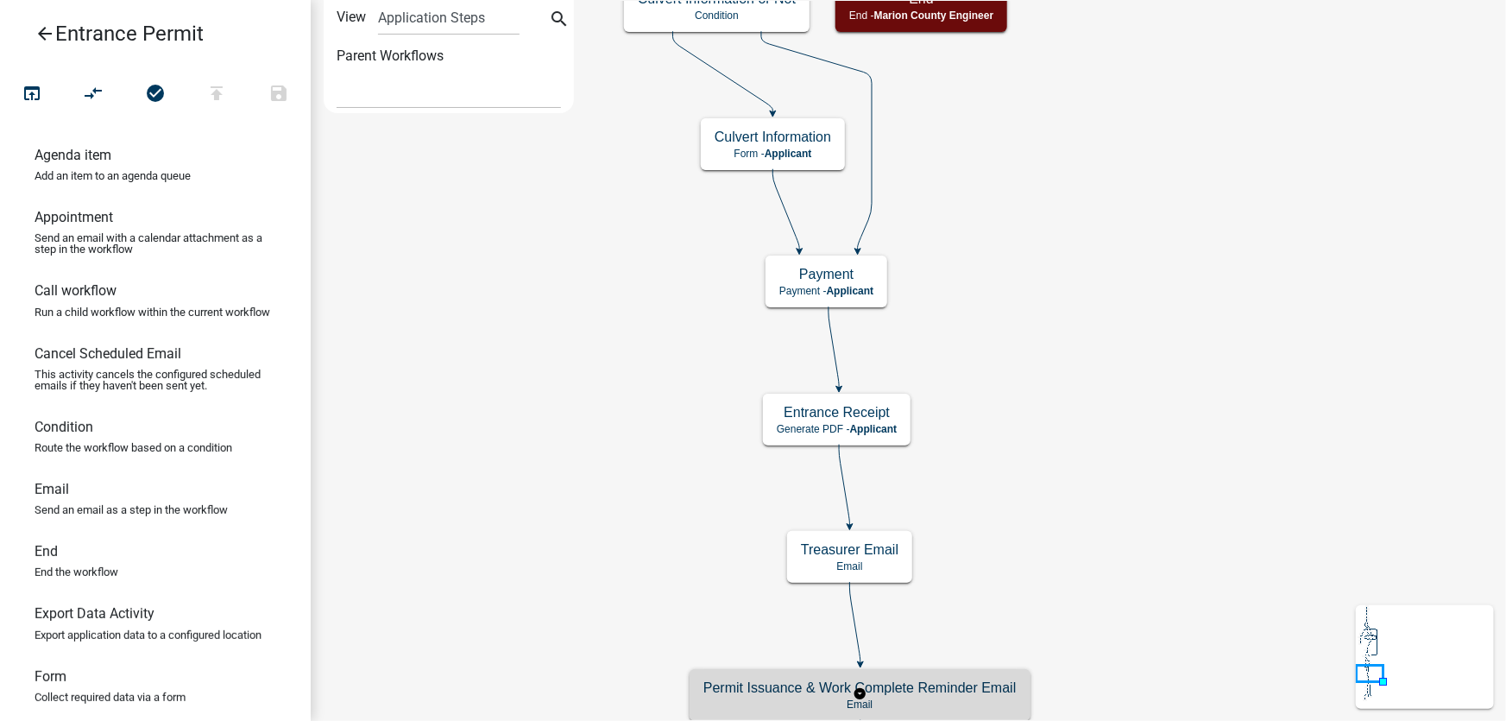
click at [858, 693] on h5 "Permit Issuance & Work Complete Reminder Email" at bounding box center [859, 687] width 313 height 16
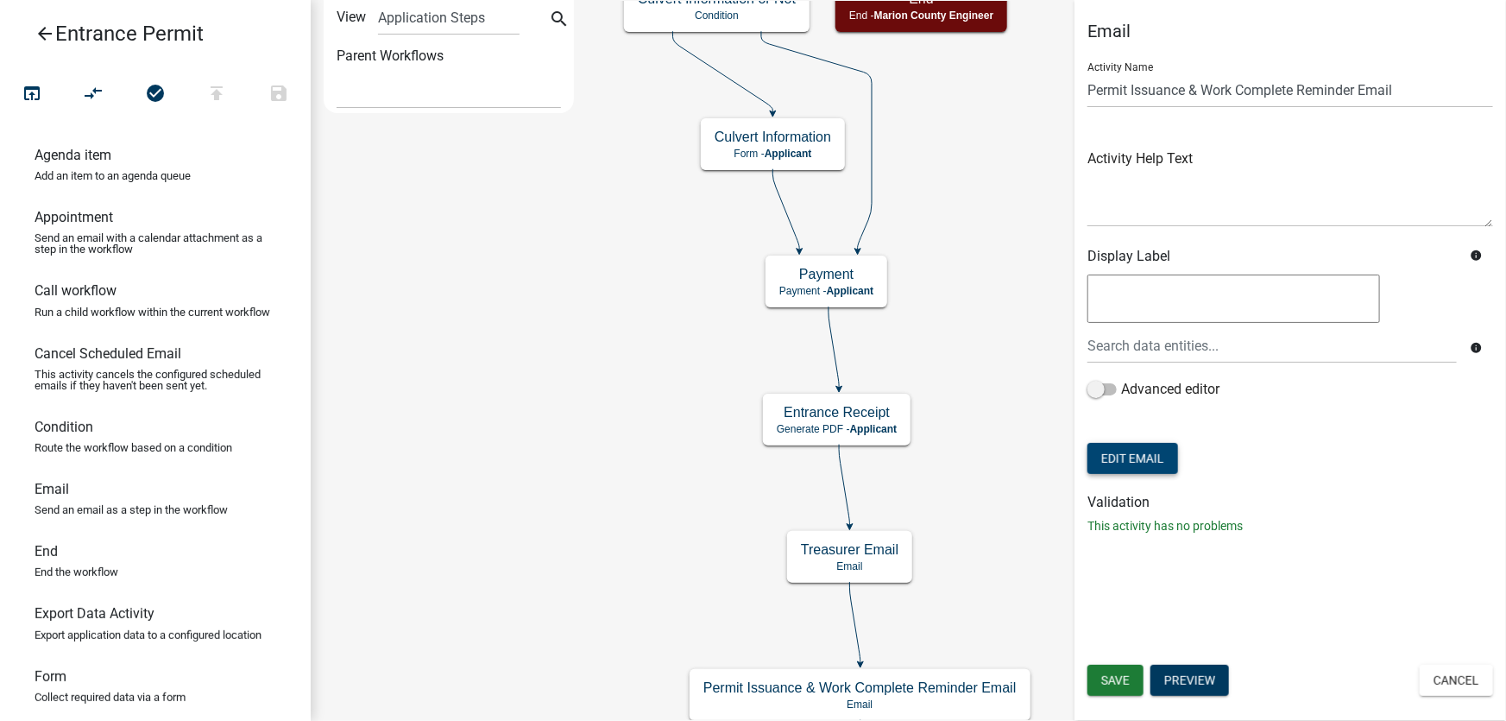
click at [1137, 457] on button "Edit Email" at bounding box center [1132, 458] width 91 height 31
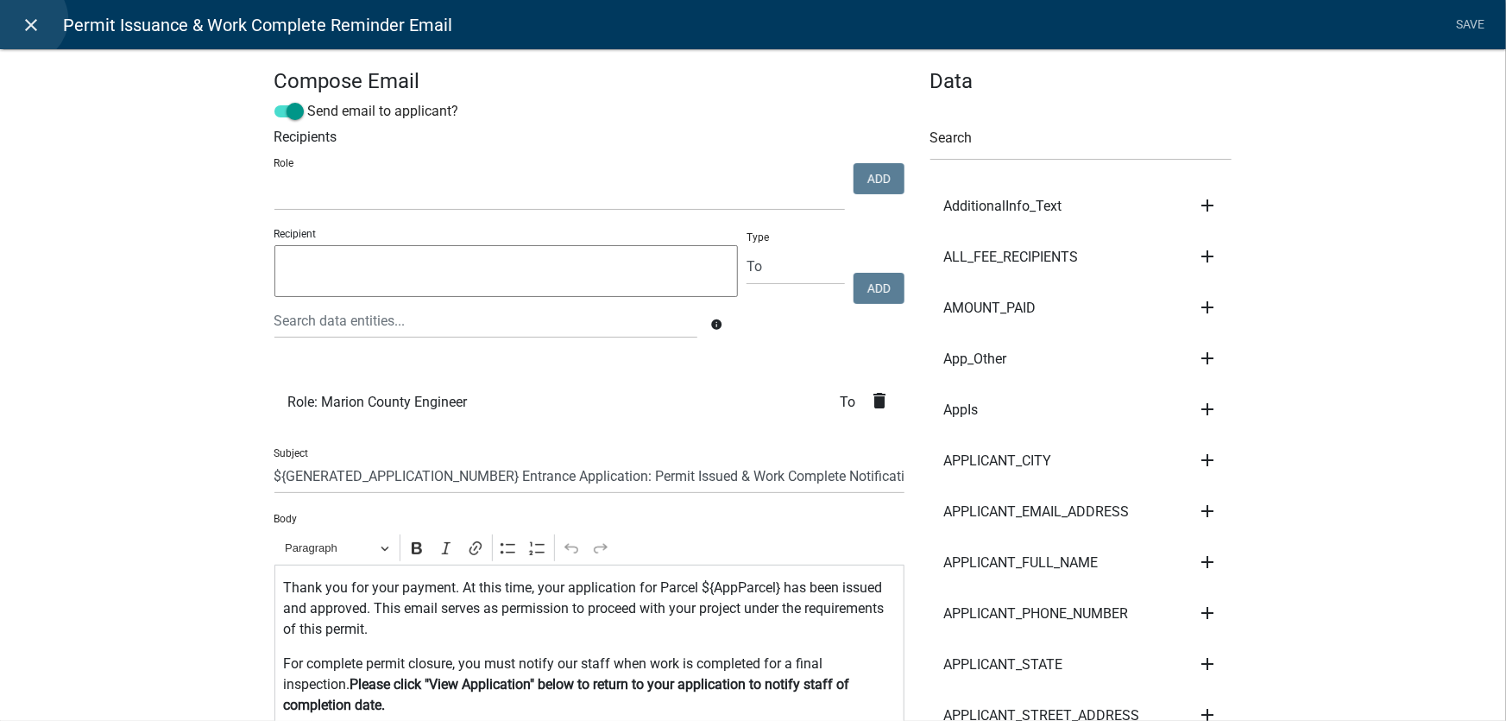
click at [24, 19] on icon "close" at bounding box center [32, 25] width 21 height 21
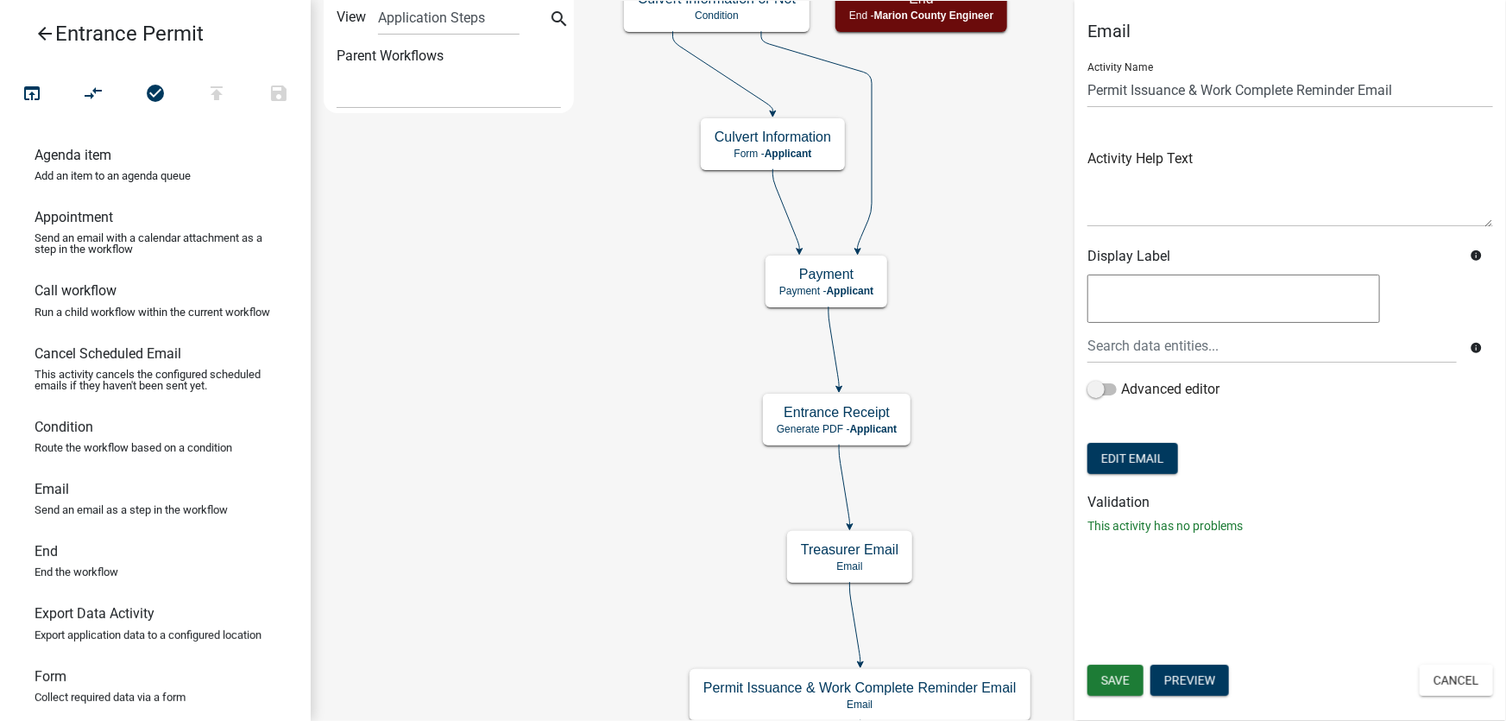
click at [1453, 681] on button "Cancel" at bounding box center [1456, 680] width 73 height 31
